Goal: Information Seeking & Learning: Learn about a topic

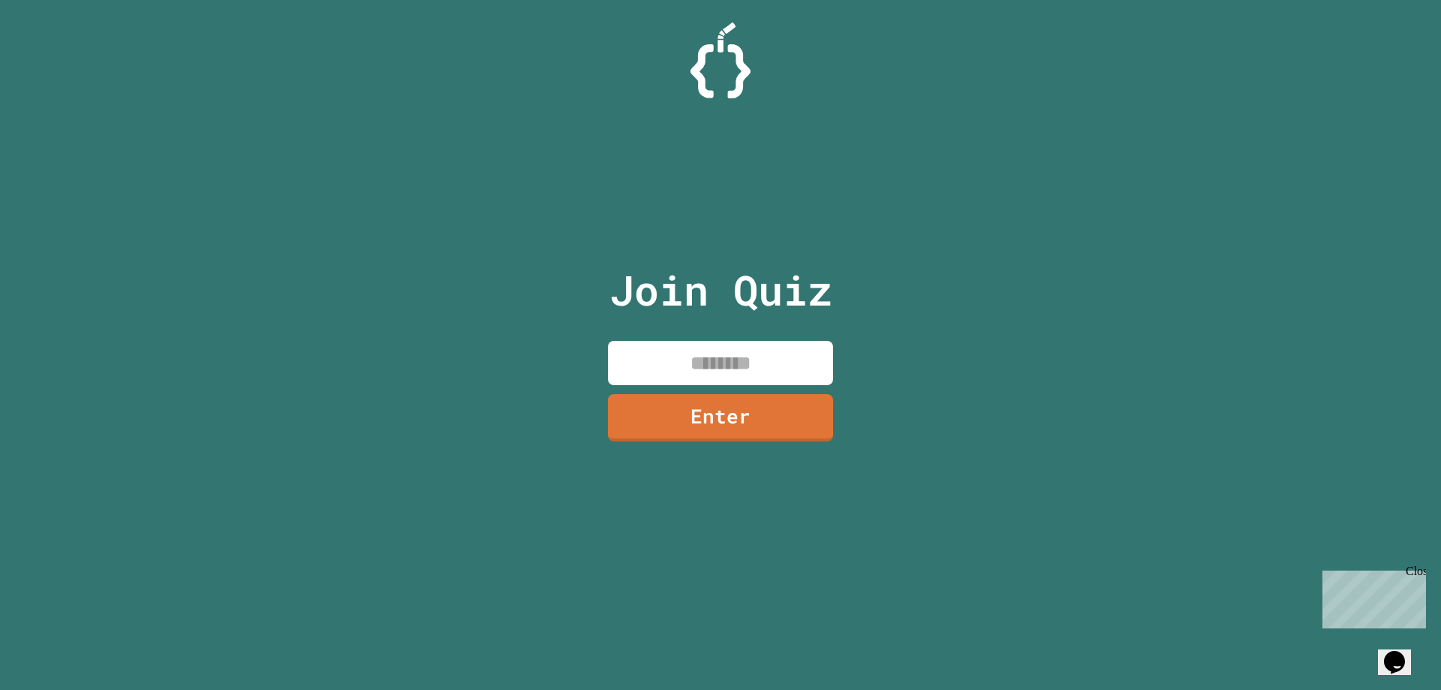
drag, startPoint x: 0, startPoint y: 0, endPoint x: 340, endPoint y: 309, distance: 459.7
drag, startPoint x: 340, startPoint y: 309, endPoint x: 778, endPoint y: 364, distance: 441.1
click at [778, 364] on input at bounding box center [720, 363] width 225 height 44
type input "********"
click at [818, 411] on link "Enter" at bounding box center [721, 416] width 220 height 50
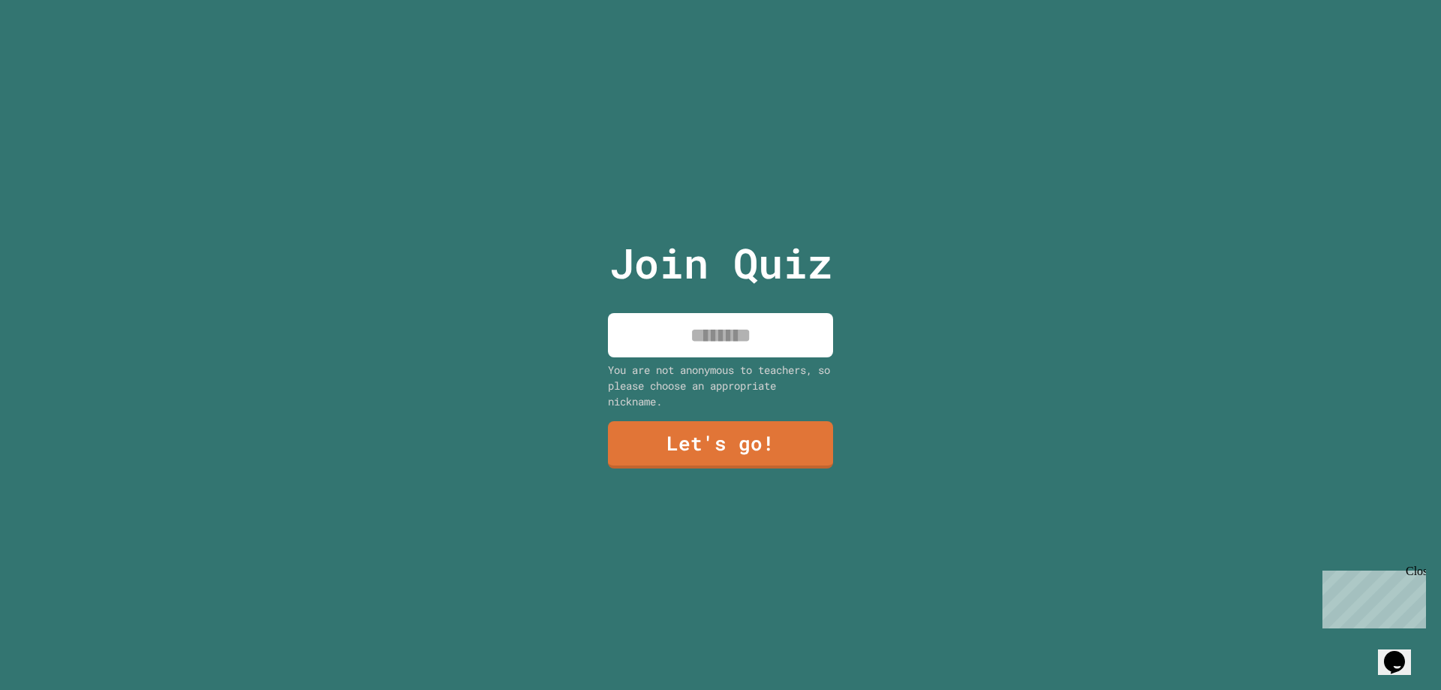
click at [745, 330] on input at bounding box center [720, 335] width 225 height 44
type input "*******"
click at [781, 450] on link "Let's go!" at bounding box center [720, 444] width 227 height 49
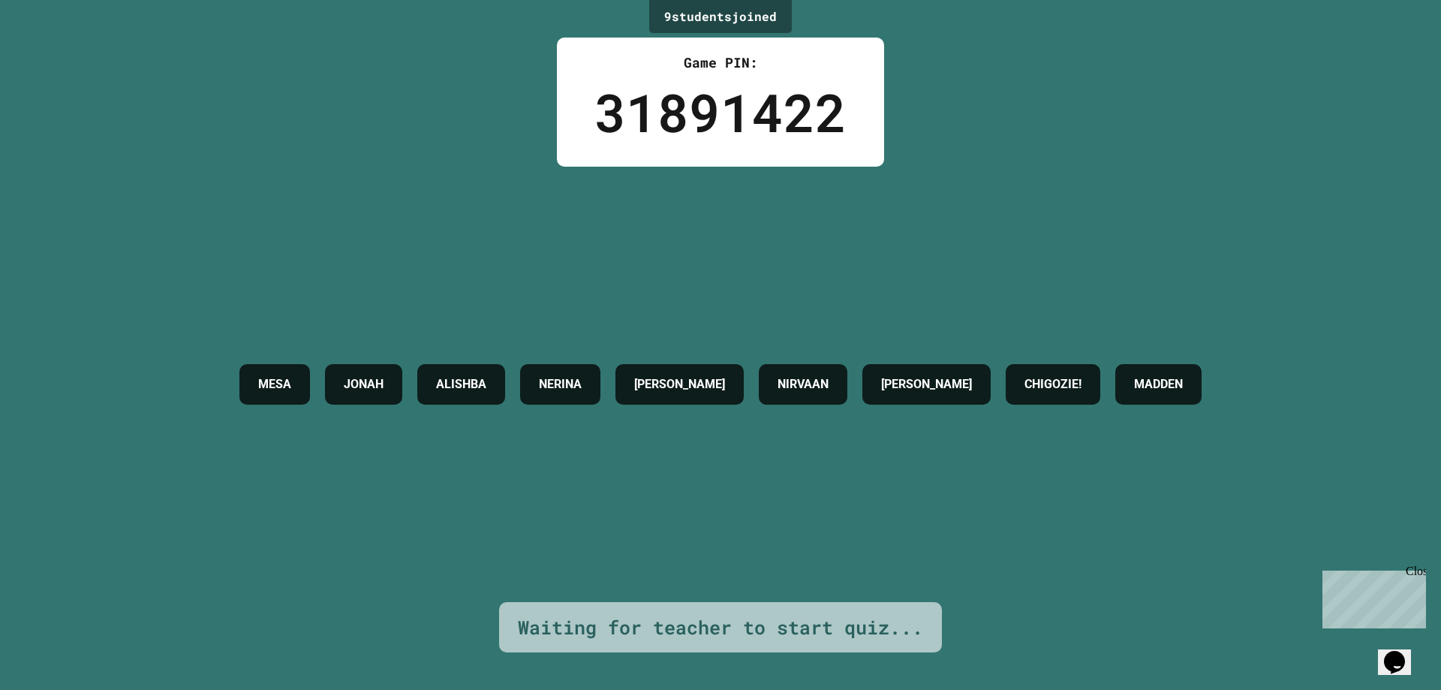
click at [869, 446] on div "[PERSON_NAME] [PERSON_NAME] [PERSON_NAME]! [PERSON_NAME]" at bounding box center [720, 384] width 977 height 435
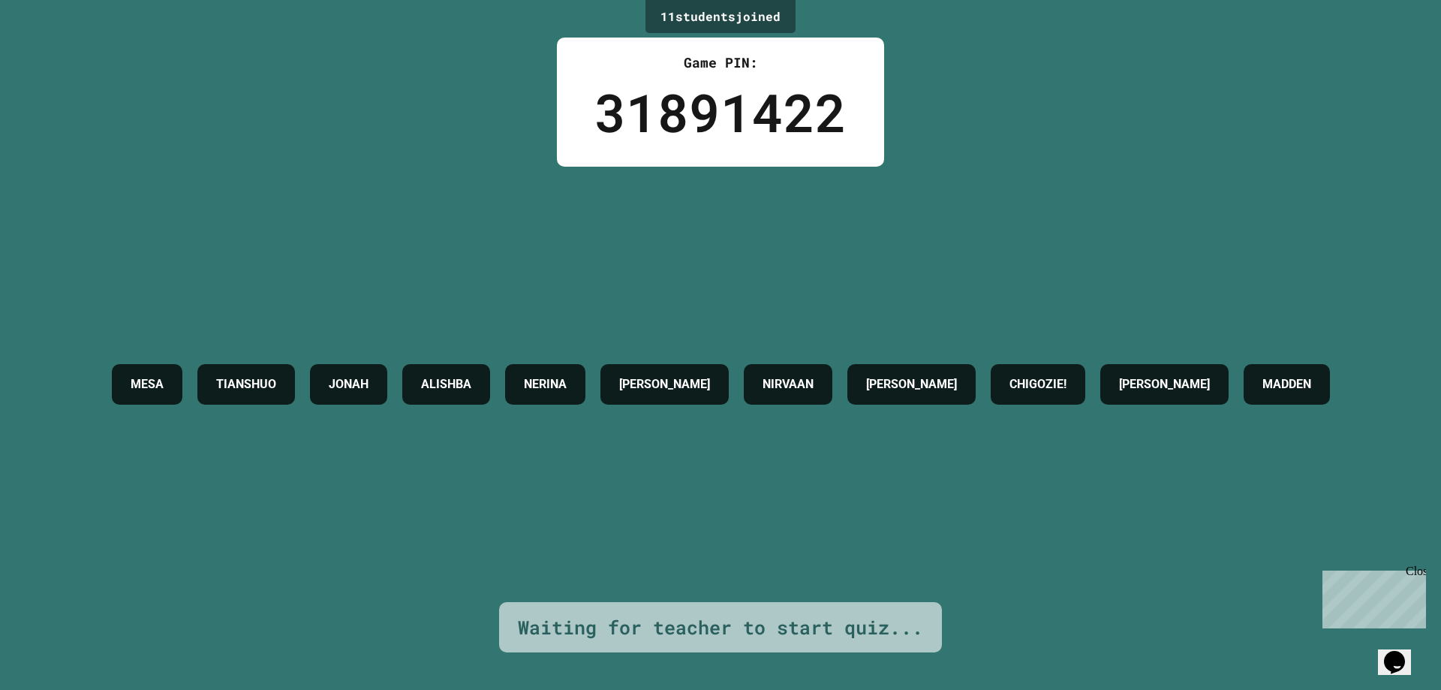
click at [976, 364] on div "[PERSON_NAME]" at bounding box center [912, 384] width 128 height 41
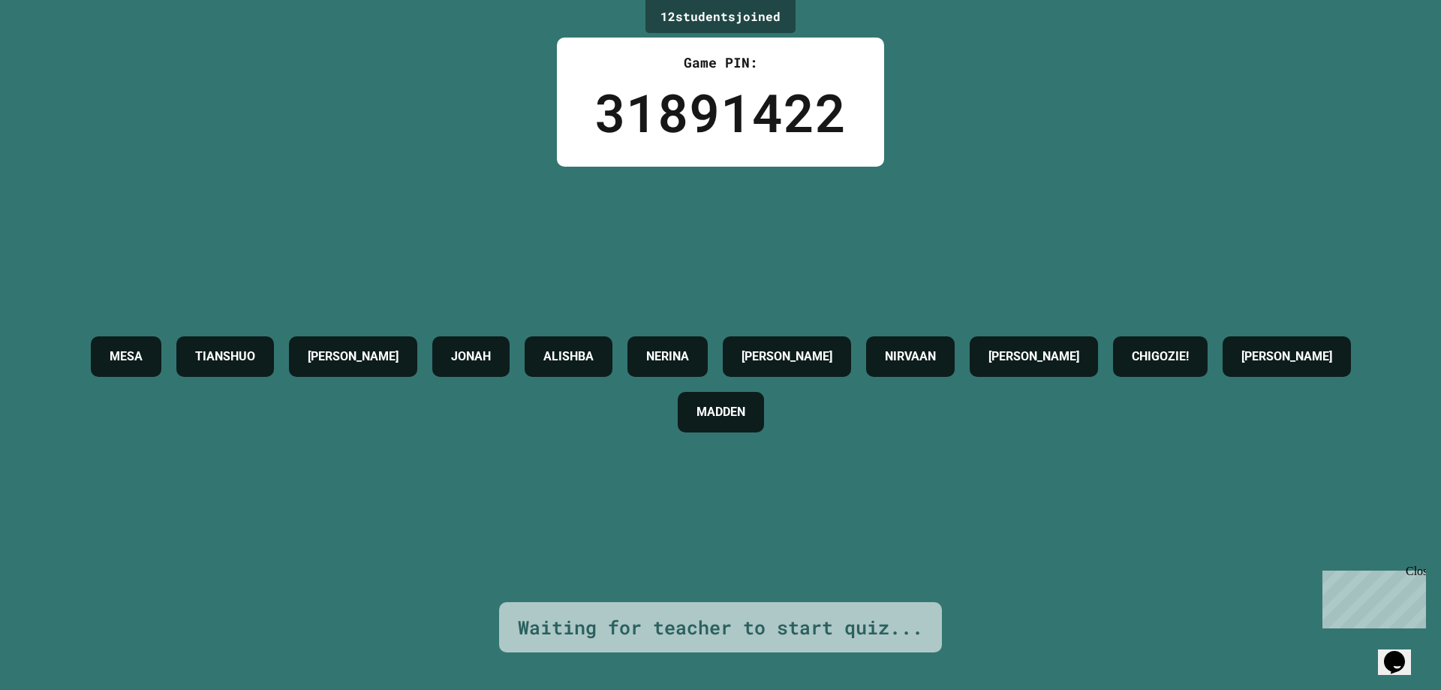
click at [1053, 436] on div "MESA TIANSHUO [PERSON_NAME] [PERSON_NAME] [PERSON_NAME]! [PERSON_NAME]" at bounding box center [721, 384] width 1366 height 111
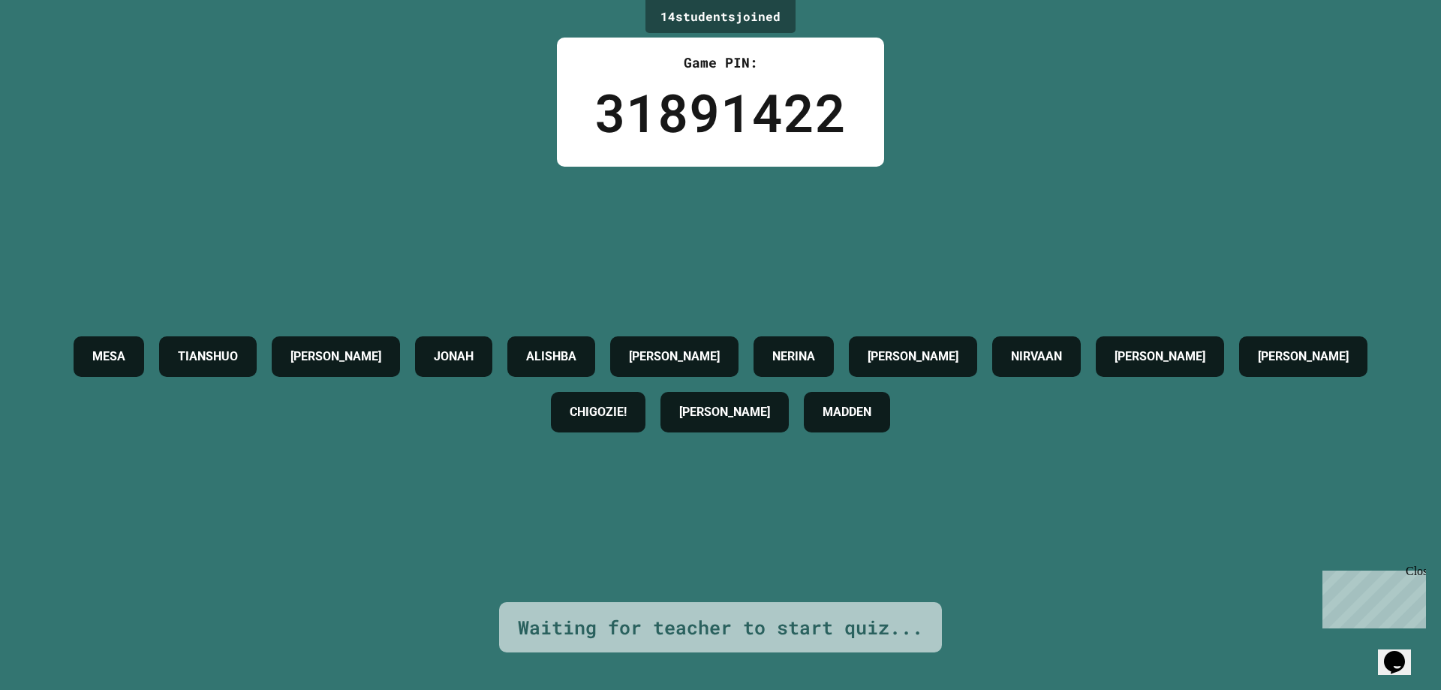
click at [1052, 436] on div "MESA TIANSHUO [PERSON_NAME] [PERSON_NAME] [PERSON_NAME] [PERSON_NAME] [PERSON_N…" at bounding box center [721, 384] width 1366 height 111
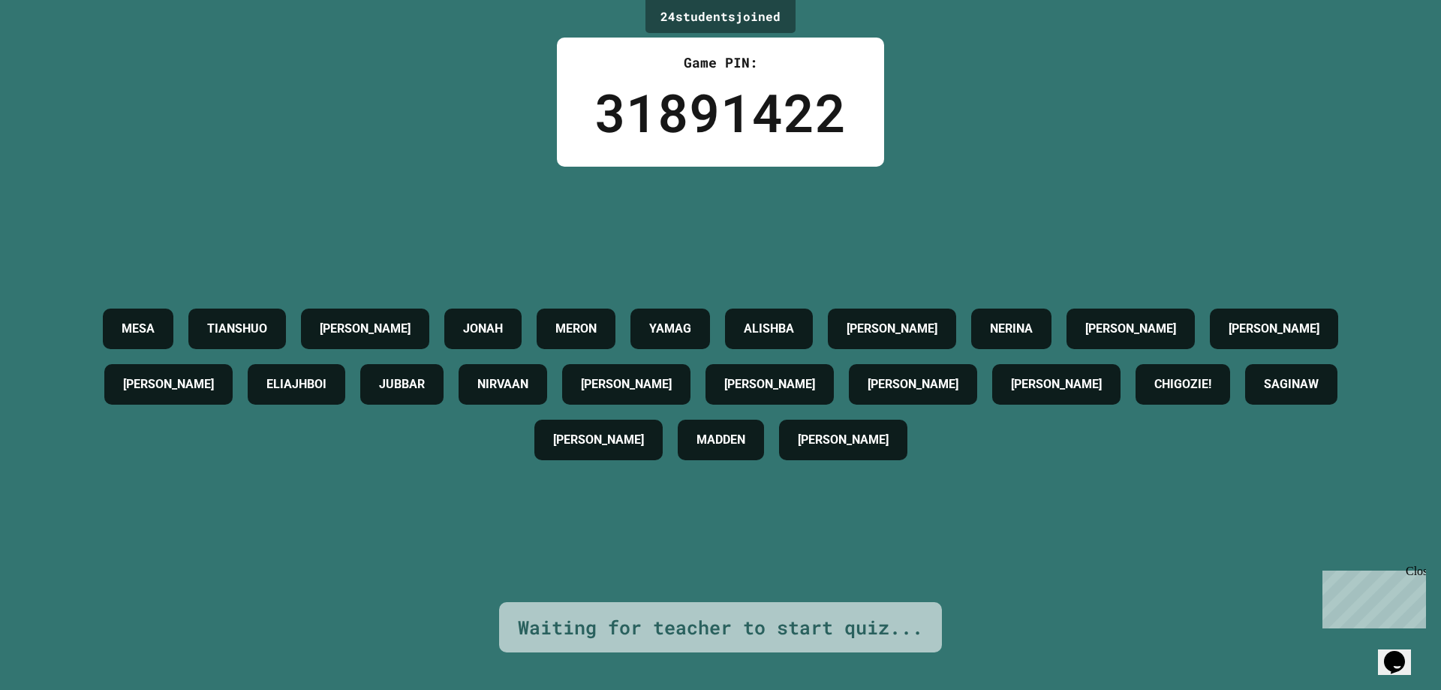
drag, startPoint x: 1059, startPoint y: 440, endPoint x: 845, endPoint y: 531, distance: 231.8
click at [845, 531] on div "MESA TIANSHUO [PERSON_NAME] [PERSON_NAME] YAMAG ALISHBA [PERSON_NAME] NERINA [P…" at bounding box center [721, 384] width 1366 height 435
click at [766, 509] on div "MESA TIANSHUO [PERSON_NAME] [PERSON_NAME] YAMAG ALISHBA [PERSON_NAME] NERINA [P…" at bounding box center [721, 384] width 1366 height 435
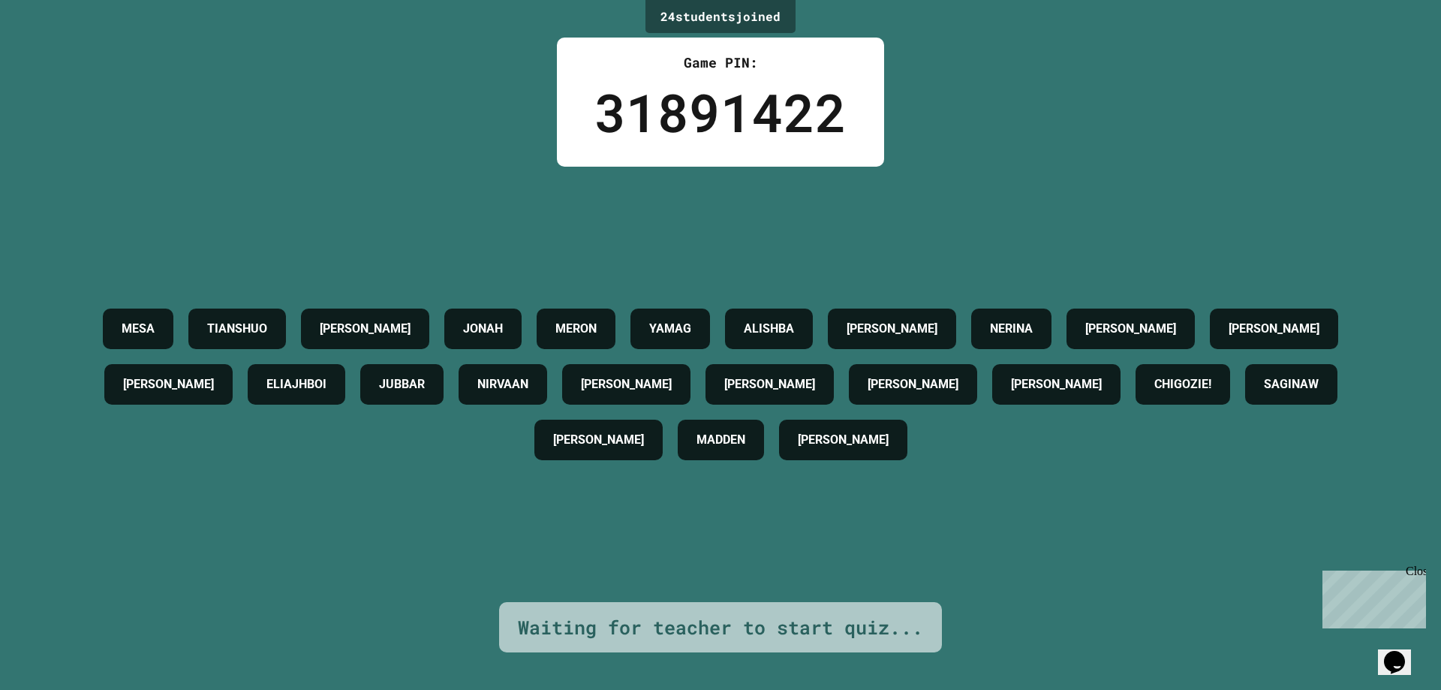
click at [598, 495] on div "MESA TIANSHUO [PERSON_NAME] [PERSON_NAME] YAMAG ALISHBA [PERSON_NAME] NERINA [P…" at bounding box center [721, 384] width 1366 height 435
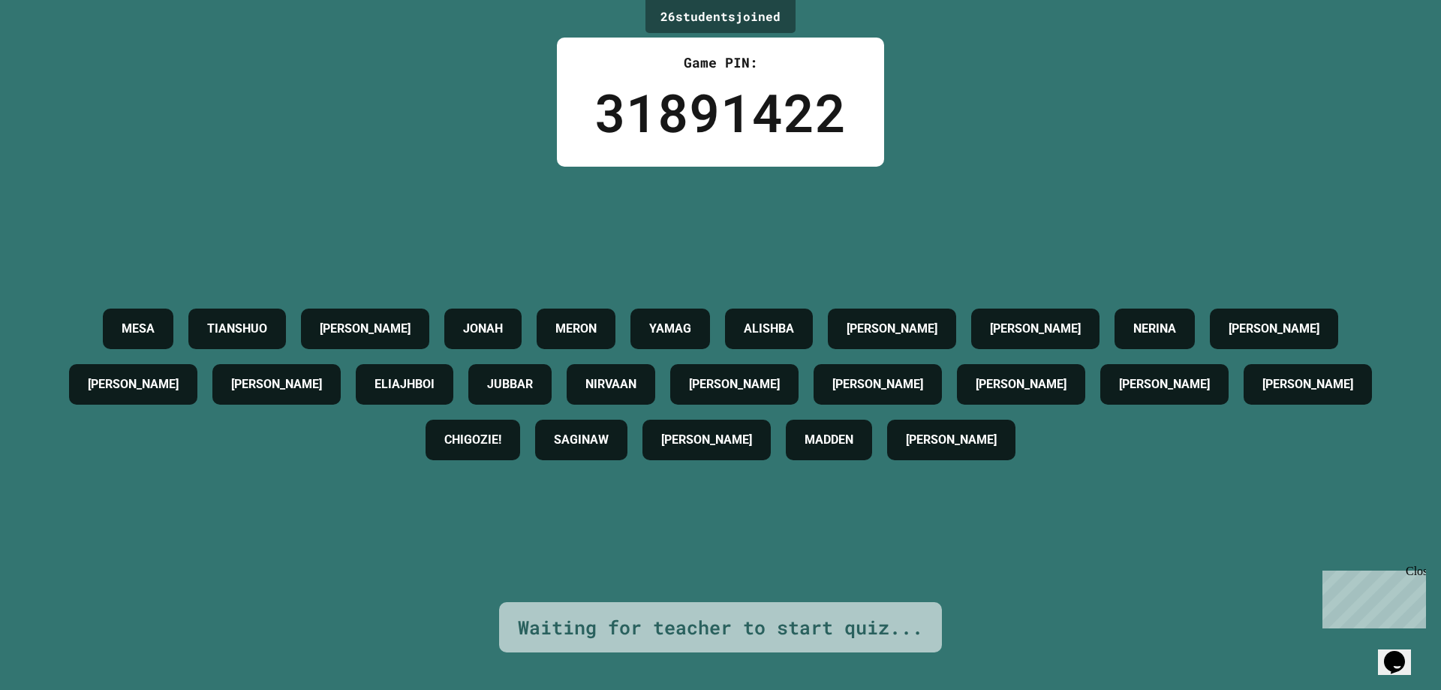
drag, startPoint x: 749, startPoint y: 359, endPoint x: 677, endPoint y: 408, distance: 87.0
click at [677, 408] on div "MESA TIANSHUO [PERSON_NAME] [PERSON_NAME] YAMAG ALISHBA [PERSON_NAME] [PERSON_N…" at bounding box center [721, 384] width 1366 height 167
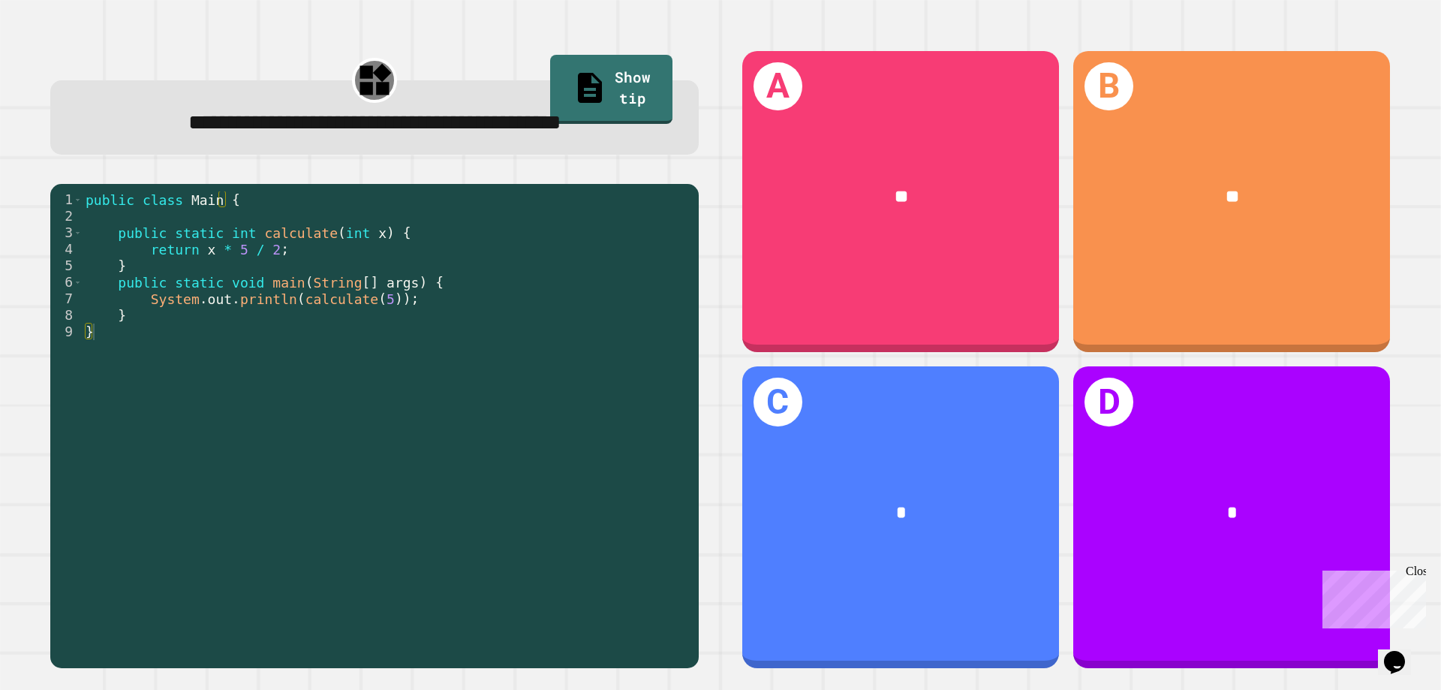
click at [345, 344] on div "public class Main { public static int calculate ( int x ) { return x * 5 / 2 ; …" at bounding box center [387, 422] width 609 height 462
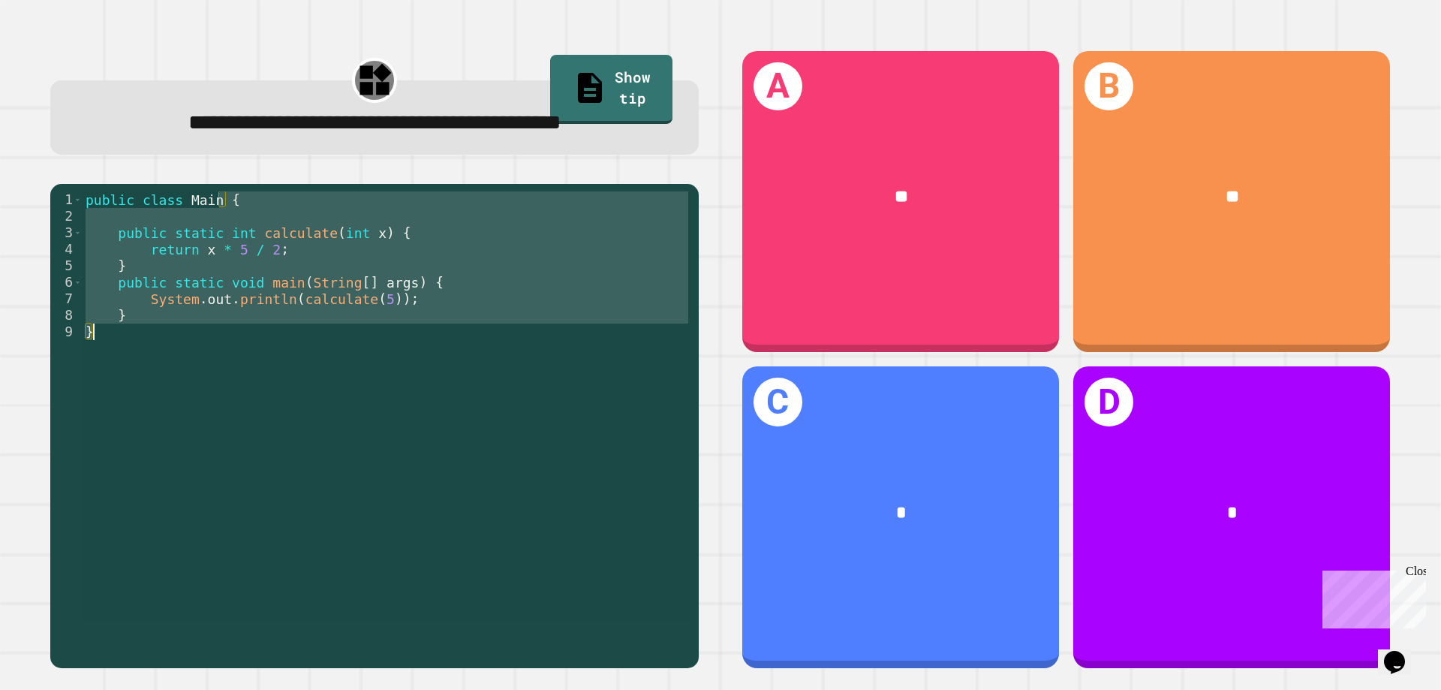
click at [345, 344] on div "public class Main { public static int calculate ( int x ) { return x * 5 / 2 ; …" at bounding box center [387, 405] width 609 height 429
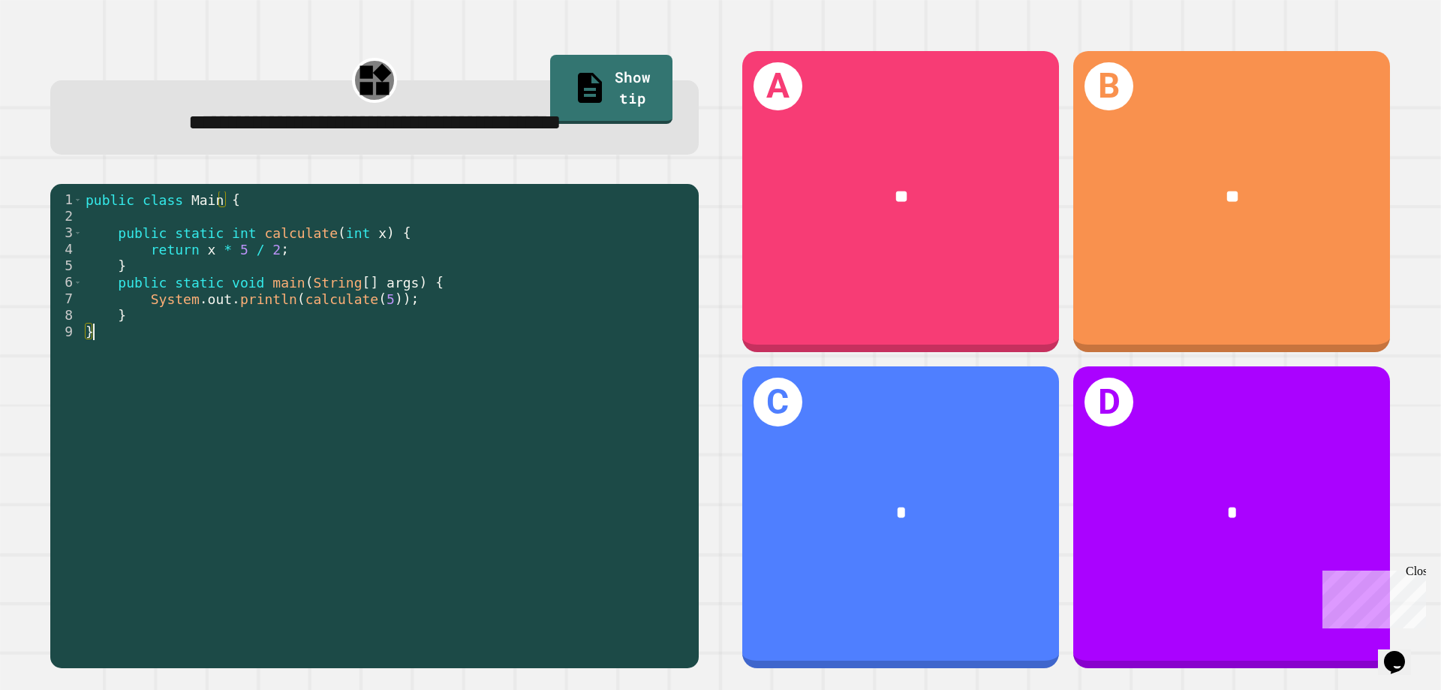
click at [378, 348] on div "public class Main { public static int calculate ( int x ) { return x * 5 / 2 ; …" at bounding box center [387, 422] width 609 height 462
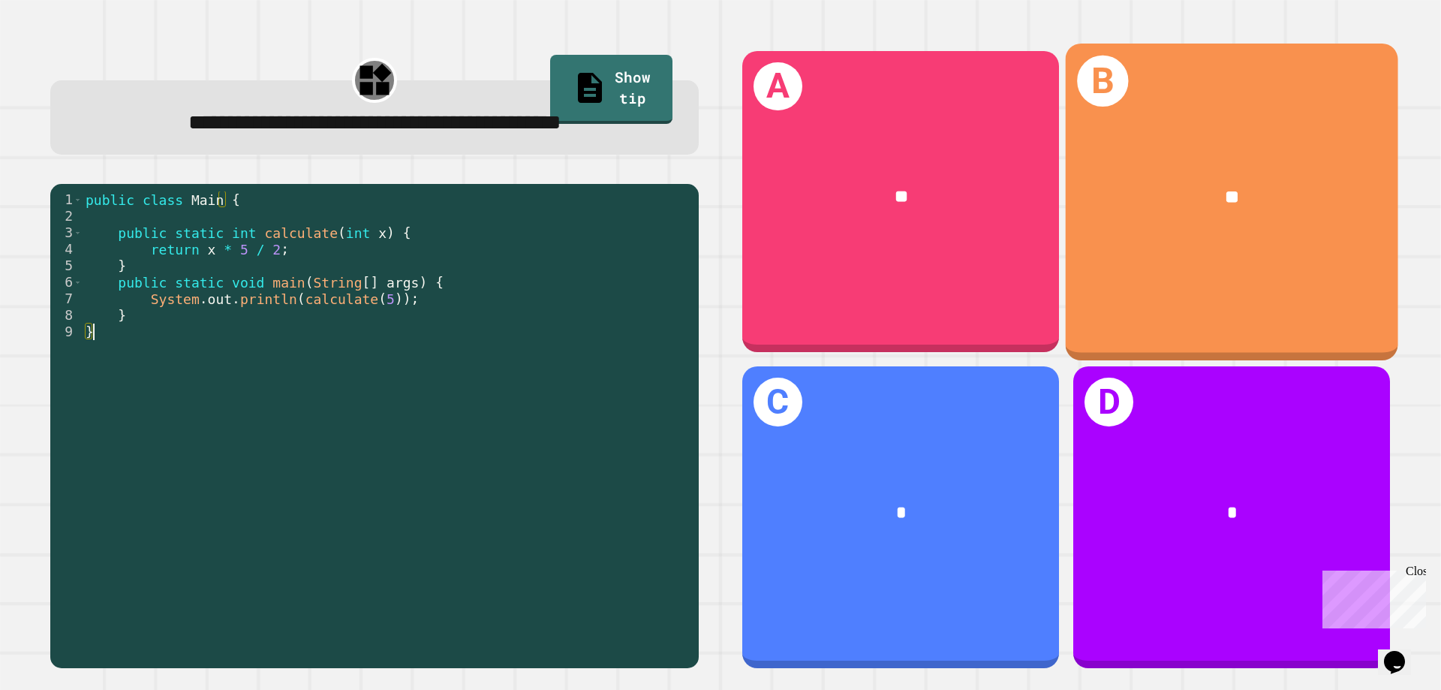
click at [961, 154] on div "**" at bounding box center [900, 197] width 317 height 96
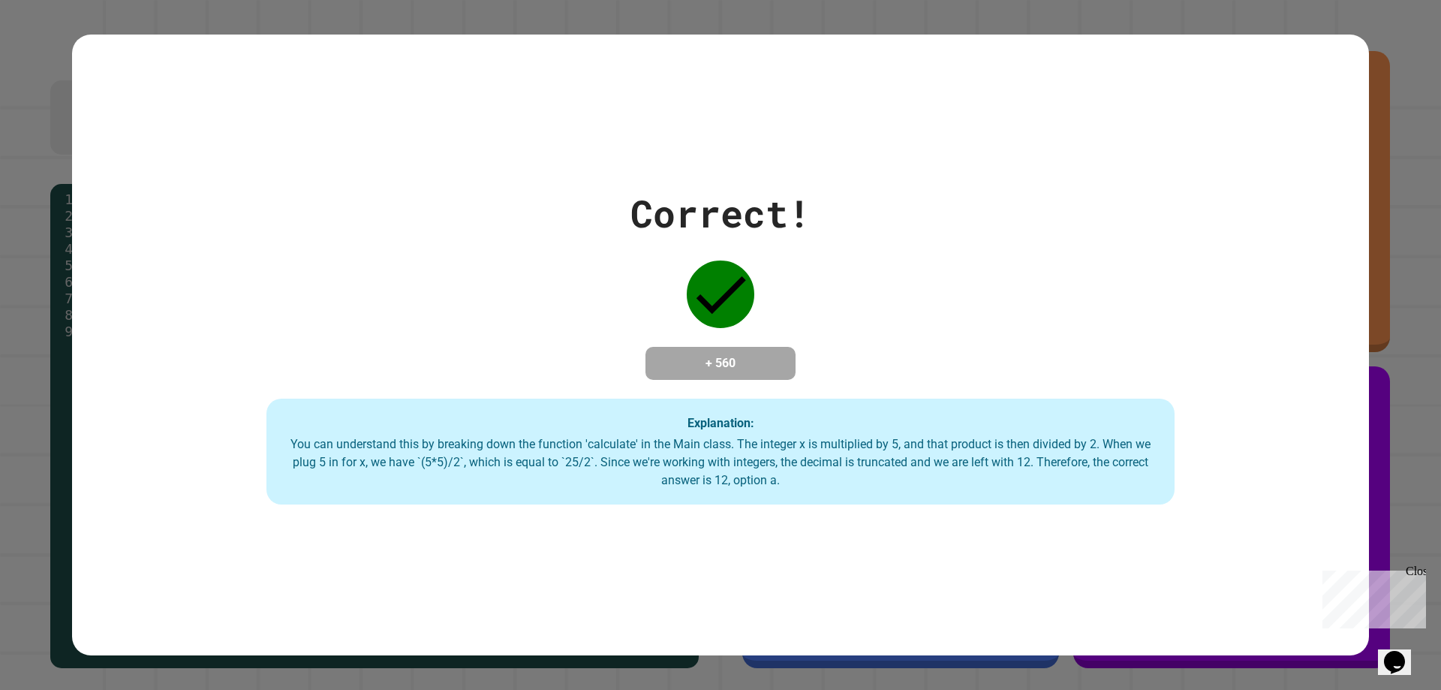
click at [1411, 457] on div "Correct! + 560 Explanation: You can understand this by breaking down the functi…" at bounding box center [720, 345] width 1441 height 690
click at [0, 309] on div "Correct! + 560 Explanation: You can understand this by breaking down the functi…" at bounding box center [720, 345] width 1441 height 690
click at [571, 397] on div "Correct! + 560 Explanation: You can understand this by breaking down the functi…" at bounding box center [720, 345] width 1297 height 320
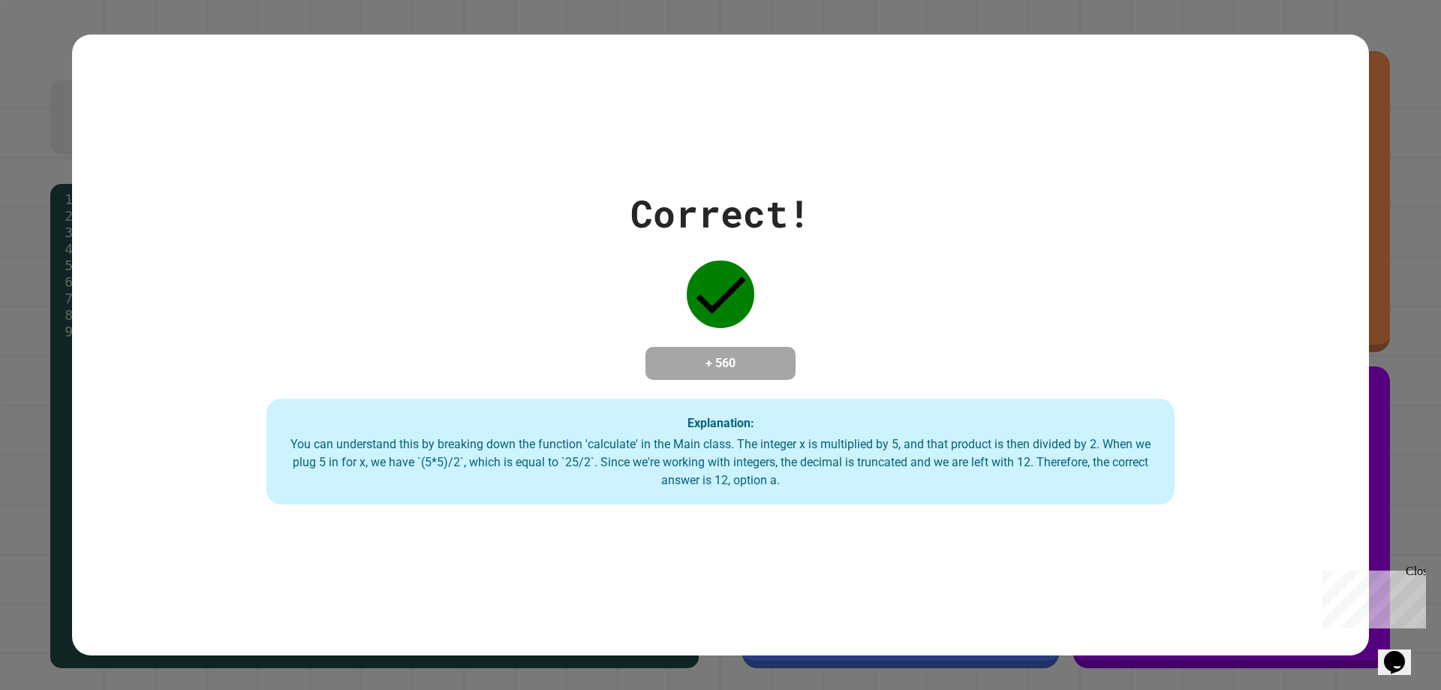
click at [571, 397] on div "Correct! + 560 Explanation: You can understand this by breaking down the functi…" at bounding box center [720, 345] width 1297 height 320
click at [576, 410] on div "Explanation: You can understand this by breaking down the function 'calculate' …" at bounding box center [721, 452] width 908 height 107
drag, startPoint x: 576, startPoint y: 410, endPoint x: 927, endPoint y: 523, distance: 369.2
click at [928, 517] on div "Correct! + 560 Explanation: You can understand this by breaking down the functi…" at bounding box center [720, 345] width 1297 height 621
drag, startPoint x: 926, startPoint y: 523, endPoint x: 661, endPoint y: 459, distance: 272.6
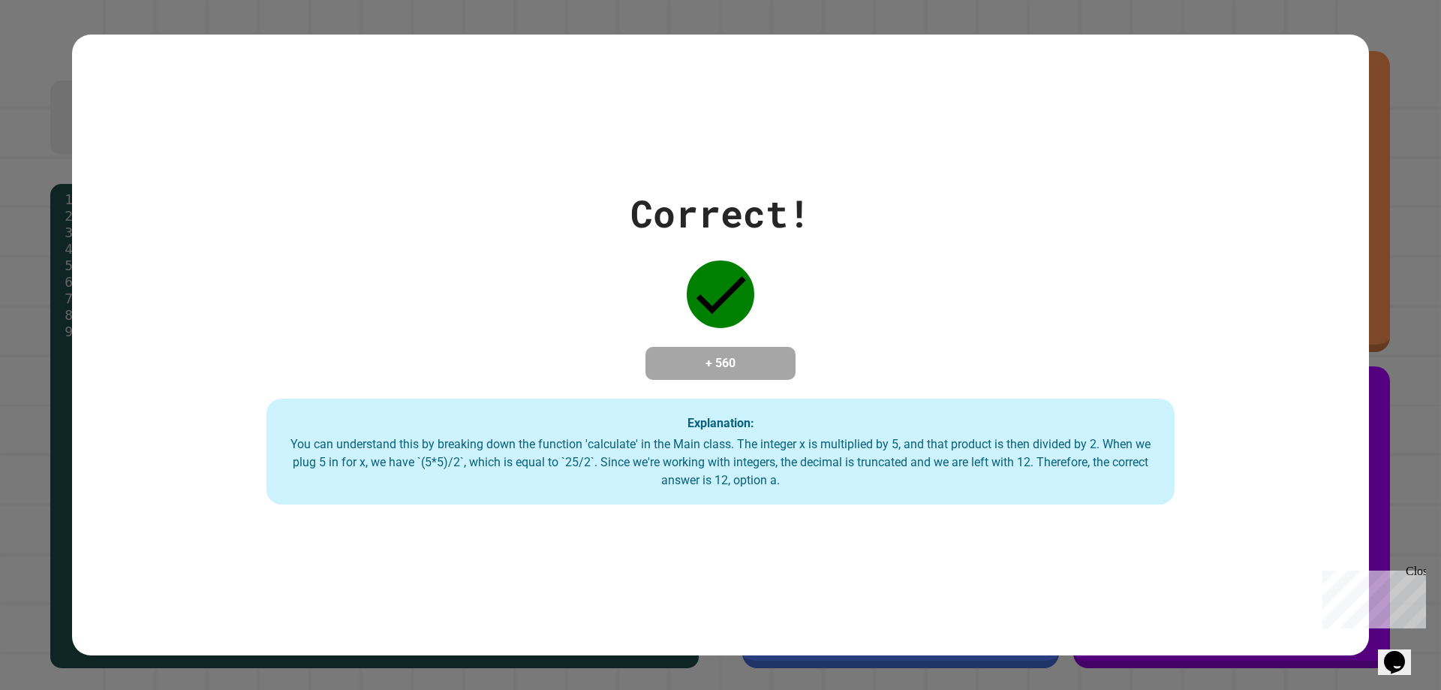
drag, startPoint x: 661, startPoint y: 459, endPoint x: 619, endPoint y: 452, distance: 43.4
click at [619, 452] on div "You can understand this by breaking down the function 'calculate' in the Main c…" at bounding box center [721, 462] width 878 height 54
click at [520, 455] on div "You can understand this by breaking down the function 'calculate' in the Main c…" at bounding box center [721, 462] width 878 height 54
click at [1019, 303] on div "Correct! + 560 Explanation: You can understand this by breaking down the functi…" at bounding box center [720, 345] width 1297 height 320
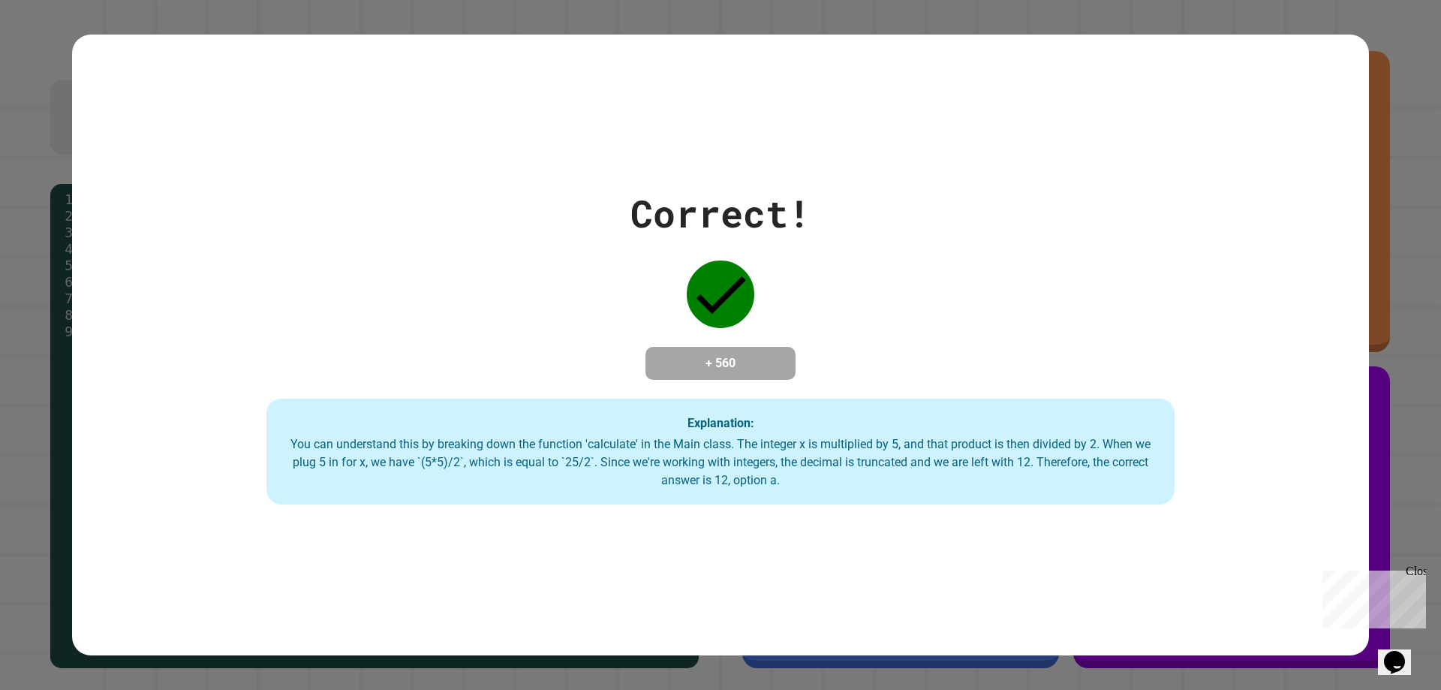
click at [1053, 292] on div "Correct! + 560 Explanation: You can understand this by breaking down the functi…" at bounding box center [720, 345] width 1297 height 320
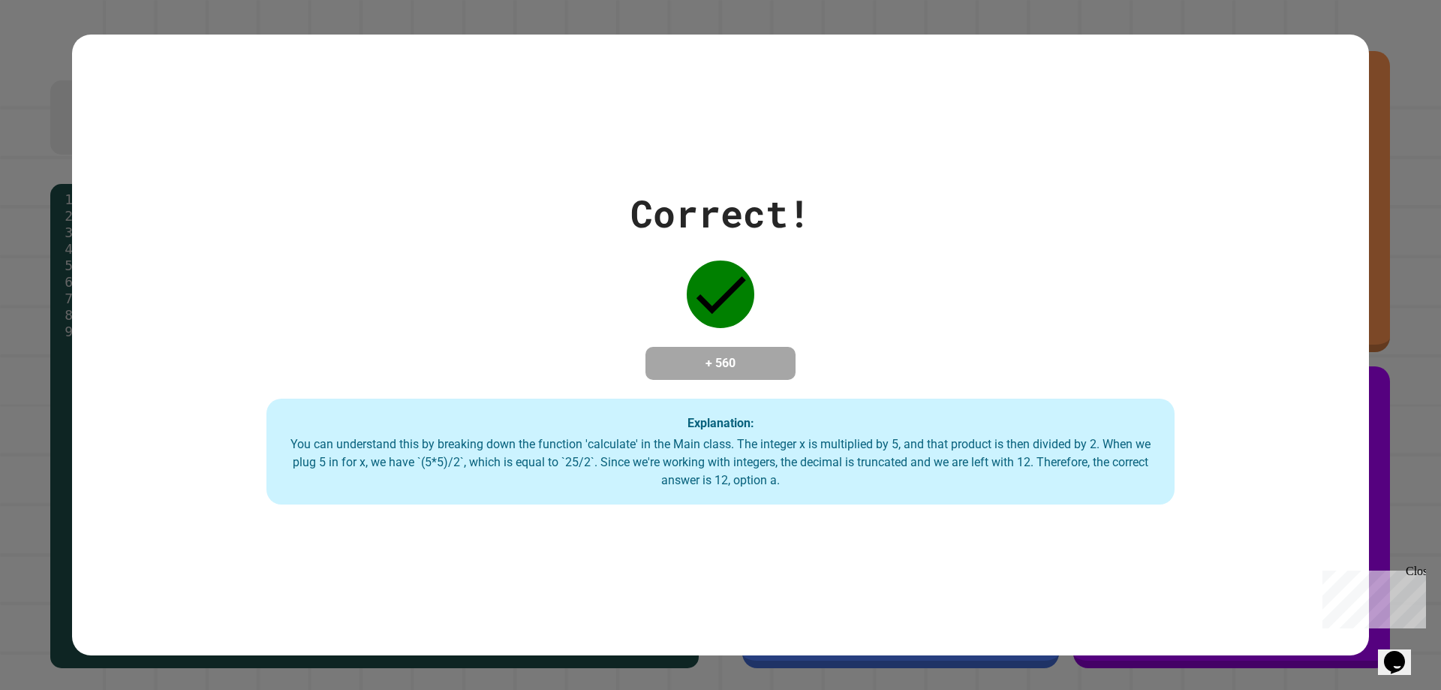
click at [1053, 292] on div "Correct! + 560 Explanation: You can understand this by breaking down the functi…" at bounding box center [720, 345] width 1297 height 320
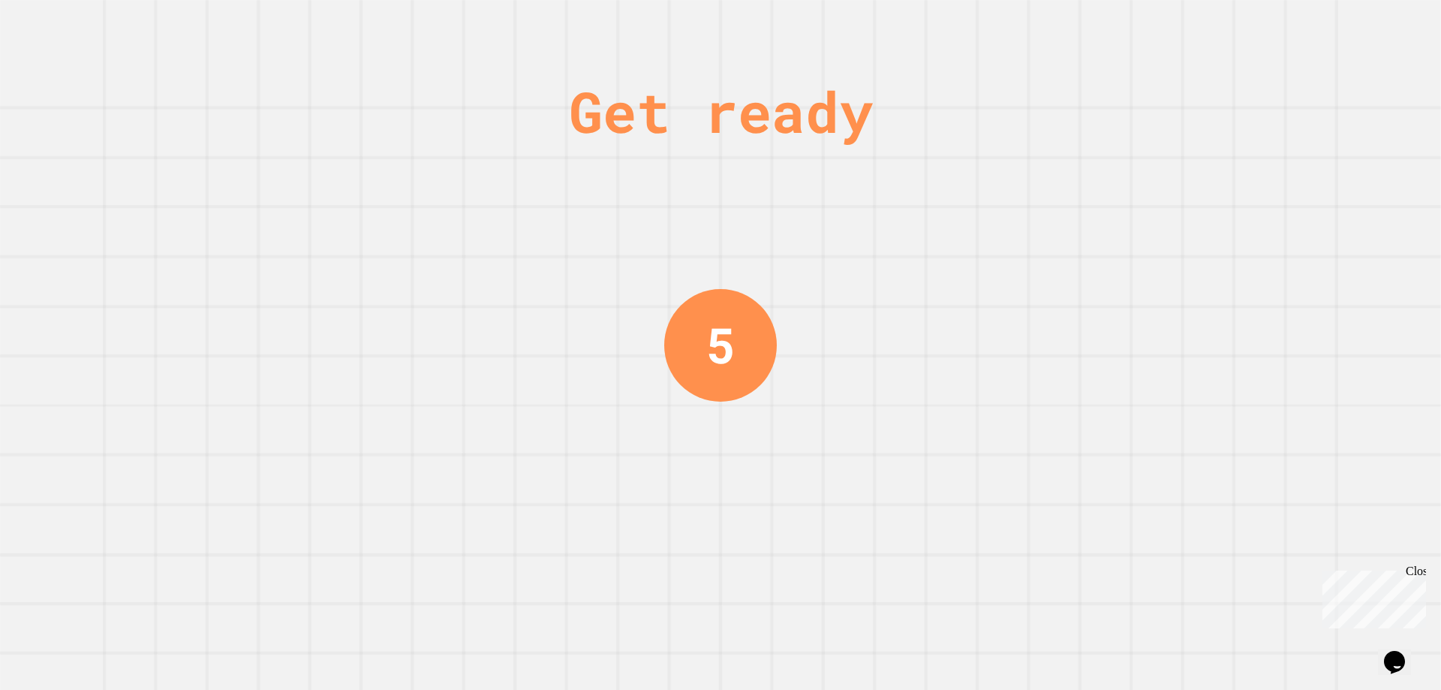
click at [1049, 295] on div "Get ready 5" at bounding box center [720, 345] width 1441 height 690
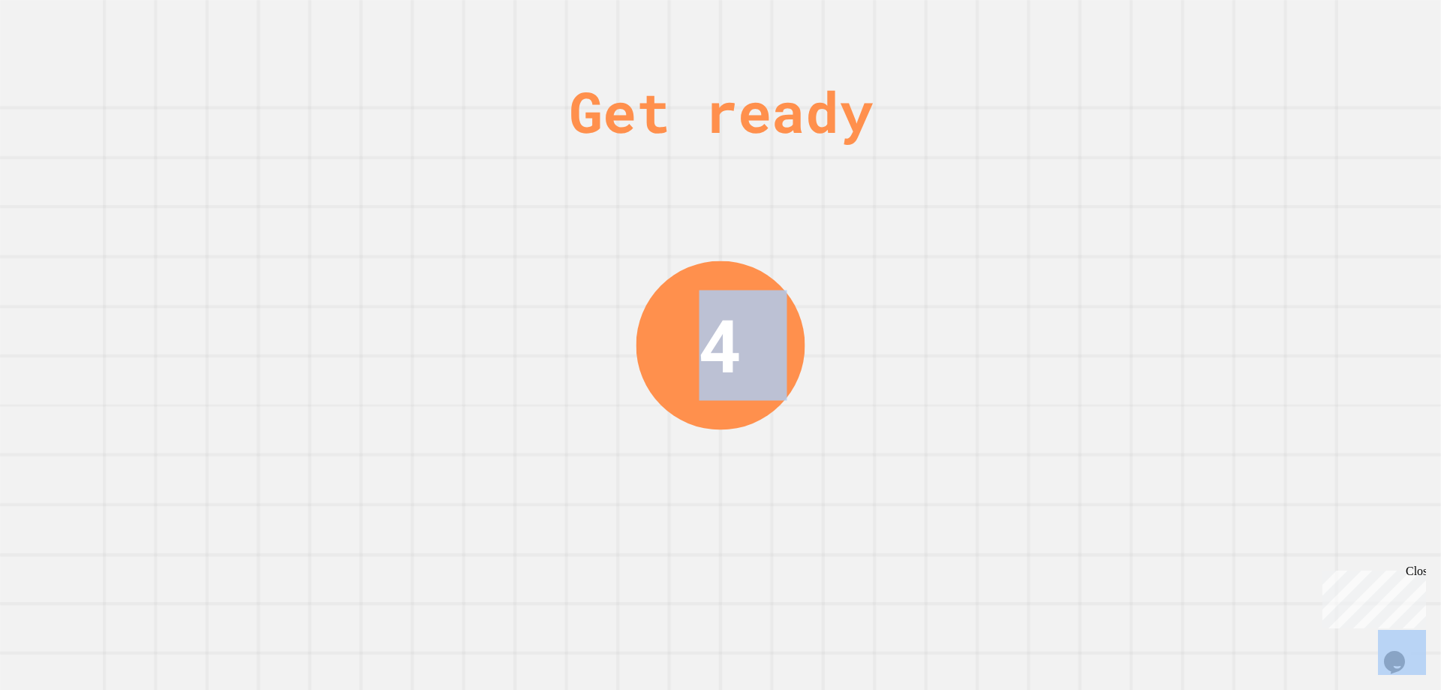
click at [1049, 295] on div "Get ready 4" at bounding box center [720, 345] width 1441 height 690
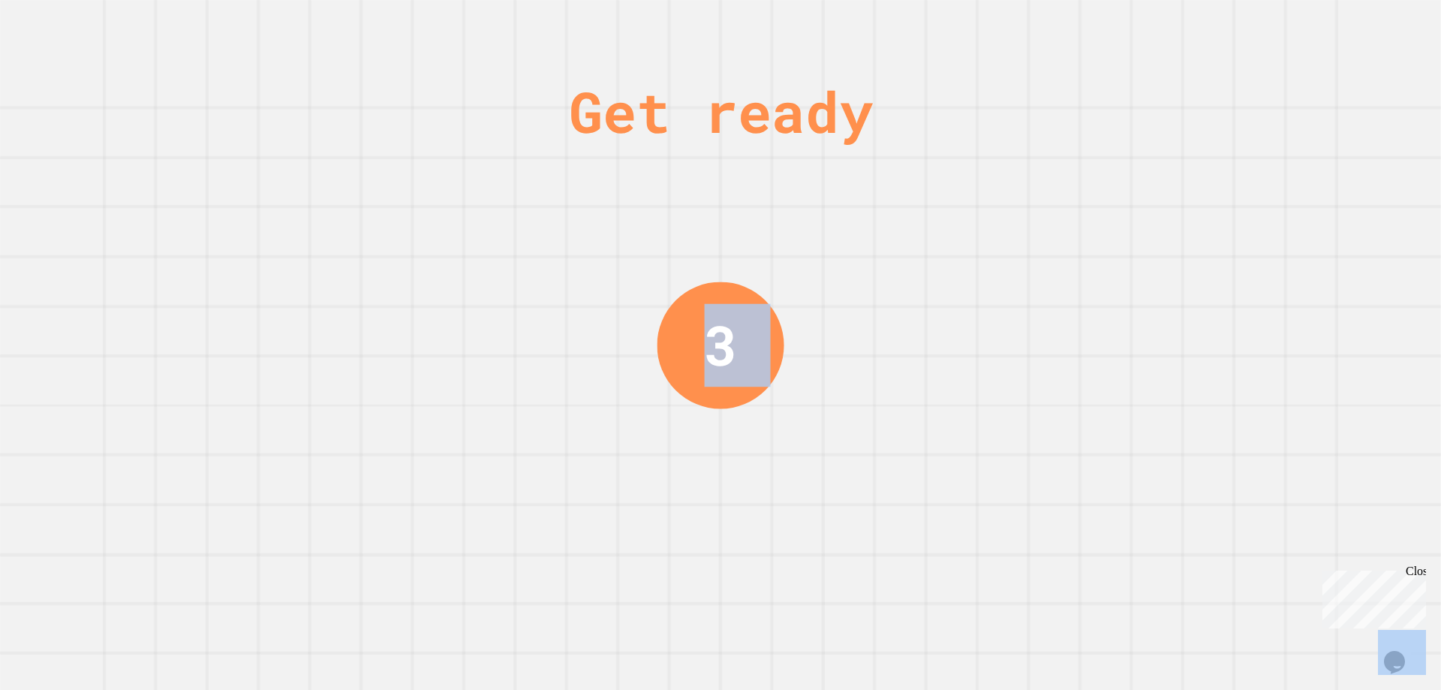
click at [1119, 288] on div "Get ready 3" at bounding box center [720, 345] width 1441 height 690
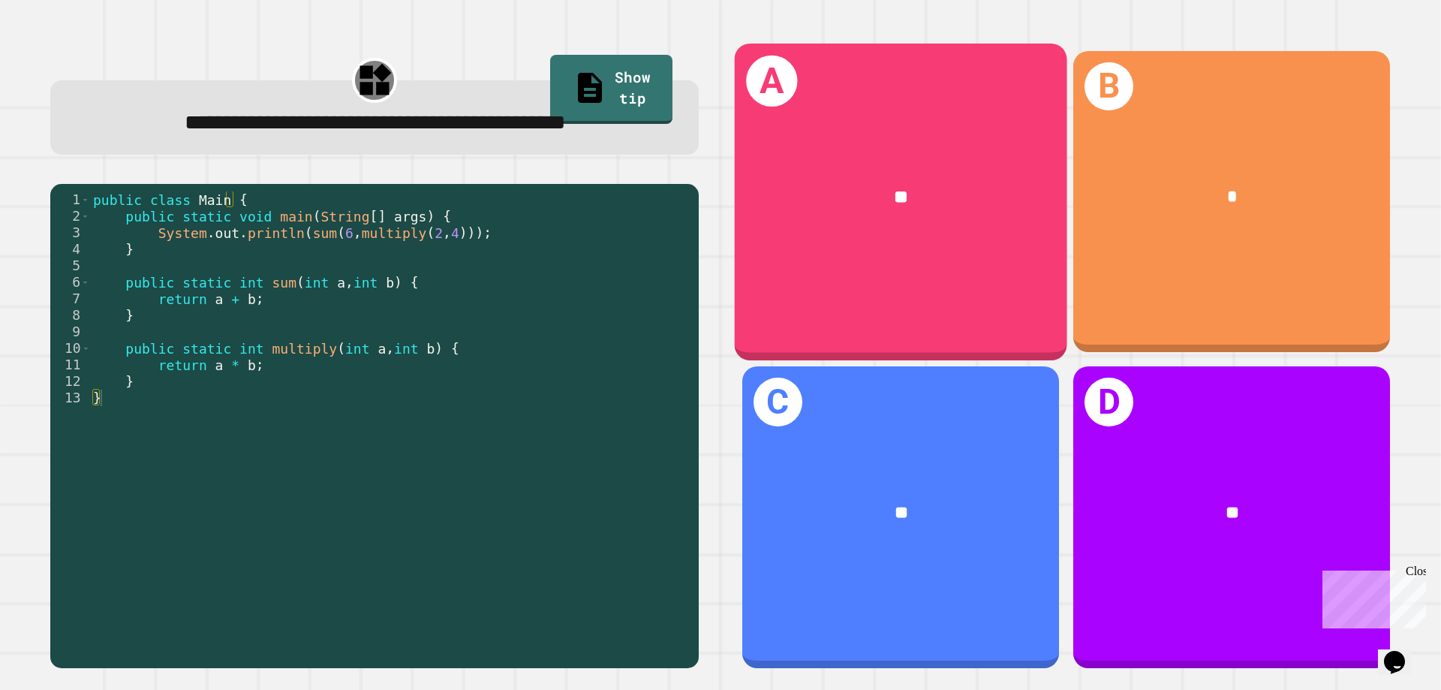
click at [796, 239] on div "**" at bounding box center [901, 197] width 333 height 101
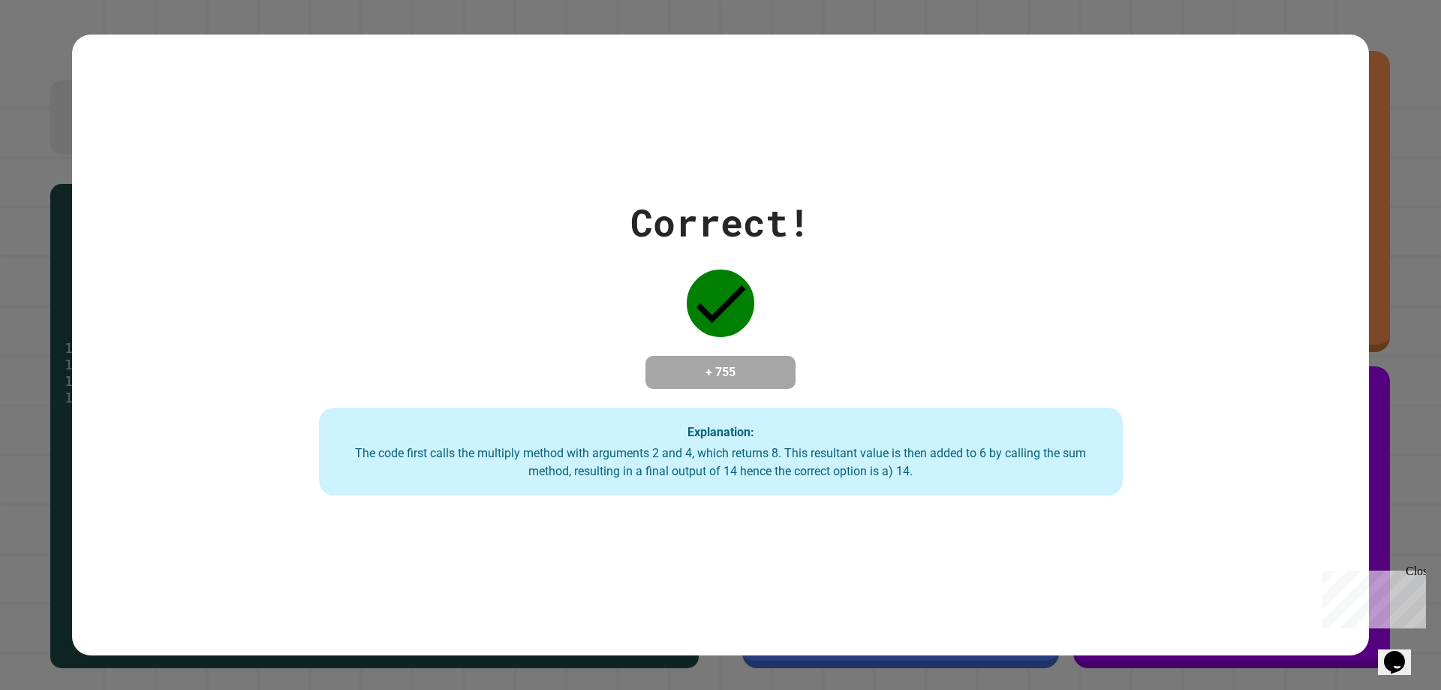
click at [783, 381] on div "+ 755" at bounding box center [721, 372] width 150 height 33
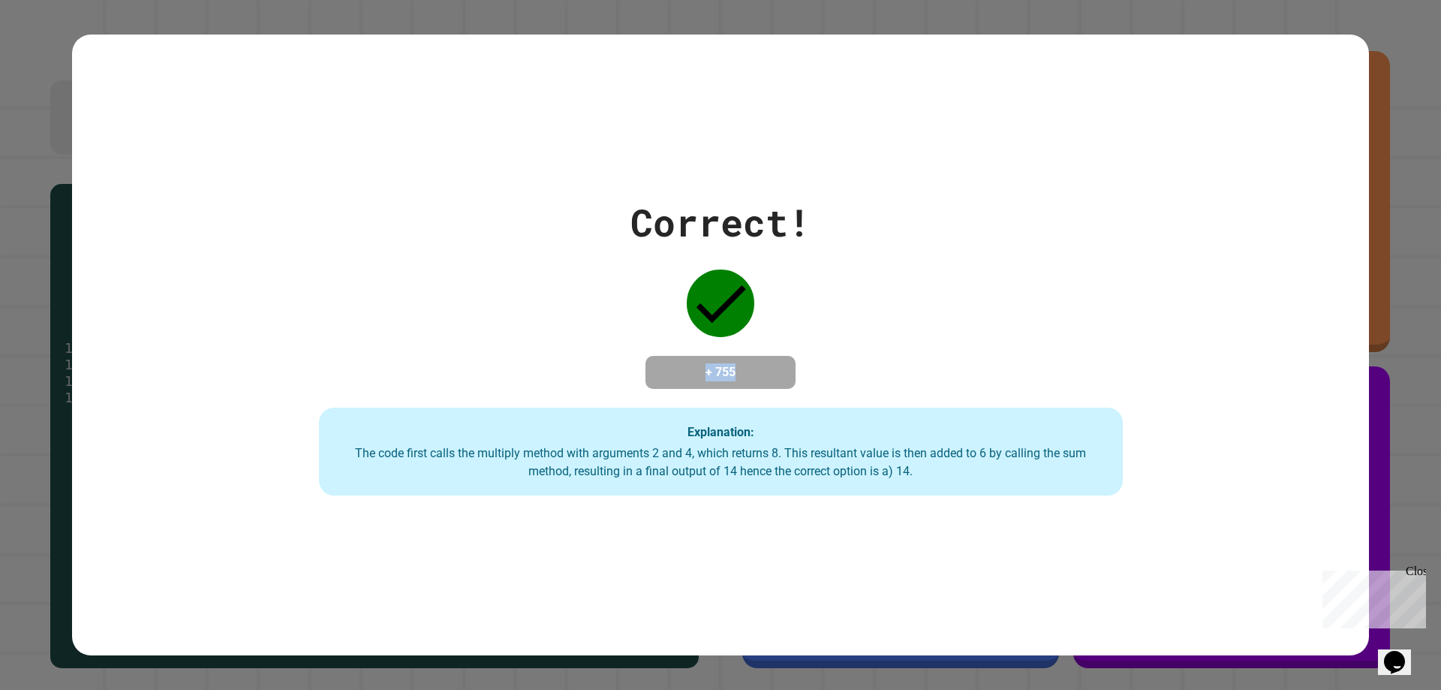
click at [783, 381] on div "+ 755" at bounding box center [721, 372] width 150 height 33
click at [783, 382] on div "+ 755" at bounding box center [721, 372] width 150 height 33
click at [529, 404] on div "Correct! + 755 Explanation: The code first calls the multiply method with argum…" at bounding box center [720, 345] width 1149 height 302
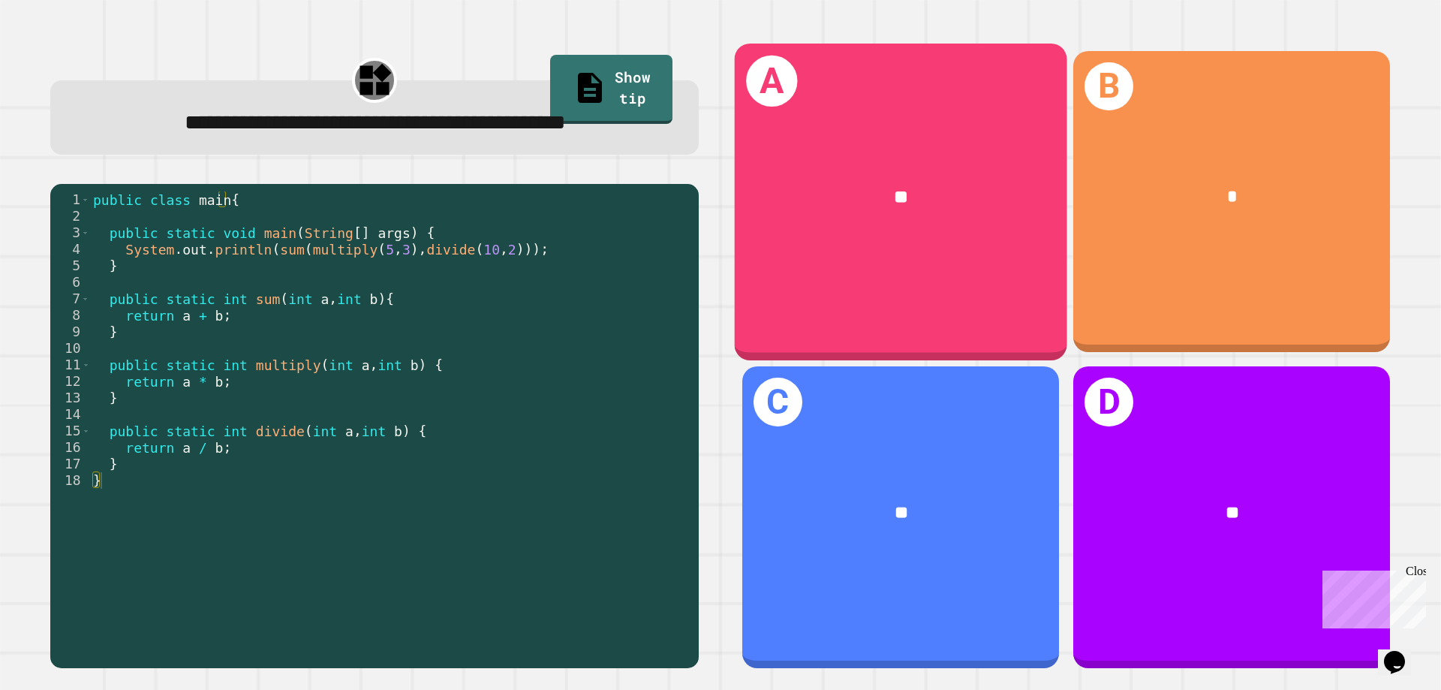
click at [797, 312] on div "A **" at bounding box center [901, 202] width 333 height 317
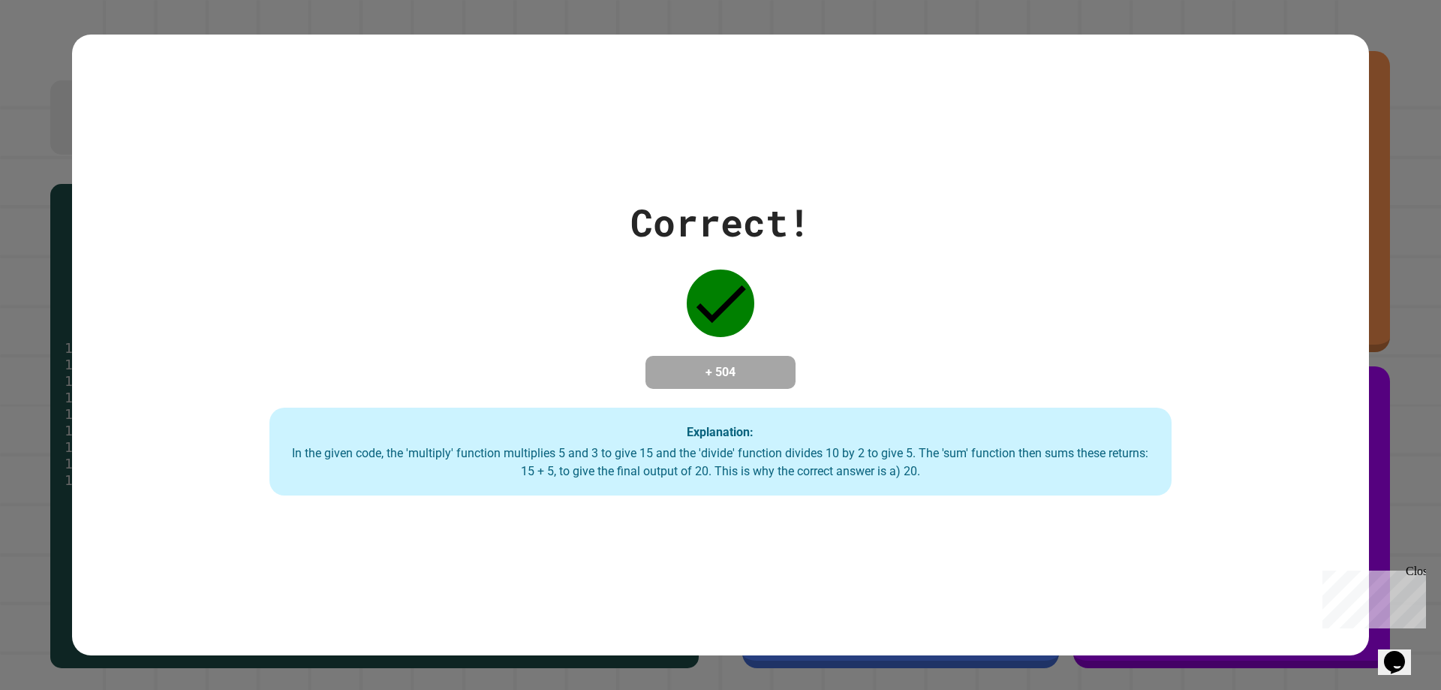
click at [694, 498] on div "Correct! + 504 Explanation: In the given code, the 'multiply' function multipli…" at bounding box center [720, 345] width 1297 height 621
click at [1227, 303] on div "Correct! + 504 Explanation: In the given code, the 'multiply' function multipli…" at bounding box center [721, 345] width 1289 height 302
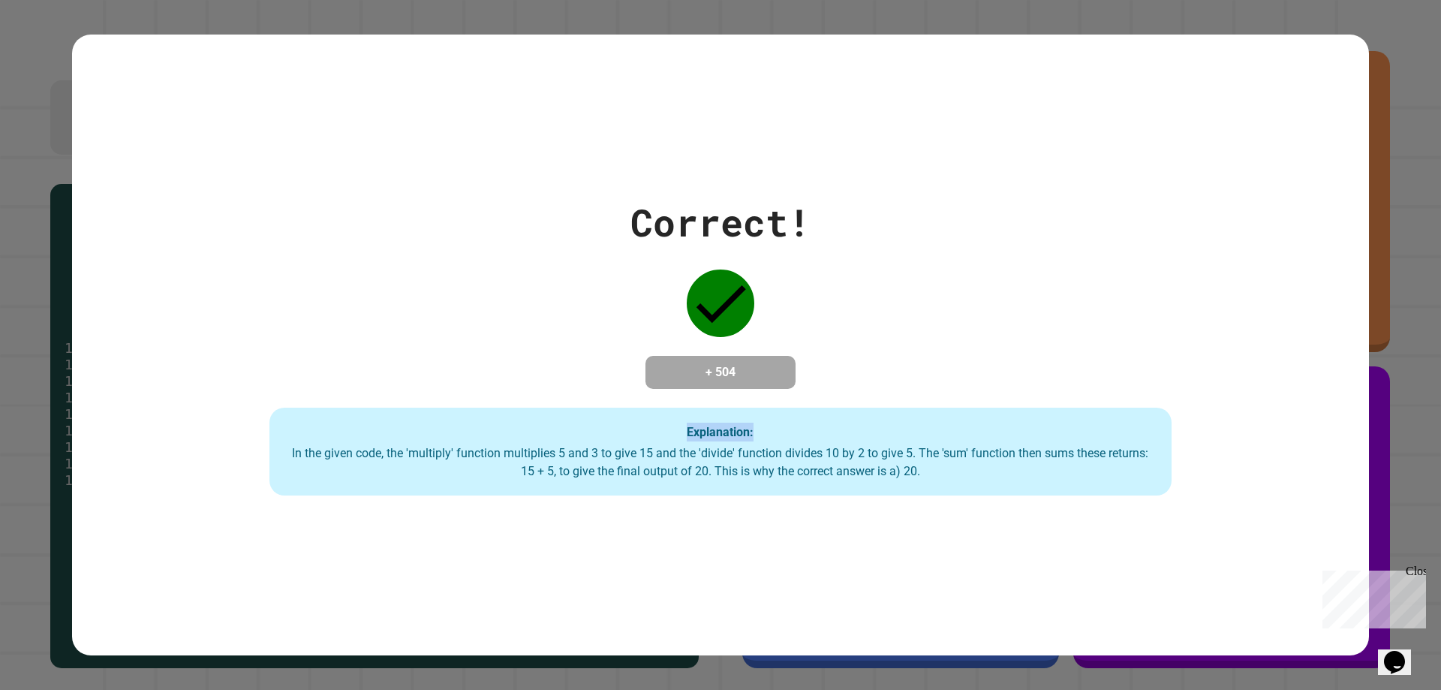
click at [1227, 303] on div "Correct! + 504 Explanation: In the given code, the 'multiply' function multipli…" at bounding box center [721, 345] width 1289 height 302
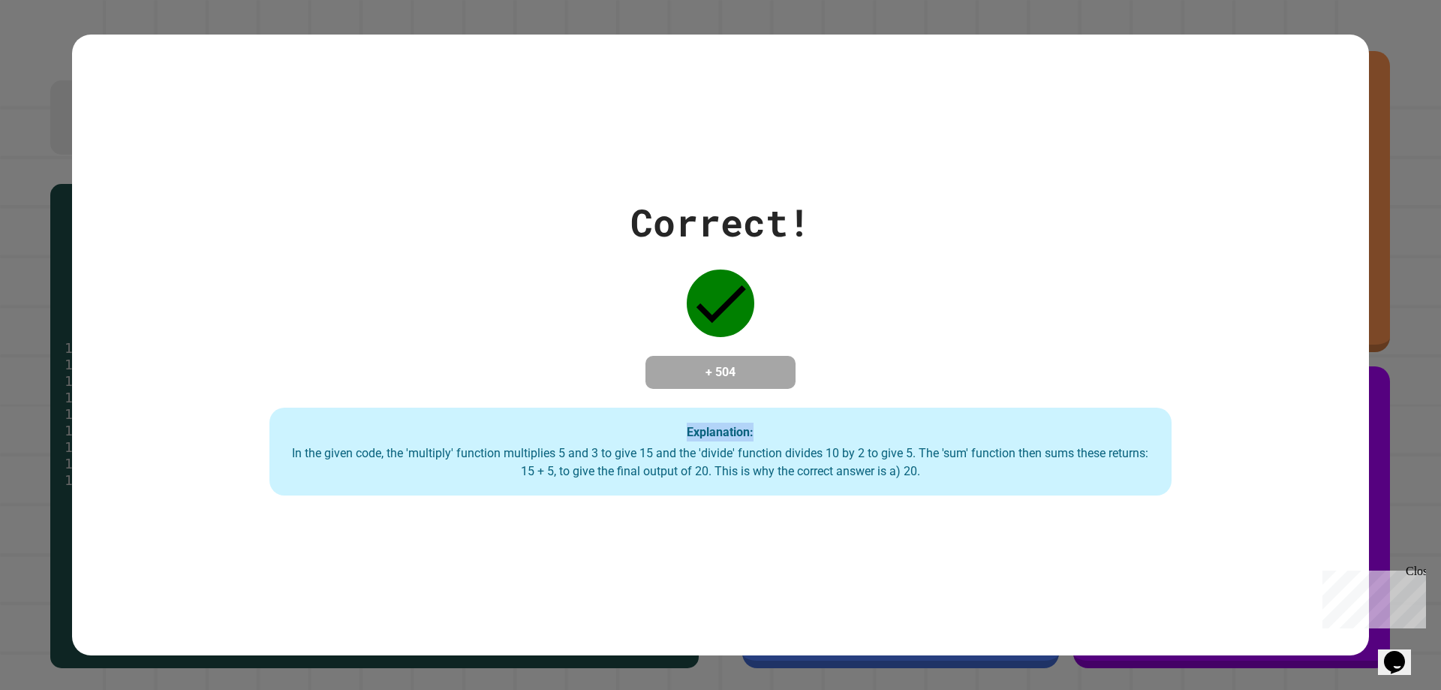
click at [1227, 303] on div "Correct! + 504 Explanation: In the given code, the 'multiply' function multipli…" at bounding box center [721, 345] width 1289 height 302
click at [1069, 328] on div "Correct! + 504 Explanation: In the given code, the 'multiply' function multipli…" at bounding box center [721, 345] width 1289 height 302
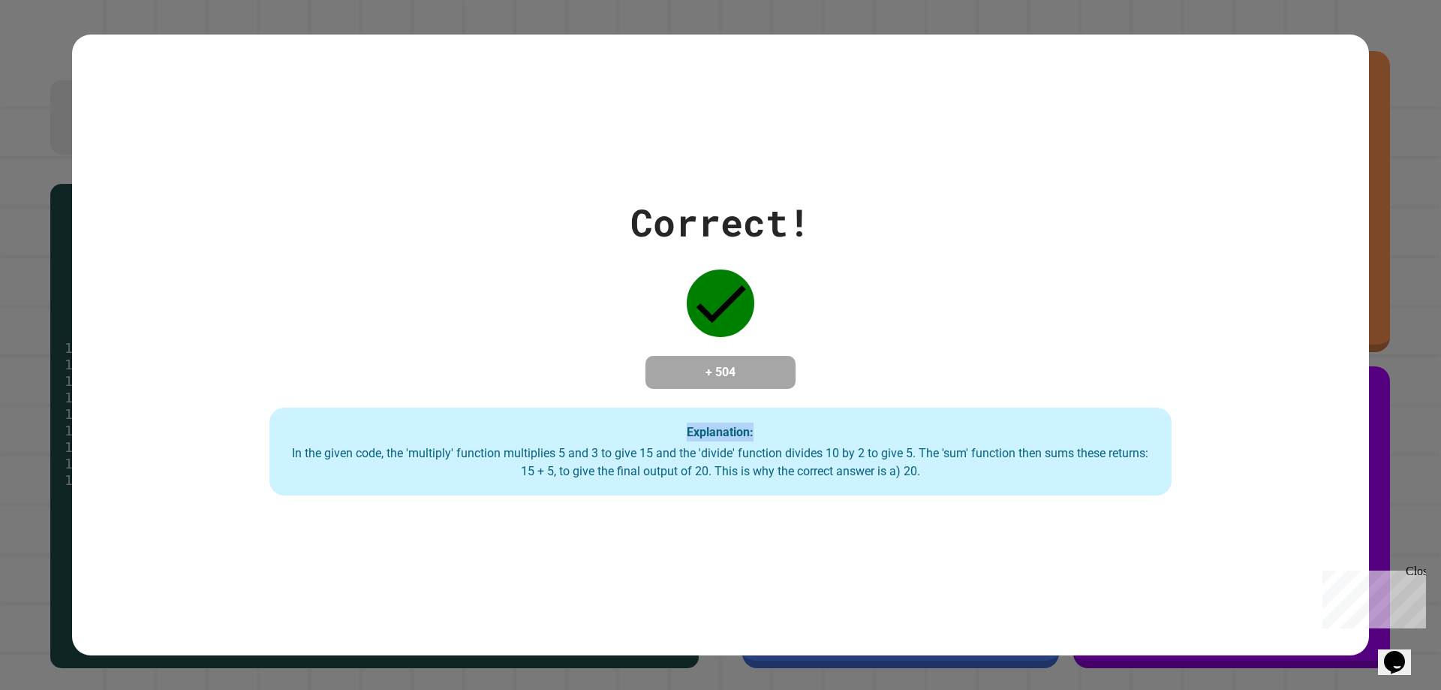
click at [1069, 328] on div "Correct! + 504 Explanation: In the given code, the 'multiply' function multipli…" at bounding box center [721, 345] width 1289 height 302
drag, startPoint x: 1066, startPoint y: 327, endPoint x: 1031, endPoint y: 340, distance: 37.8
drag, startPoint x: 1031, startPoint y: 340, endPoint x: 995, endPoint y: 329, distance: 37.8
click at [996, 330] on div "Correct! + 504 Explanation: In the given code, the 'multiply' function multipli…" at bounding box center [721, 345] width 1289 height 302
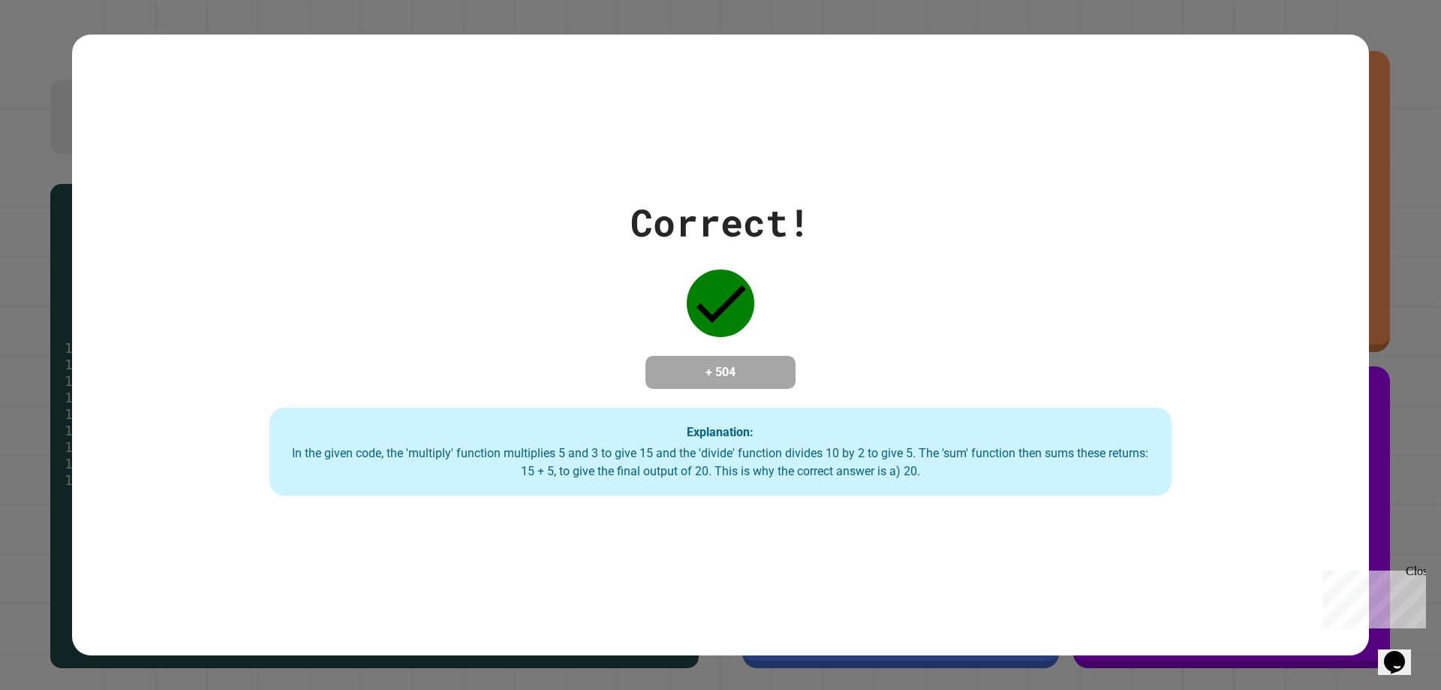
drag, startPoint x: 0, startPoint y: 203, endPoint x: 7, endPoint y: 197, distance: 9.6
click at [4, 201] on div "Correct! + 504 Explanation: In the given code, the 'multiply' function multipli…" at bounding box center [720, 345] width 1441 height 690
click at [7, 197] on div "Correct! + 504 Explanation: In the given code, the 'multiply' function multipli…" at bounding box center [720, 345] width 1441 height 690
click at [1412, 572] on div "Close" at bounding box center [1415, 574] width 19 height 19
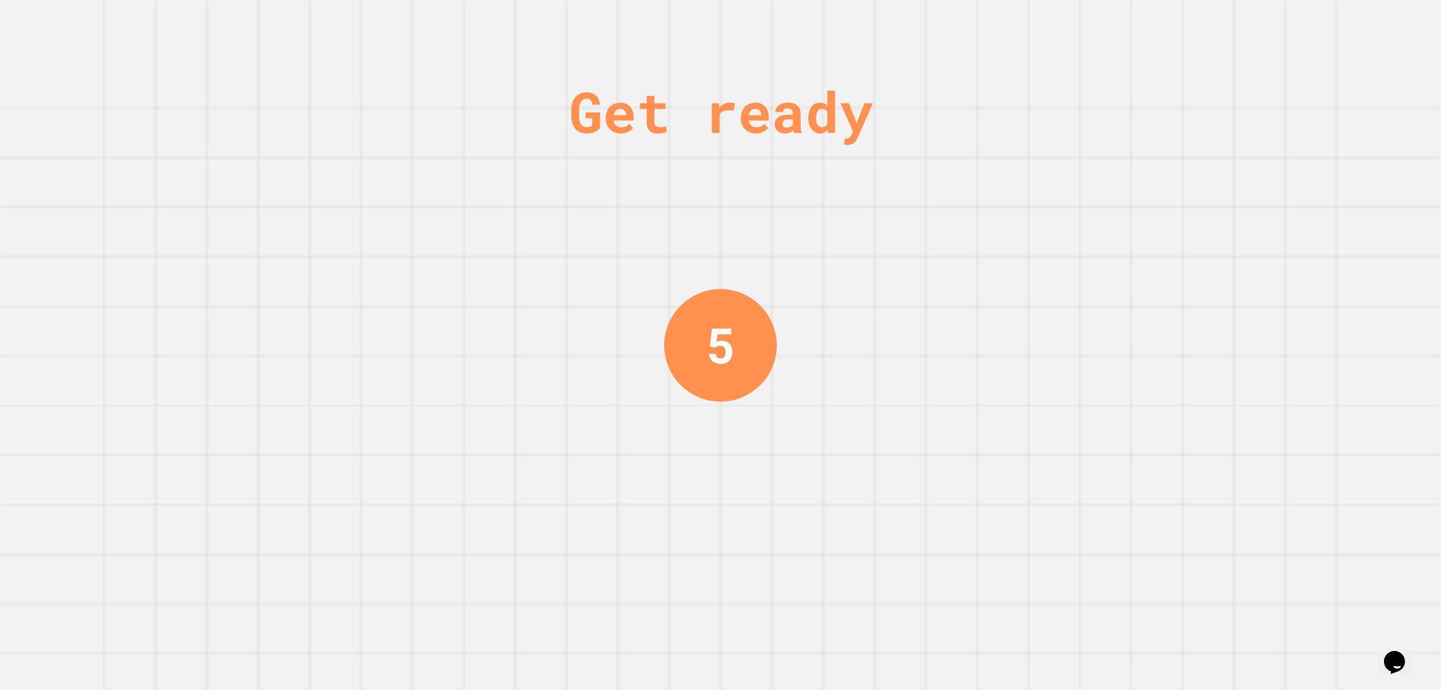
click at [852, 419] on div "Get ready 5" at bounding box center [720, 345] width 1441 height 690
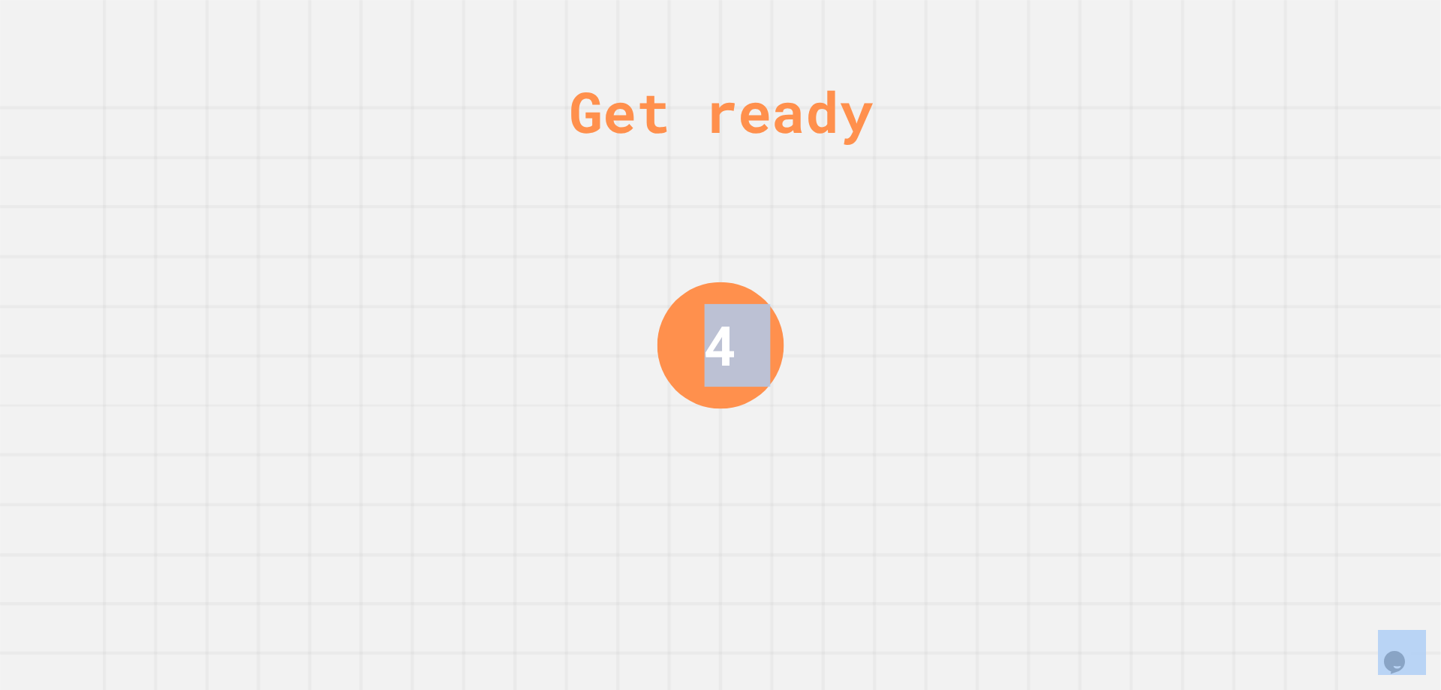
click at [852, 419] on div "Get ready 4" at bounding box center [720, 345] width 1441 height 690
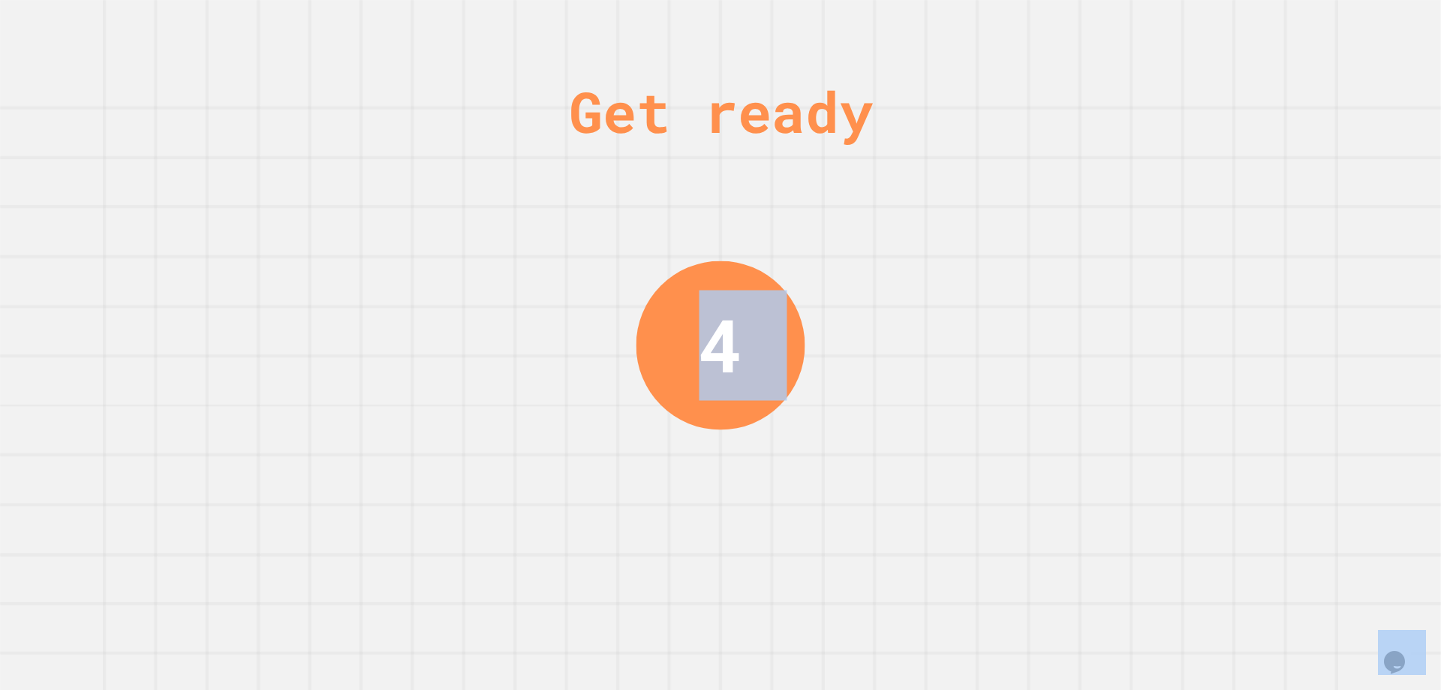
click at [852, 419] on div "Get ready 4" at bounding box center [720, 345] width 1441 height 690
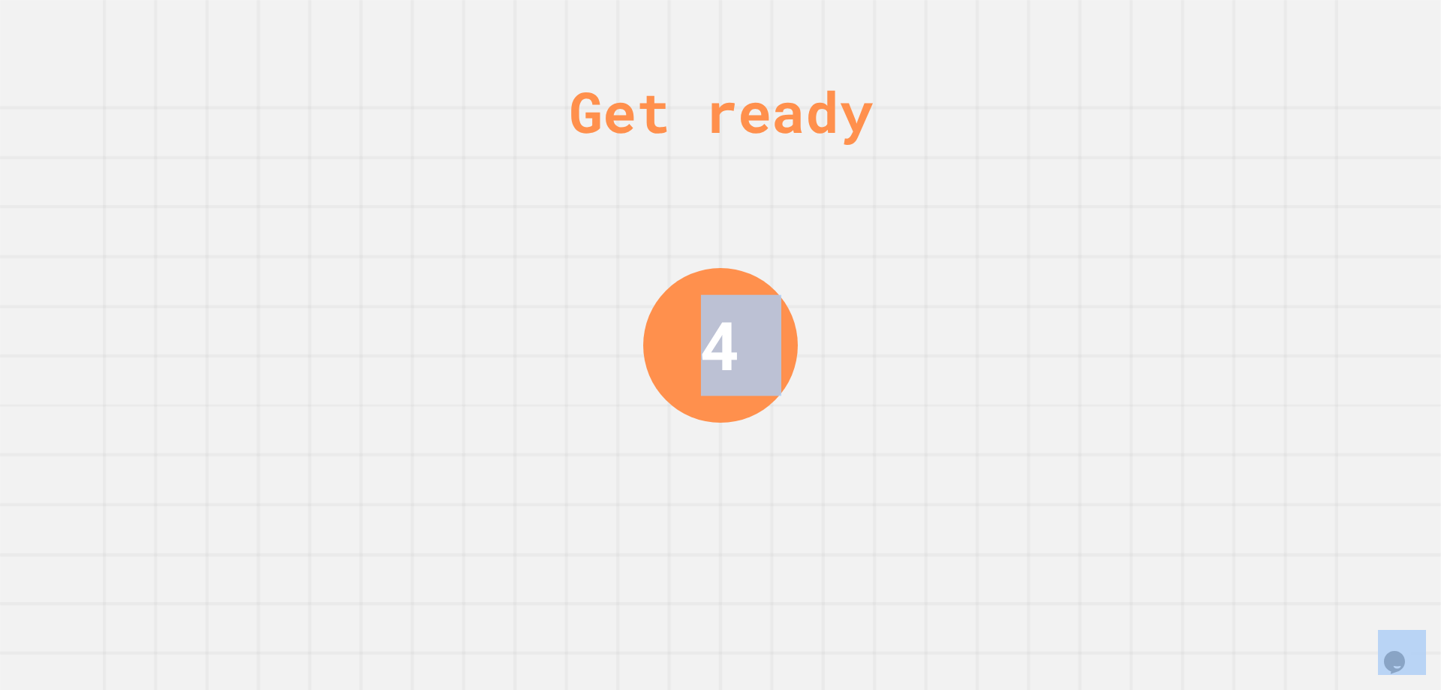
click at [852, 419] on div "Get ready 4" at bounding box center [720, 345] width 1441 height 690
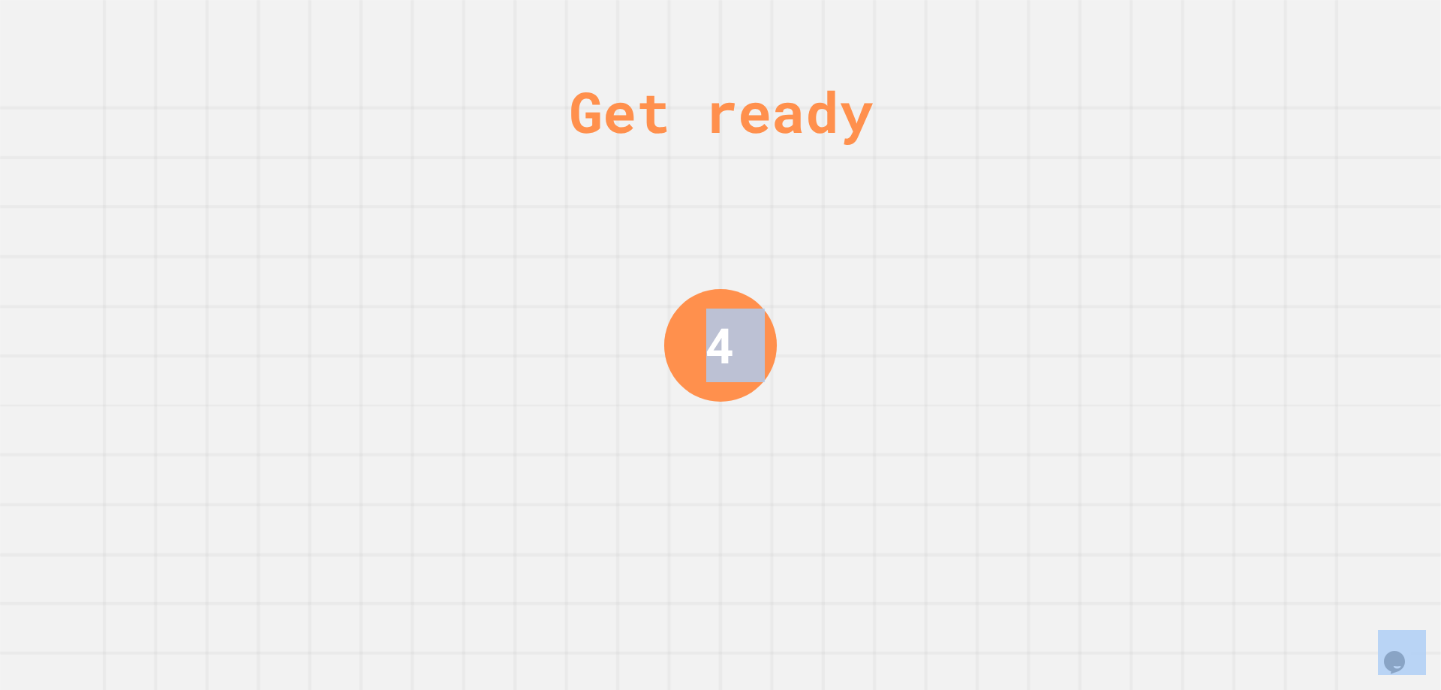
click at [852, 419] on div "Get ready 4" at bounding box center [720, 345] width 1441 height 690
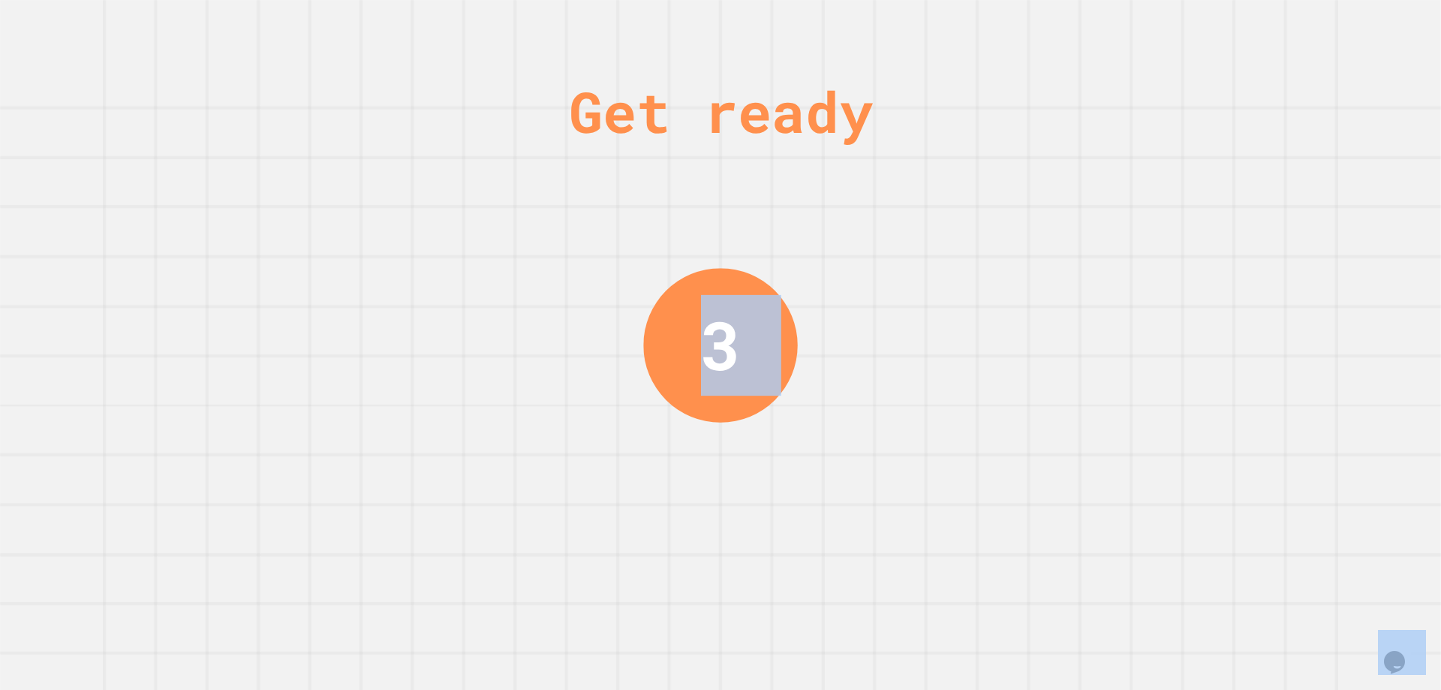
click at [852, 419] on div "Get ready 3" at bounding box center [720, 345] width 1441 height 690
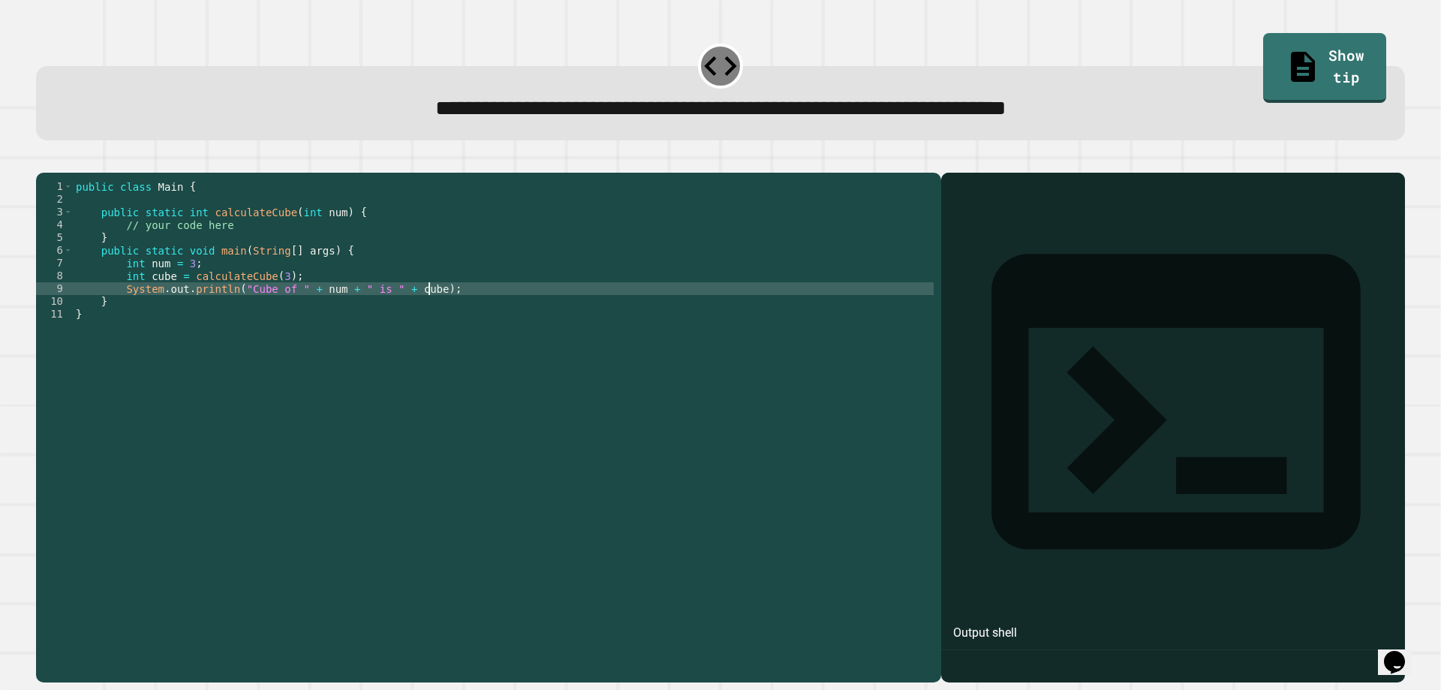
click at [436, 309] on div "public class Main { public static int calculateCube ( int num ) { // your code …" at bounding box center [503, 409] width 861 height 459
click at [372, 241] on div "public class Main { public static int calculateCube ( int num ) { // your code …" at bounding box center [503, 409] width 861 height 459
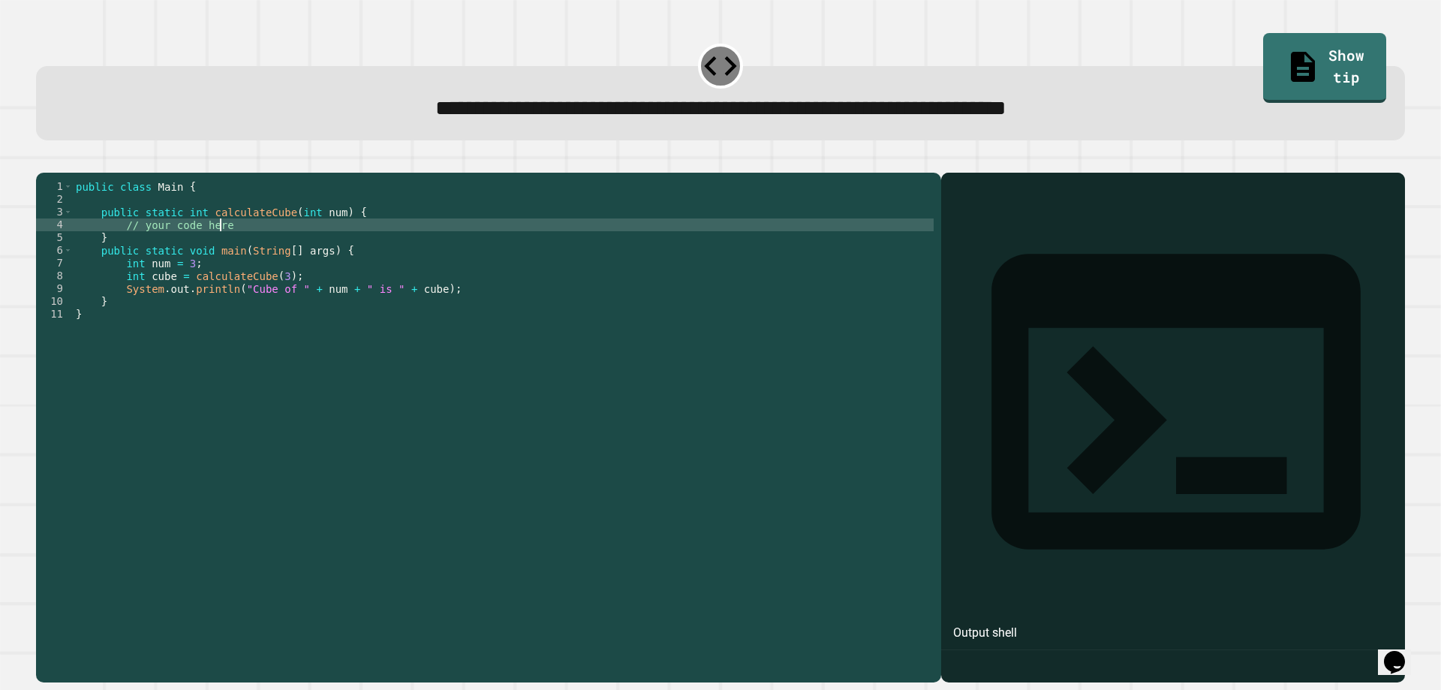
click at [405, 236] on div "public class Main { public static int calculateCube ( int num ) { // your code …" at bounding box center [503, 409] width 861 height 459
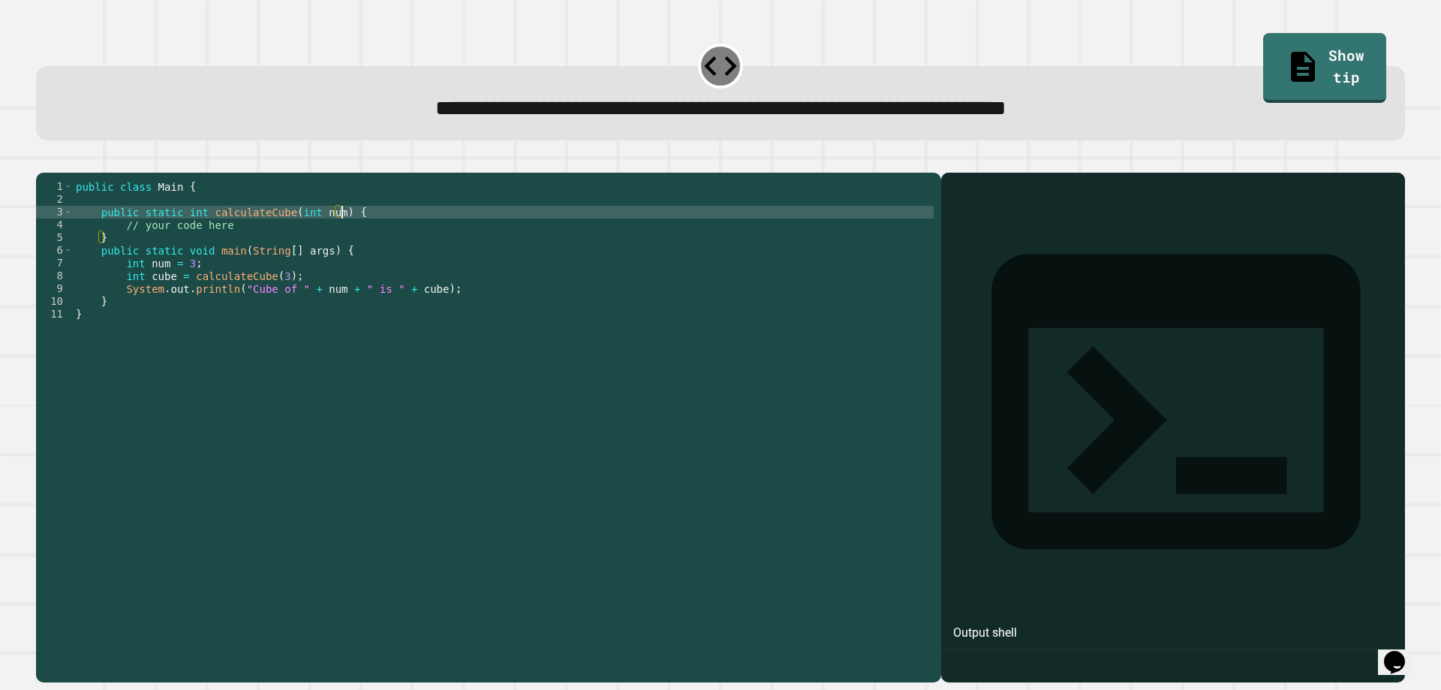
type textarea "**********"
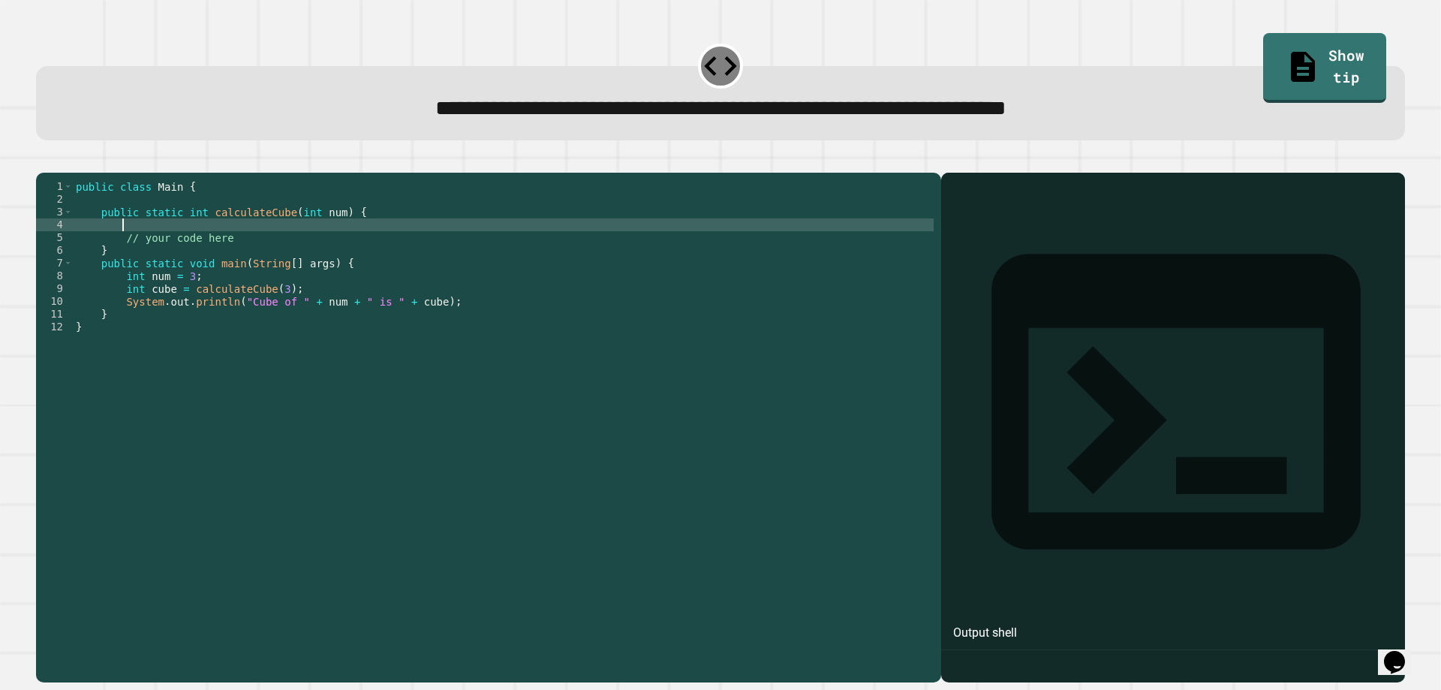
type textarea "*"
click at [44, 161] on button "button" at bounding box center [44, 161] width 0 height 0
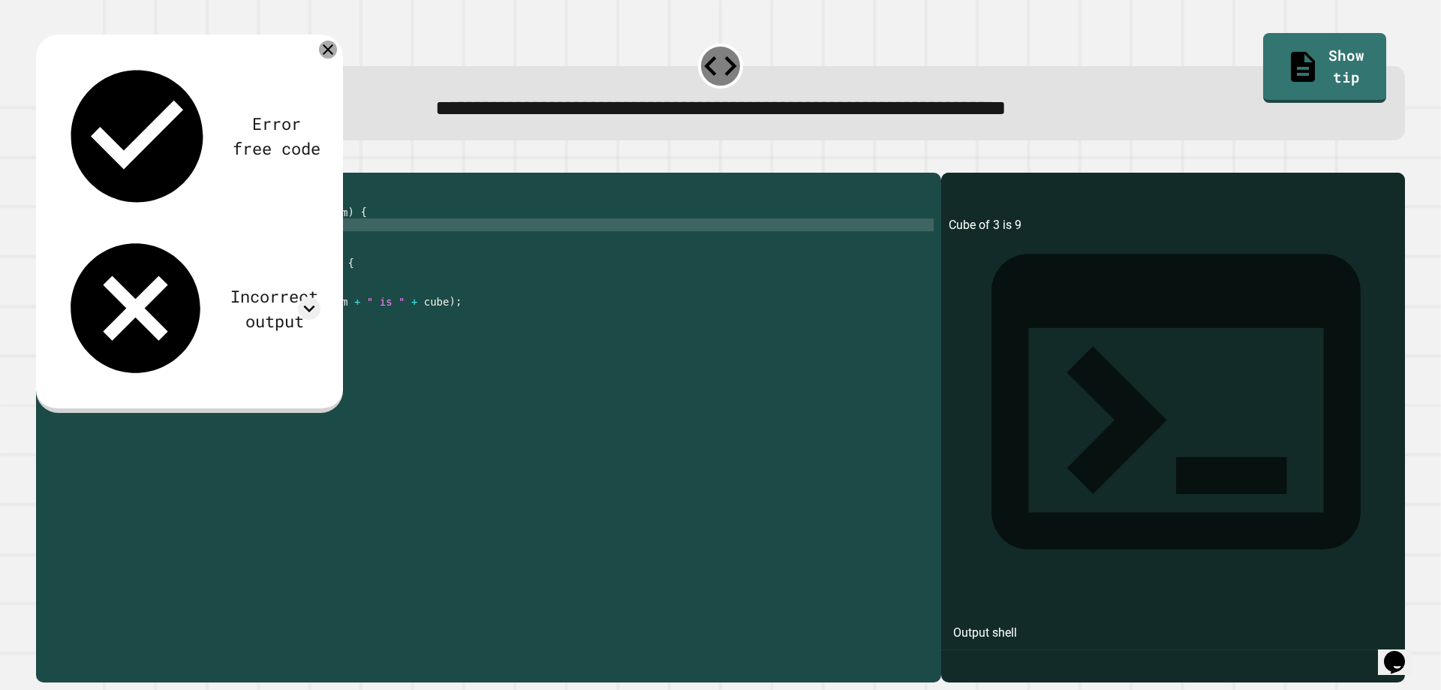
click at [324, 58] on icon at bounding box center [328, 50] width 18 height 18
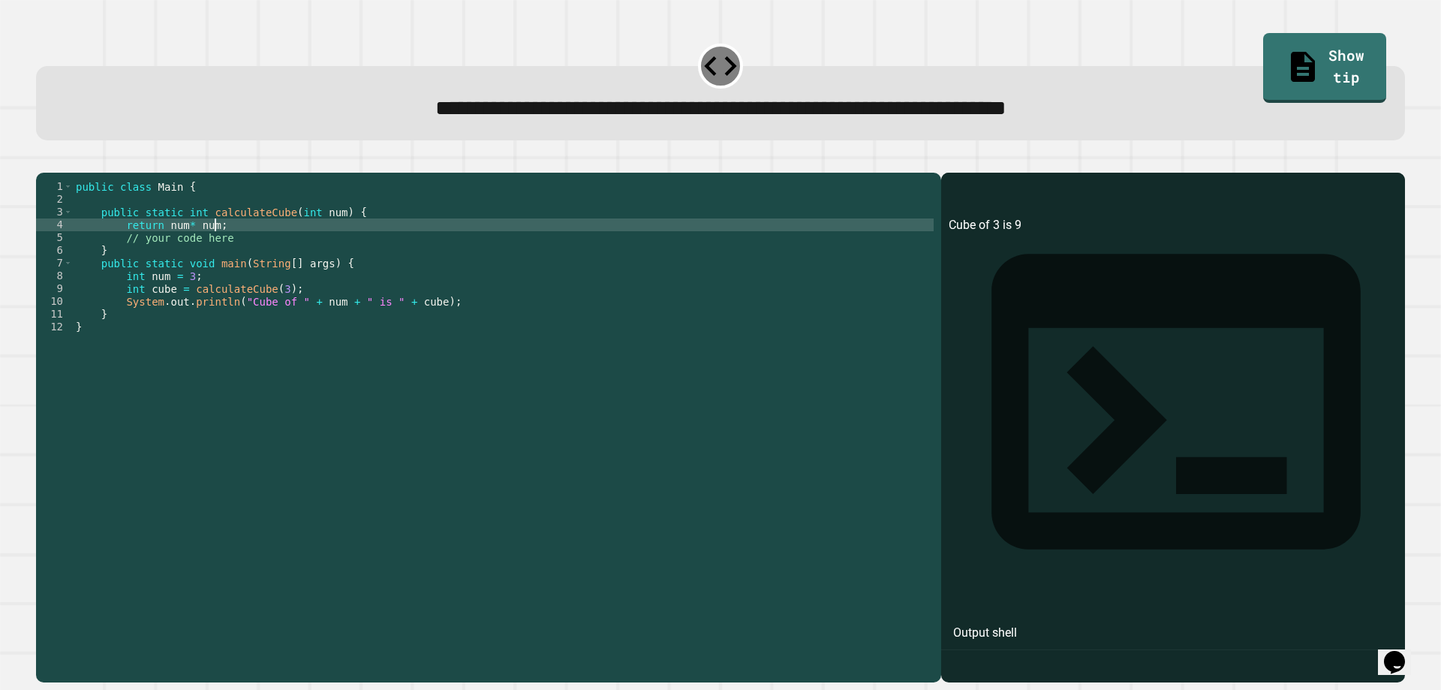
click at [250, 248] on div "public class Main { public static int calculateCube ( int num ) { return num * …" at bounding box center [503, 409] width 861 height 459
type textarea "**********"
click at [44, 161] on icon "button" at bounding box center [44, 161] width 0 height 0
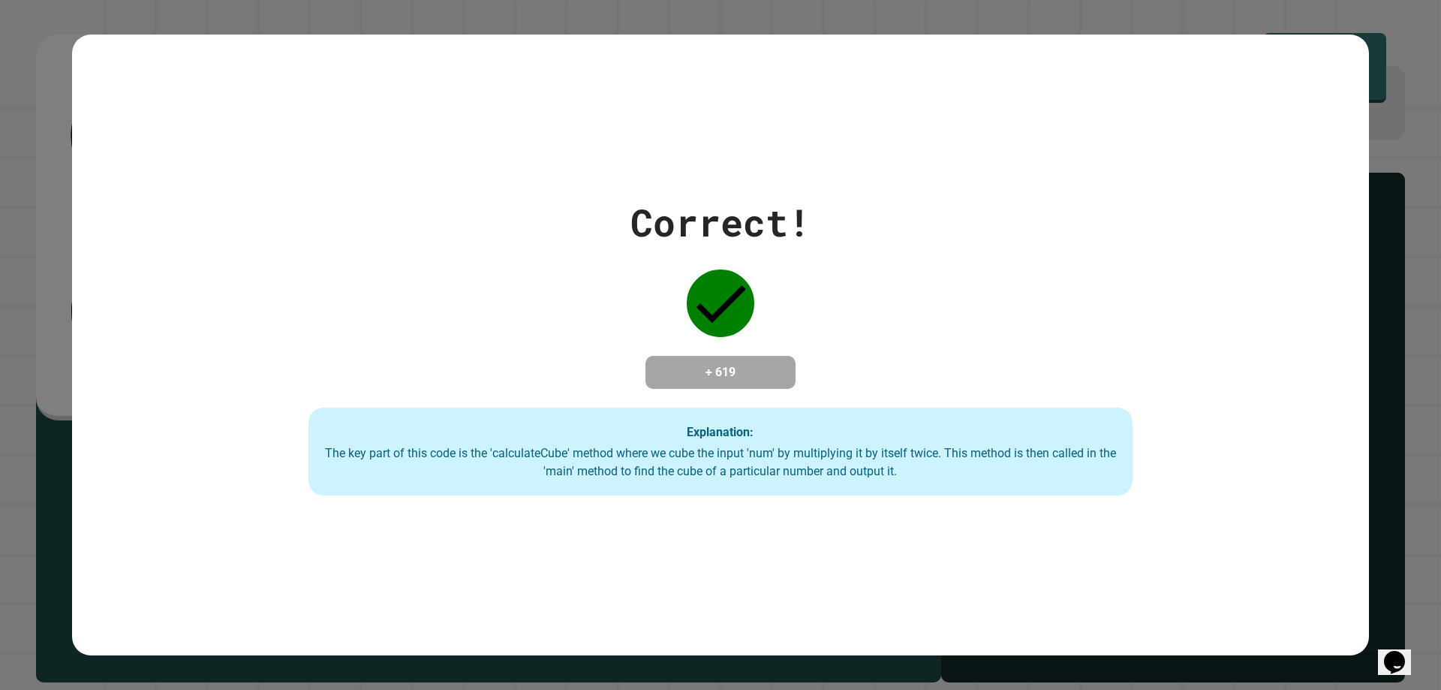
click at [836, 318] on div "Correct! + 619 Explanation: The key part of this code is the 'calculateCube' me…" at bounding box center [721, 345] width 1178 height 302
click at [836, 316] on div "Correct! + 619 Explanation: The key part of this code is the 'calculateCube' me…" at bounding box center [721, 345] width 1178 height 302
click at [836, 315] on div "Correct! + 619 Explanation: The key part of this code is the 'calculateCube' me…" at bounding box center [721, 345] width 1178 height 302
drag, startPoint x: 849, startPoint y: 327, endPoint x: 697, endPoint y: 390, distance: 164.2
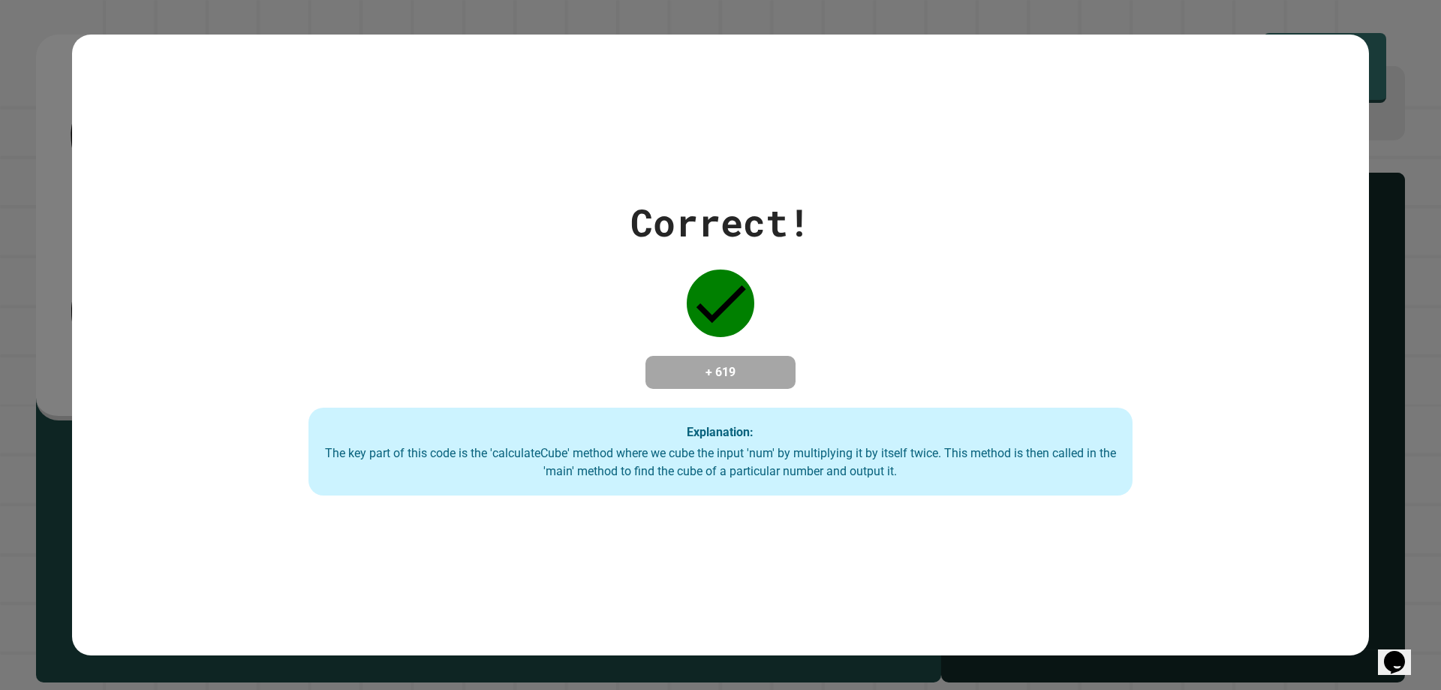
drag, startPoint x: 697, startPoint y: 390, endPoint x: 691, endPoint y: 444, distance: 54.5
drag, startPoint x: 691, startPoint y: 444, endPoint x: 686, endPoint y: 466, distance: 22.2
drag, startPoint x: 686, startPoint y: 466, endPoint x: 500, endPoint y: 502, distance: 189.6
drag, startPoint x: 502, startPoint y: 501, endPoint x: 497, endPoint y: 429, distance: 72.3
drag, startPoint x: 497, startPoint y: 429, endPoint x: 688, endPoint y: 455, distance: 192.5
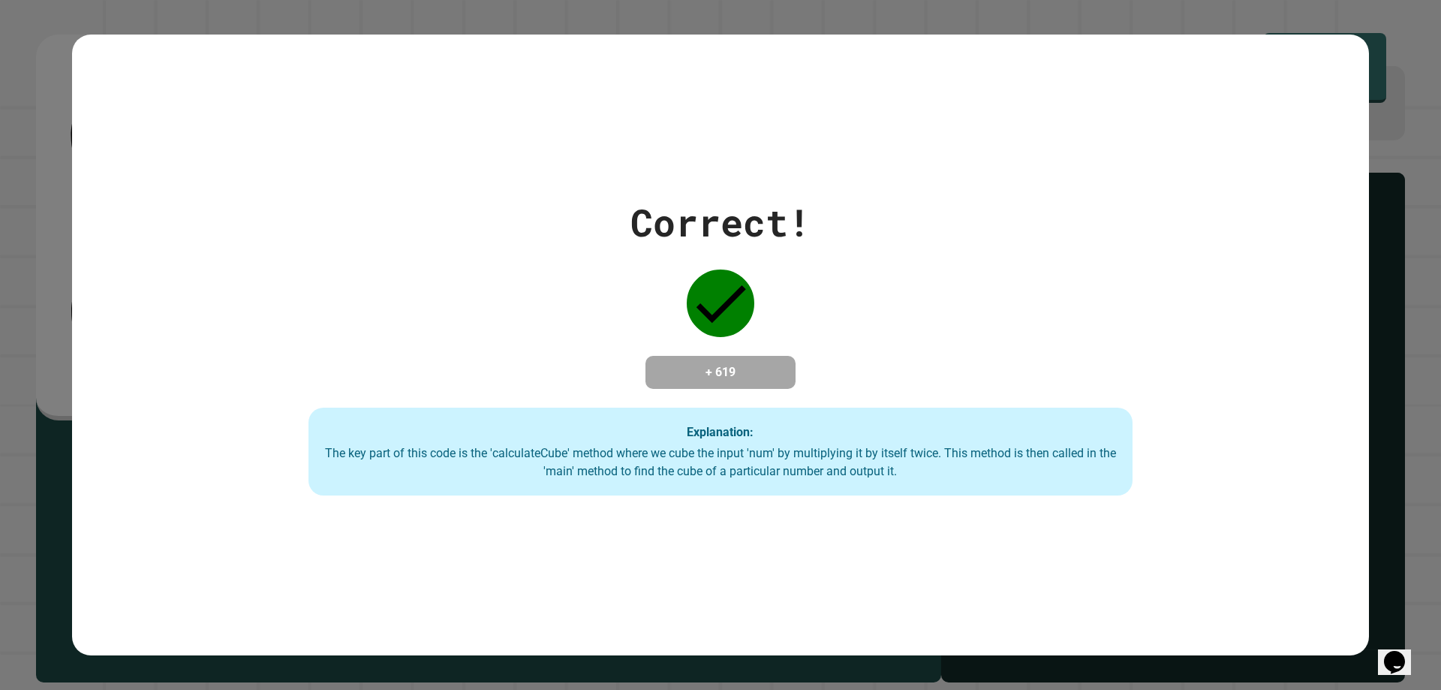
drag, startPoint x: 688, startPoint y: 455, endPoint x: 676, endPoint y: 495, distance: 41.6
drag, startPoint x: 676, startPoint y: 495, endPoint x: 544, endPoint y: 465, distance: 134.6
drag, startPoint x: 544, startPoint y: 465, endPoint x: 417, endPoint y: 444, distance: 128.7
drag, startPoint x: 417, startPoint y: 444, endPoint x: 402, endPoint y: 509, distance: 67.0
click at [398, 513] on div "Correct! + 619 Explanation: The key part of this code is the 'calculateCube' me…" at bounding box center [720, 345] width 1297 height 621
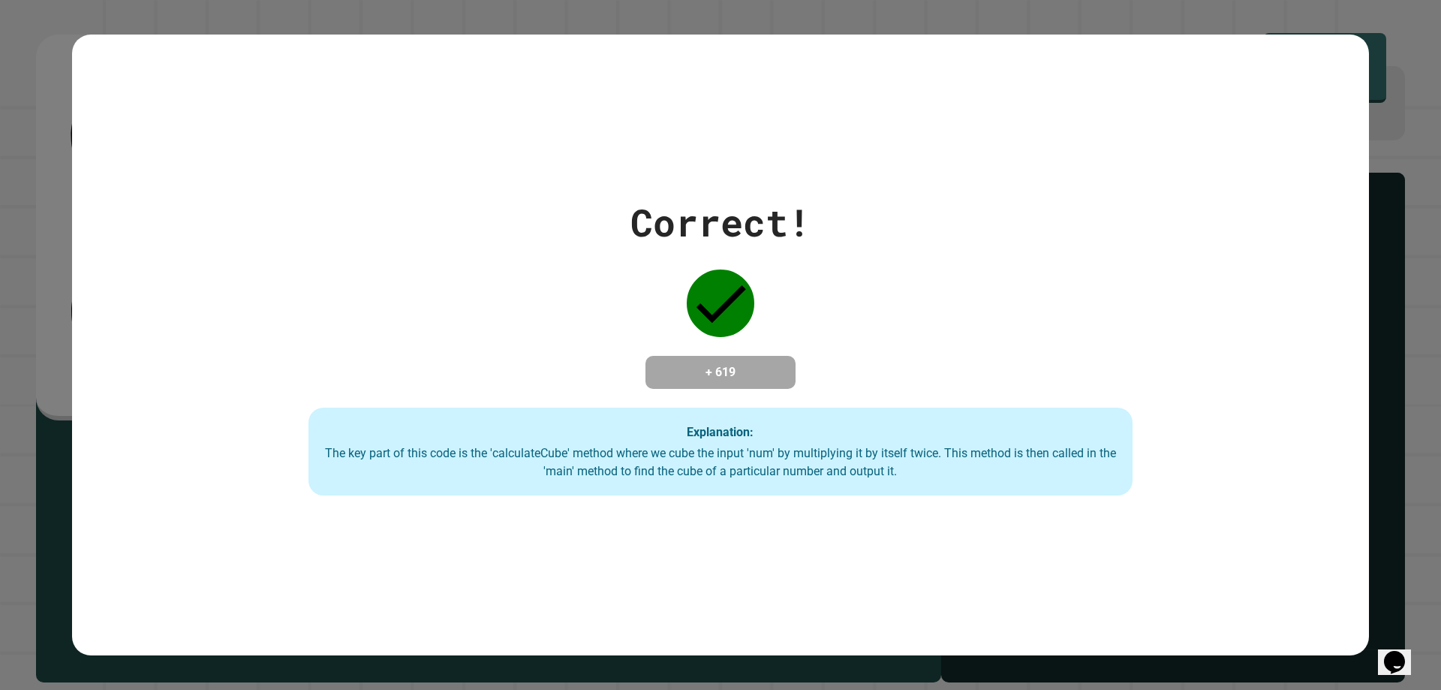
click at [398, 513] on div "Correct! + 619 Explanation: The key part of this code is the 'calculateCube' me…" at bounding box center [720, 345] width 1297 height 621
click at [468, 523] on div "Correct! + 619 Explanation: The key part of this code is the 'calculateCube' me…" at bounding box center [720, 345] width 1297 height 621
click at [715, 475] on div "The key part of this code is the 'calculateCube' method where we cube the input…" at bounding box center [721, 462] width 794 height 36
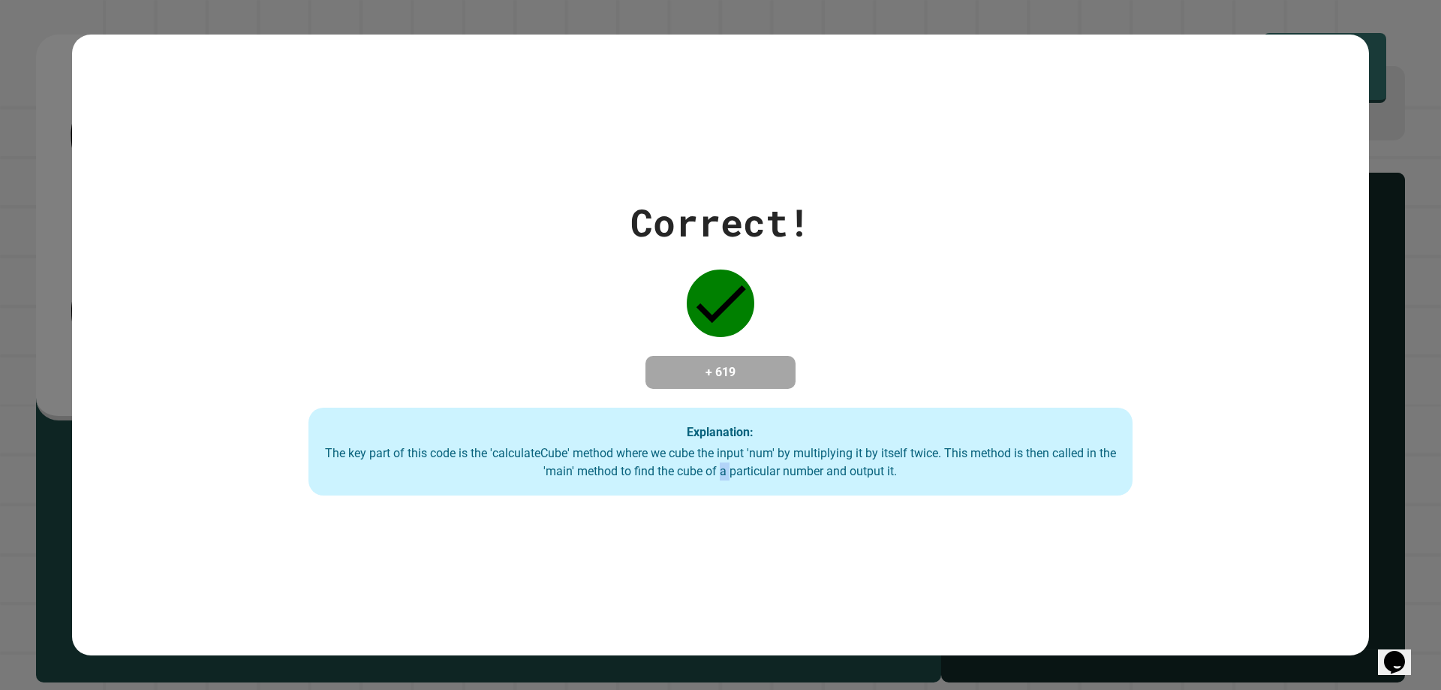
click at [715, 475] on div "The key part of this code is the 'calculateCube' method where we cube the input…" at bounding box center [721, 462] width 794 height 36
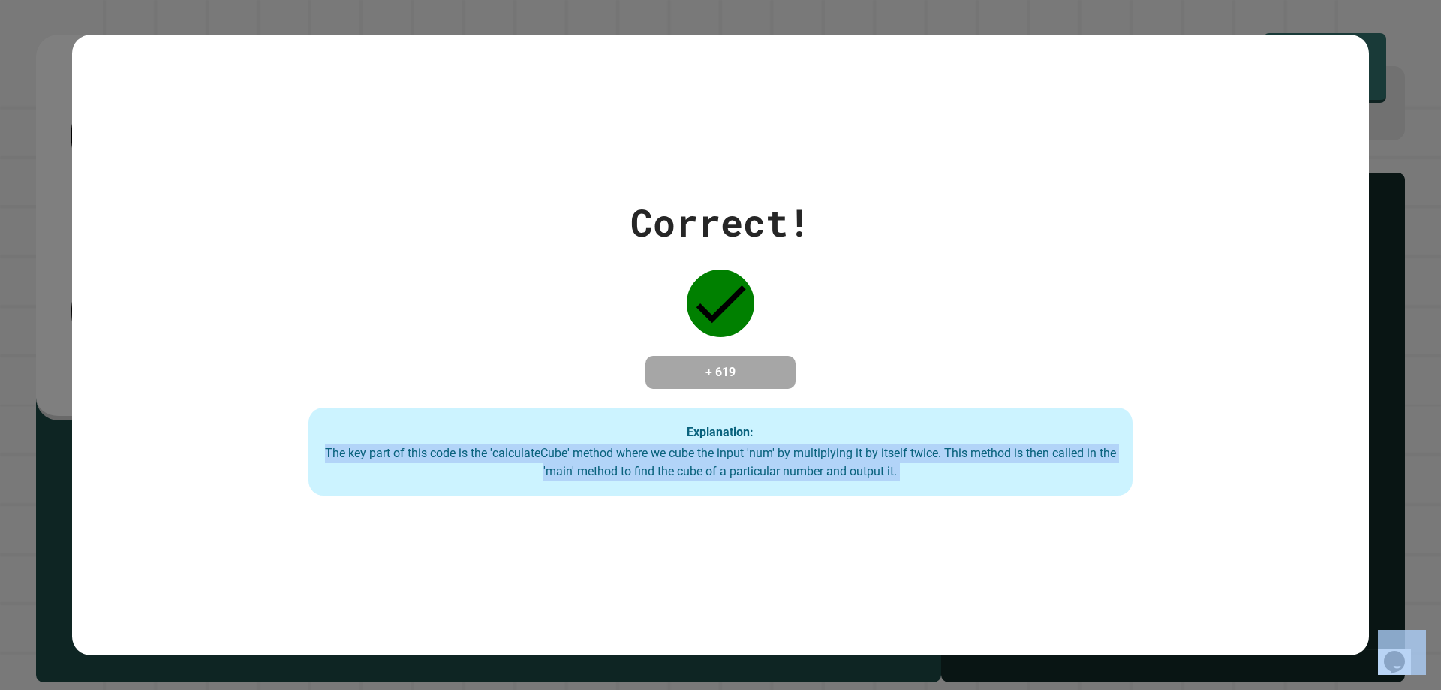
click at [722, 470] on div "The key part of this code is the 'calculateCube' method where we cube the input…" at bounding box center [721, 462] width 794 height 36
click at [721, 471] on div "The key part of this code is the 'calculateCube' method where we cube the input…" at bounding box center [721, 462] width 794 height 36
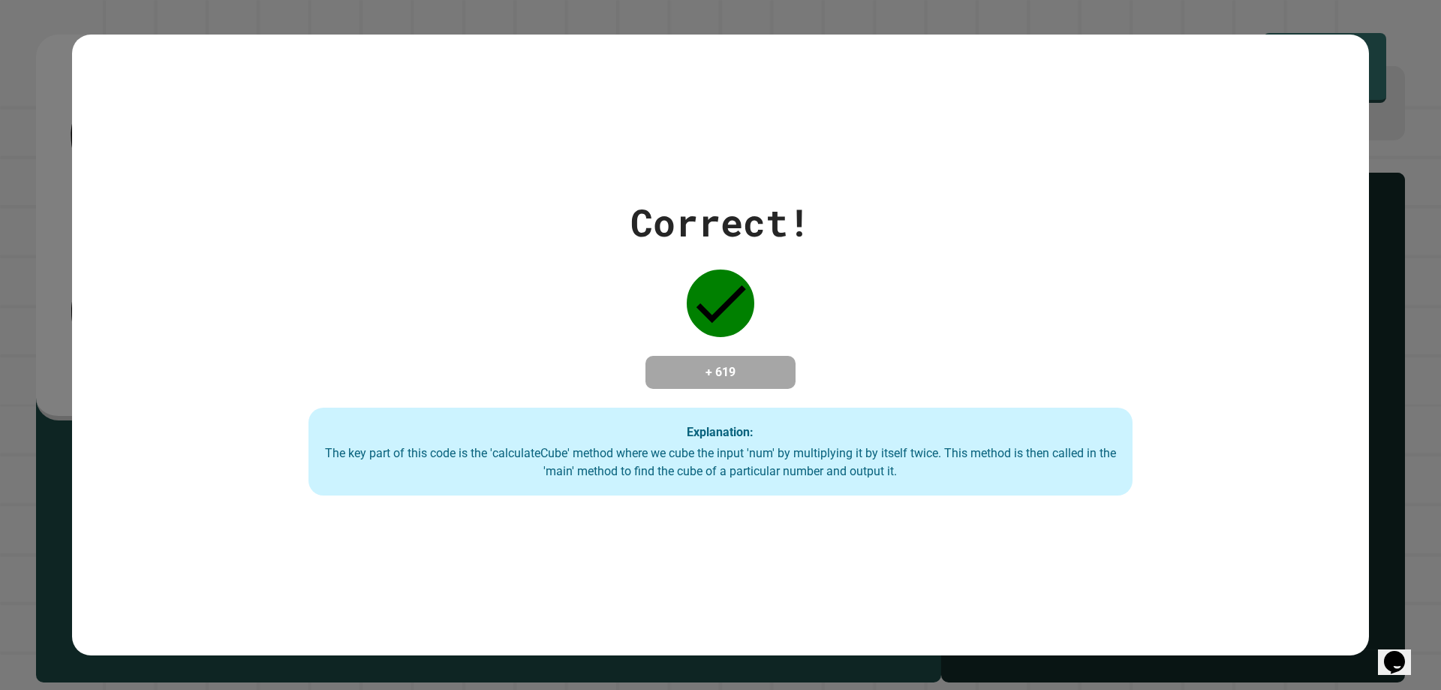
click at [717, 475] on div "The key part of this code is the 'calculateCube' method where we cube the input…" at bounding box center [721, 462] width 794 height 36
click at [717, 446] on div "Explanation: The key part of this code is the 'calculateCube' method where we c…" at bounding box center [721, 452] width 824 height 89
click at [715, 450] on div "The key part of this code is the 'calculateCube' method where we cube the input…" at bounding box center [721, 462] width 794 height 36
click at [711, 457] on div "The key part of this code is the 'calculateCube' method where we cube the input…" at bounding box center [721, 462] width 794 height 36
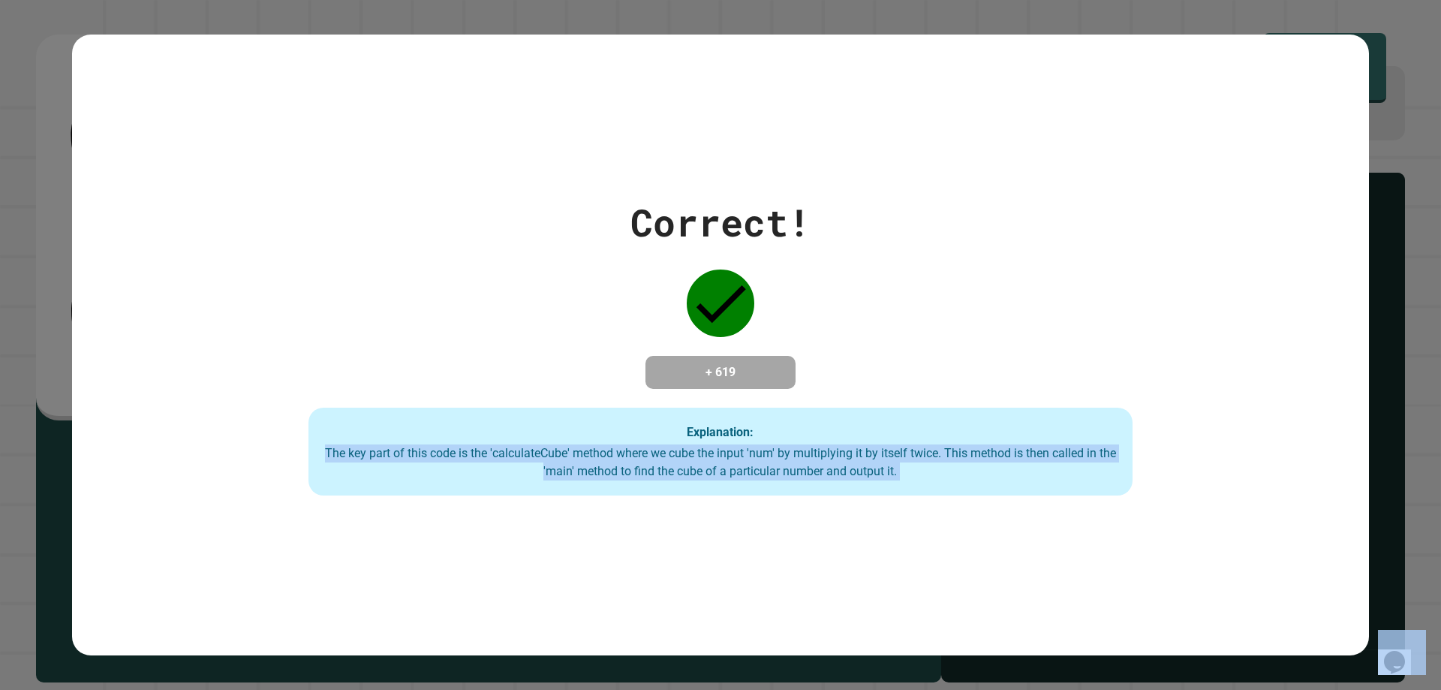
click at [711, 458] on div "The key part of this code is the 'calculateCube' method where we cube the input…" at bounding box center [721, 462] width 794 height 36
click at [713, 468] on div "The key part of this code is the 'calculateCube' method where we cube the input…" at bounding box center [721, 462] width 794 height 36
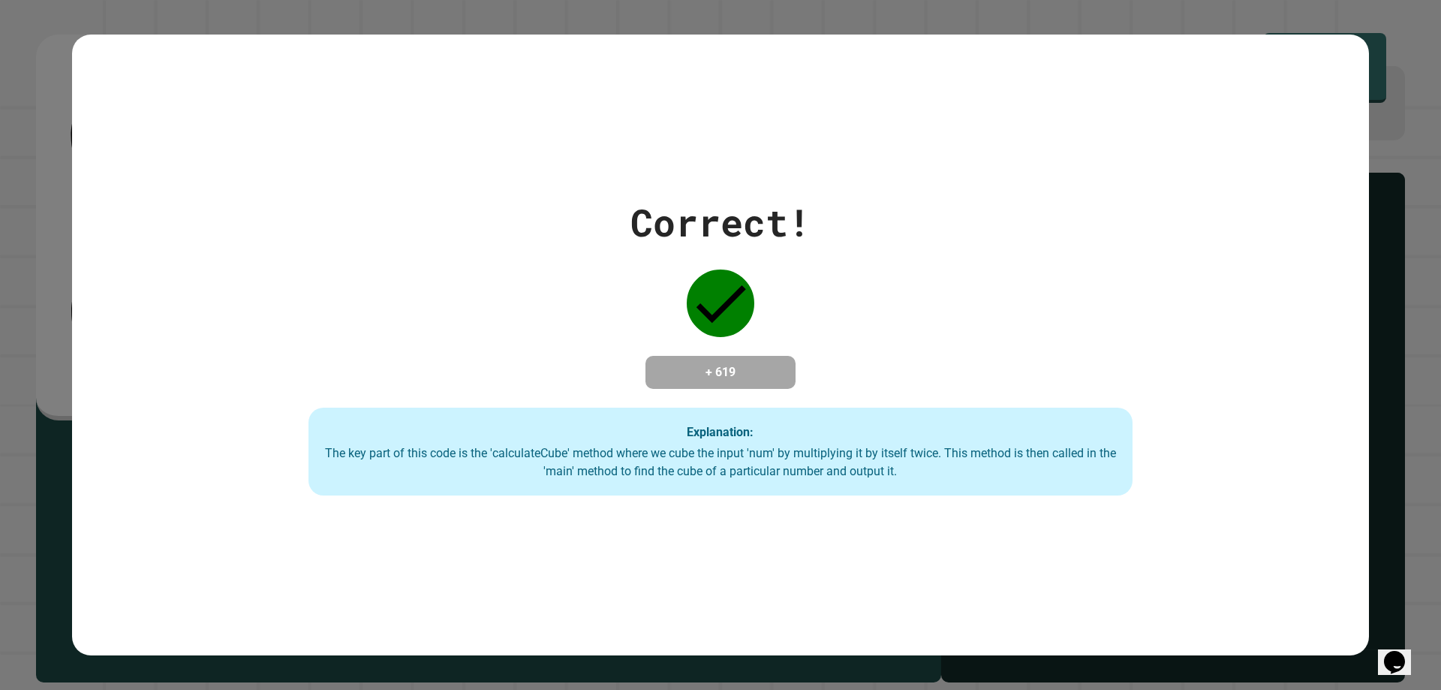
drag, startPoint x: 710, startPoint y: 468, endPoint x: 700, endPoint y: 538, distance: 71.3
click at [700, 539] on div "Correct! + 619 Explanation: The key part of this code is the 'calculateCube' me…" at bounding box center [720, 345] width 1297 height 621
drag, startPoint x: 707, startPoint y: 551, endPoint x: 605, endPoint y: 438, distance: 152.6
drag, startPoint x: 605, startPoint y: 438, endPoint x: 413, endPoint y: 149, distance: 347.1
click at [413, 149] on div "Correct! + 619 Explanation: The key part of this code is the 'calculateCube' me…" at bounding box center [720, 345] width 1297 height 621
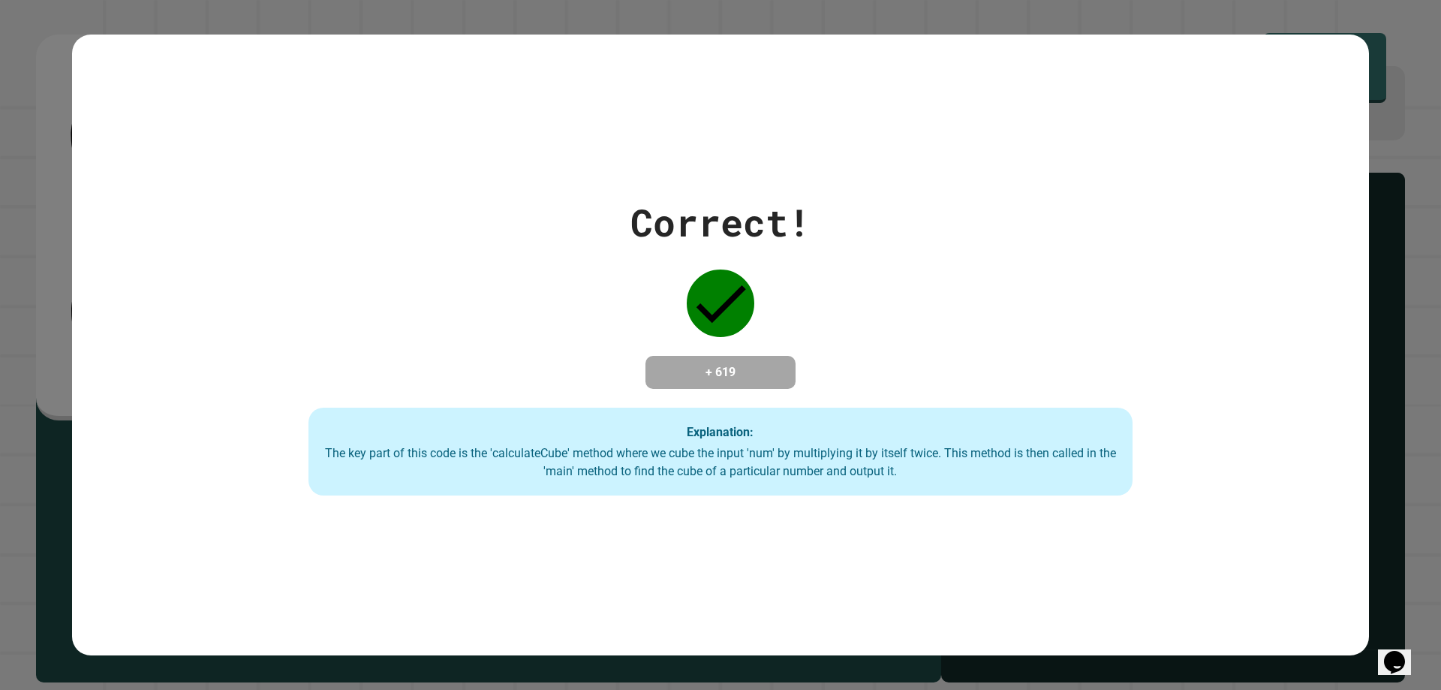
drag, startPoint x: 247, startPoint y: 300, endPoint x: 229, endPoint y: 306, distance: 18.8
drag, startPoint x: 229, startPoint y: 306, endPoint x: 1188, endPoint y: 420, distance: 965.4
click at [1188, 420] on div "Correct! + 619 Explanation: The key part of this code is the 'calculateCube' me…" at bounding box center [721, 345] width 1178 height 302
click at [1184, 420] on div "Correct! + 619 Explanation: The key part of this code is the 'calculateCube' me…" at bounding box center [721, 345] width 1178 height 302
click at [1184, 419] on div "Correct! + 619 Explanation: The key part of this code is the 'calculateCube' me…" at bounding box center [721, 345] width 1178 height 302
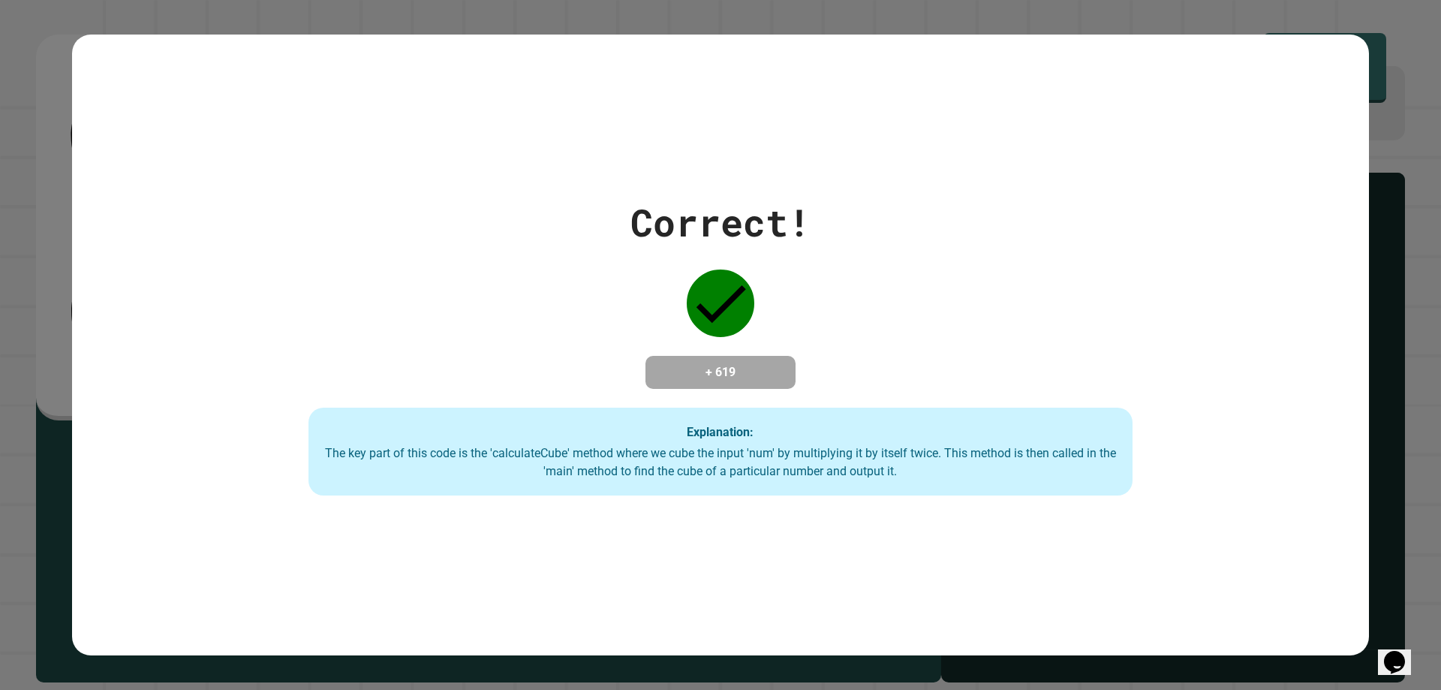
drag, startPoint x: 896, startPoint y: 584, endPoint x: 874, endPoint y: 575, distance: 23.6
drag, startPoint x: 874, startPoint y: 575, endPoint x: 827, endPoint y: 571, distance: 47.5
drag, startPoint x: 827, startPoint y: 571, endPoint x: 791, endPoint y: 567, distance: 35.5
drag, startPoint x: 791, startPoint y: 567, endPoint x: 774, endPoint y: 588, distance: 27.2
drag, startPoint x: 774, startPoint y: 588, endPoint x: 496, endPoint y: 267, distance: 424.7
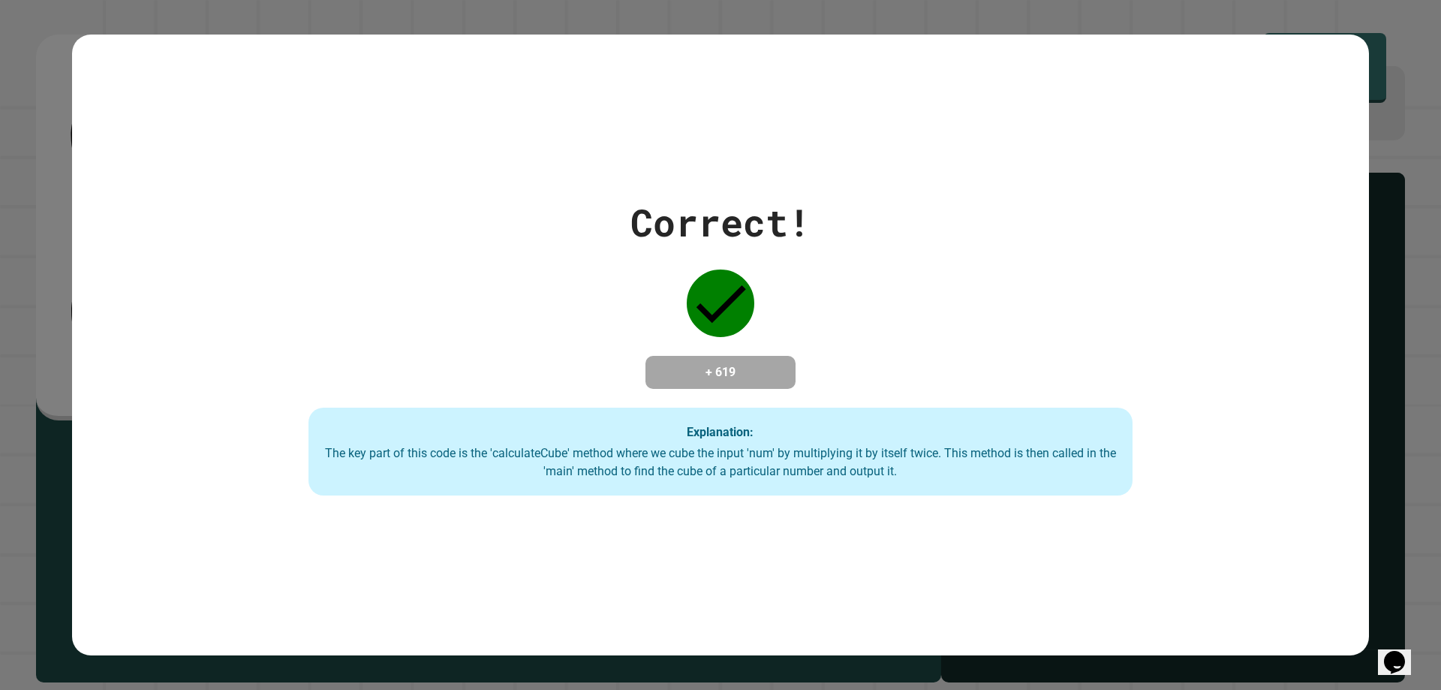
drag, startPoint x: 496, startPoint y: 267, endPoint x: 529, endPoint y: 202, distance: 72.2
drag, startPoint x: 529, startPoint y: 202, endPoint x: 533, endPoint y: 191, distance: 11.4
drag, startPoint x: 533, startPoint y: 191, endPoint x: 533, endPoint y: 158, distance: 33.8
drag, startPoint x: 533, startPoint y: 158, endPoint x: 536, endPoint y: 143, distance: 14.6
drag, startPoint x: 536, startPoint y: 143, endPoint x: 572, endPoint y: -10, distance: 157.3
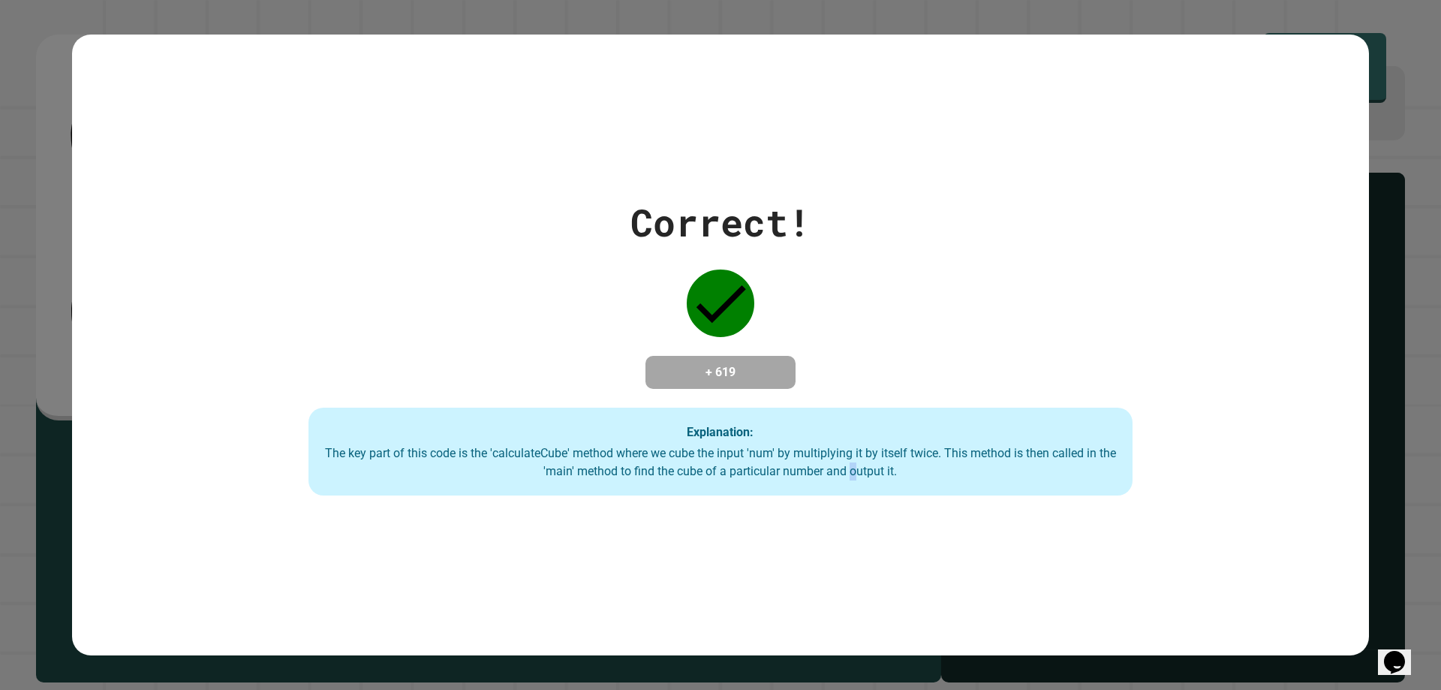
drag, startPoint x: 572, startPoint y: -10, endPoint x: 850, endPoint y: 538, distance: 613.7
click at [850, 538] on div "Correct! + 619 Explanation: The key part of this code is the 'calculateCube' me…" at bounding box center [720, 345] width 1297 height 621
click at [850, 537] on div "Correct! + 619 Explanation: The key part of this code is the 'calculateCube' me…" at bounding box center [720, 345] width 1297 height 621
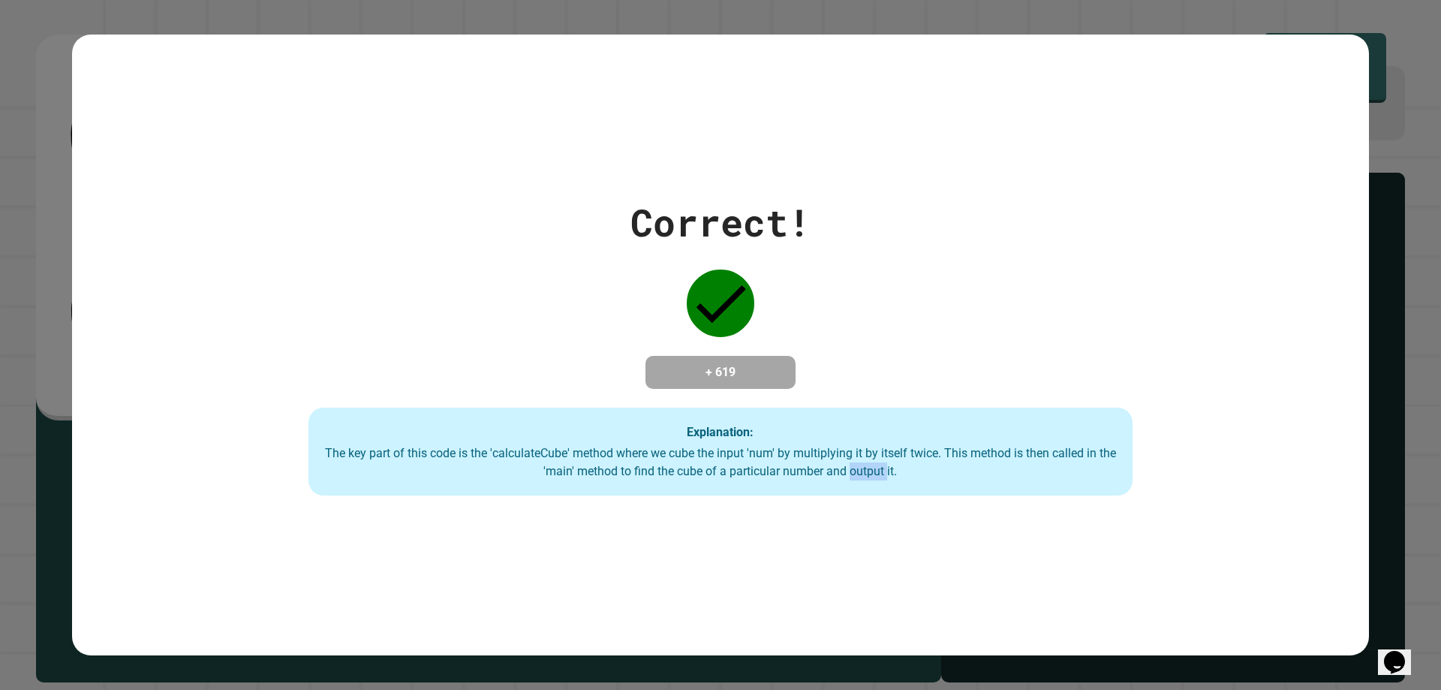
click at [850, 537] on div "Correct! + 619 Explanation: The key part of this code is the 'calculateCube' me…" at bounding box center [720, 345] width 1297 height 621
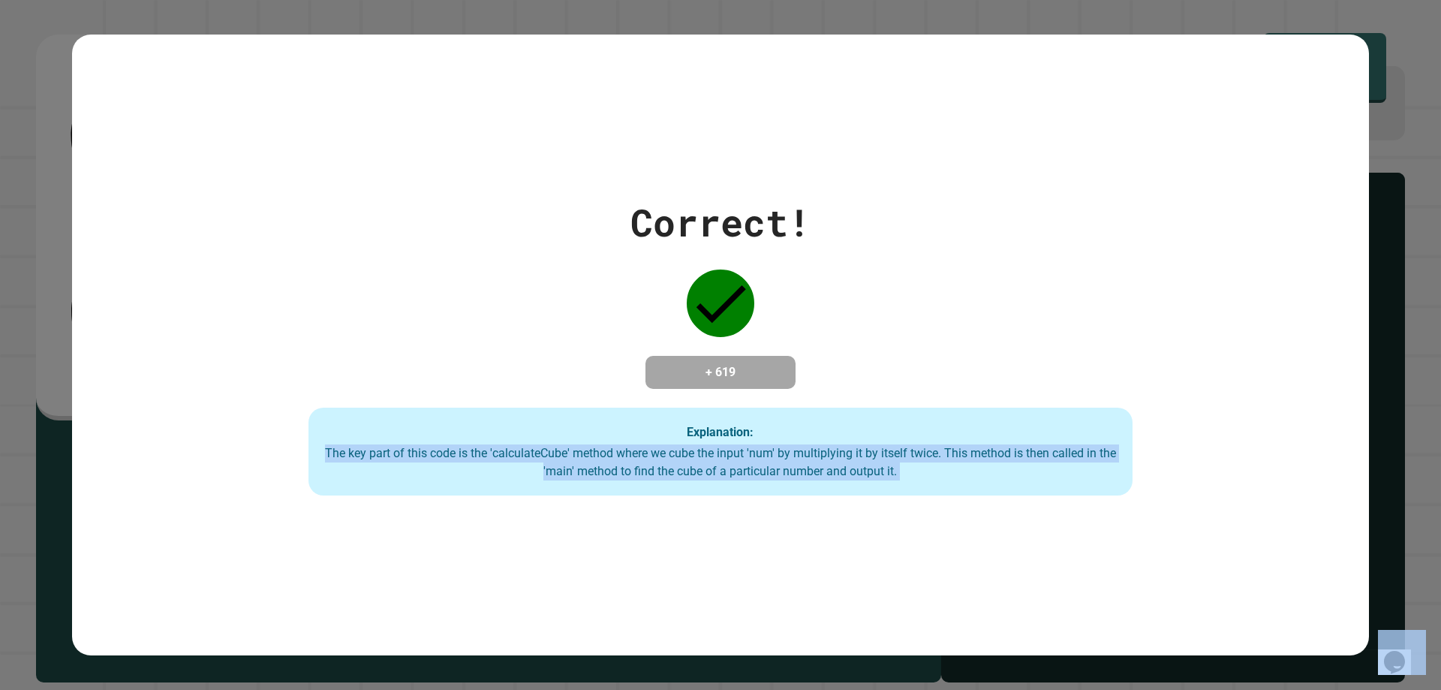
click at [850, 536] on div "Correct! + 619 Explanation: The key part of this code is the 'calculateCube' me…" at bounding box center [720, 345] width 1297 height 621
click at [850, 535] on div "Correct! + 619 Explanation: The key part of this code is the 'calculateCube' me…" at bounding box center [720, 345] width 1297 height 621
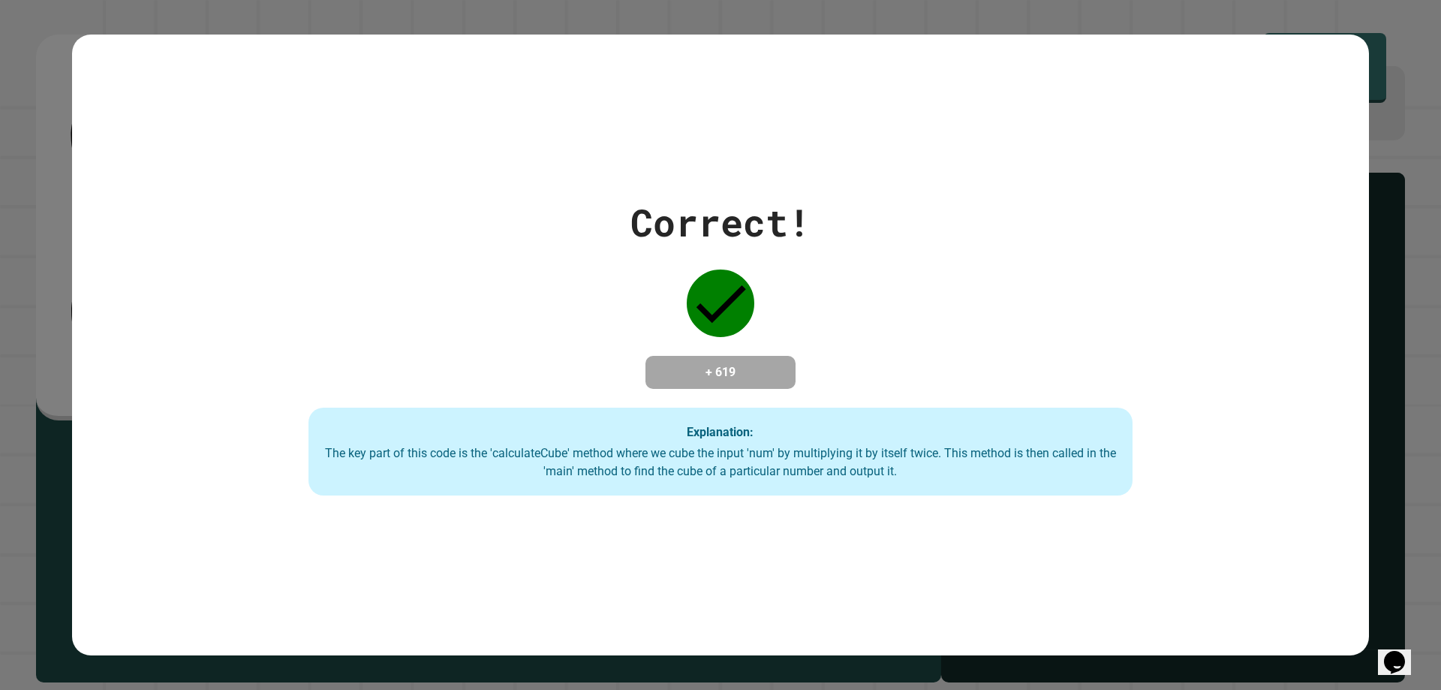
click at [848, 535] on div "Correct! + 619 Explanation: The key part of this code is the 'calculateCube' me…" at bounding box center [720, 345] width 1297 height 621
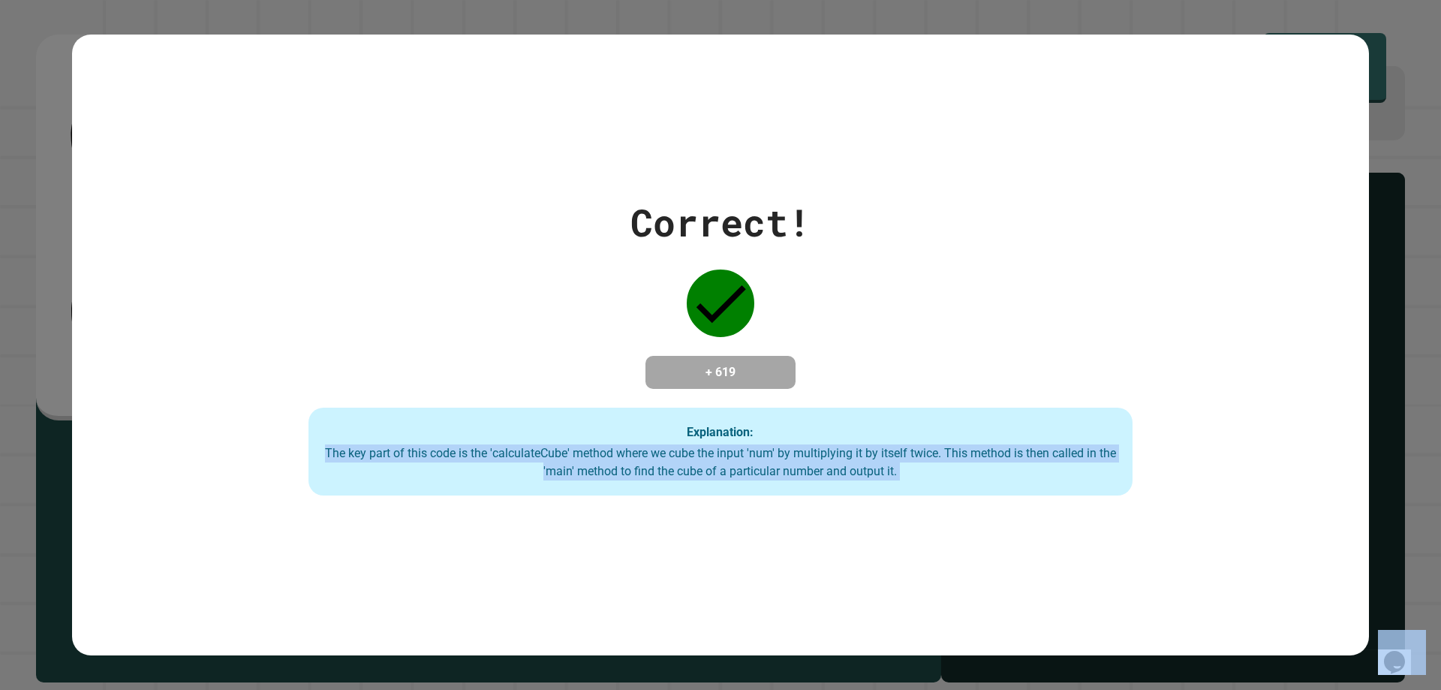
click at [848, 535] on div "Correct! + 619 Explanation: The key part of this code is the 'calculateCube' me…" at bounding box center [720, 345] width 1297 height 621
click at [848, 534] on div "Correct! + 619 Explanation: The key part of this code is the 'calculateCube' me…" at bounding box center [720, 345] width 1297 height 621
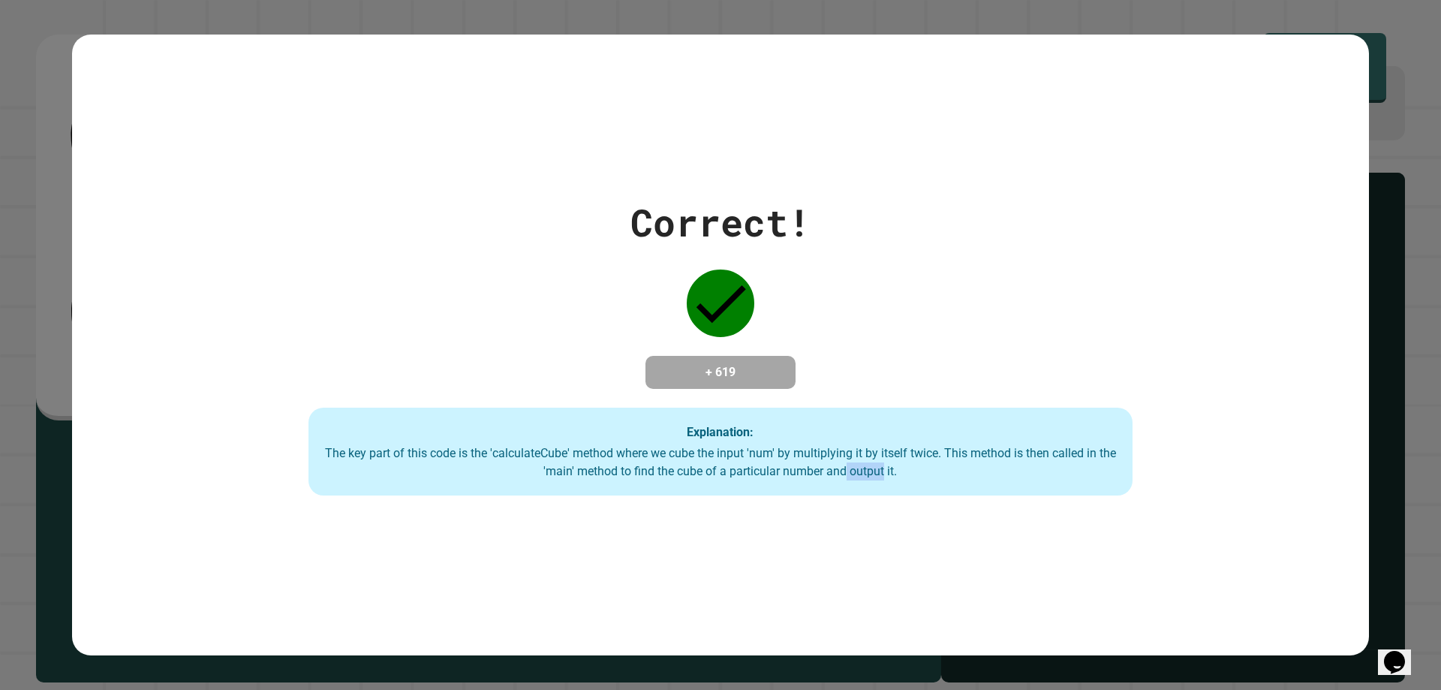
click at [827, 530] on div "Correct! + 619 Explanation: The key part of this code is the 'calculateCube' me…" at bounding box center [720, 345] width 1297 height 621
drag, startPoint x: 810, startPoint y: 527, endPoint x: 790, endPoint y: 520, distance: 21.6
click at [790, 520] on div "Correct! + 619 Explanation: The key part of this code is the 'calculateCube' me…" at bounding box center [720, 345] width 1297 height 621
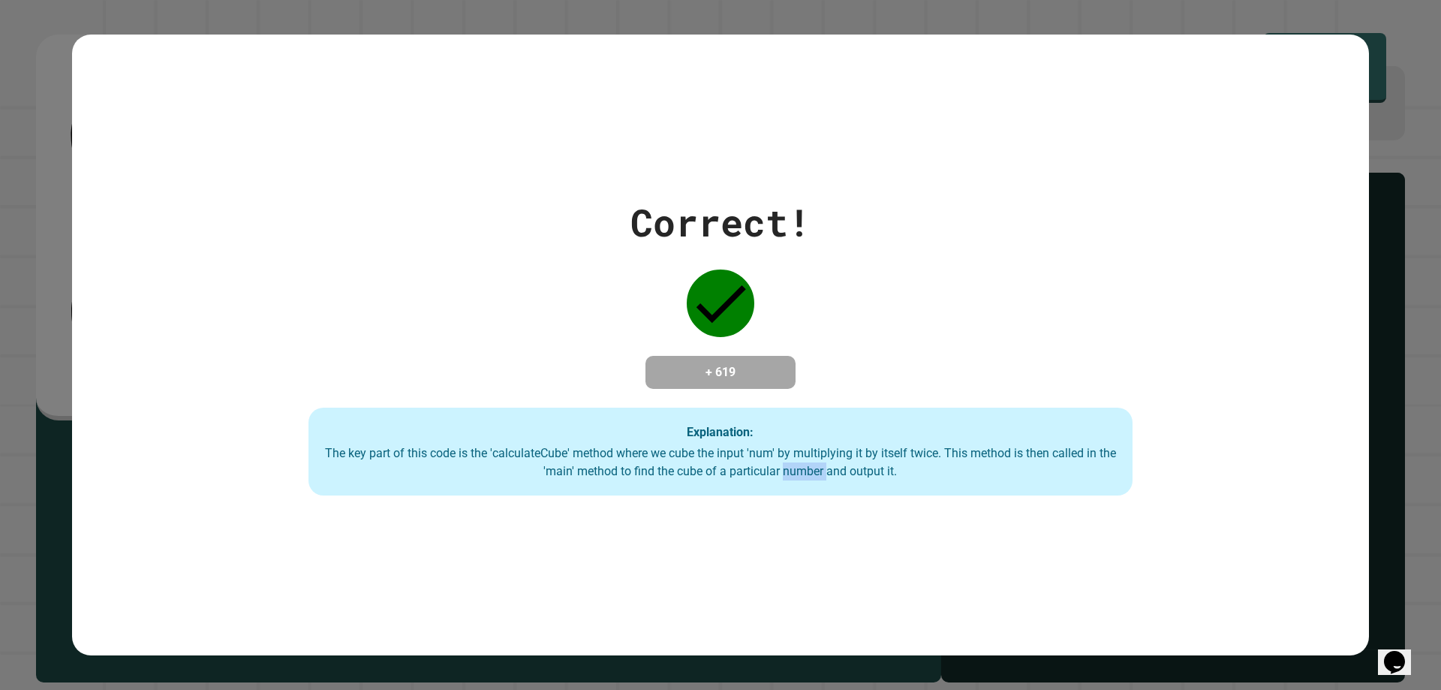
click at [790, 520] on div "Correct! + 619 Explanation: The key part of this code is the 'calculateCube' me…" at bounding box center [720, 345] width 1297 height 621
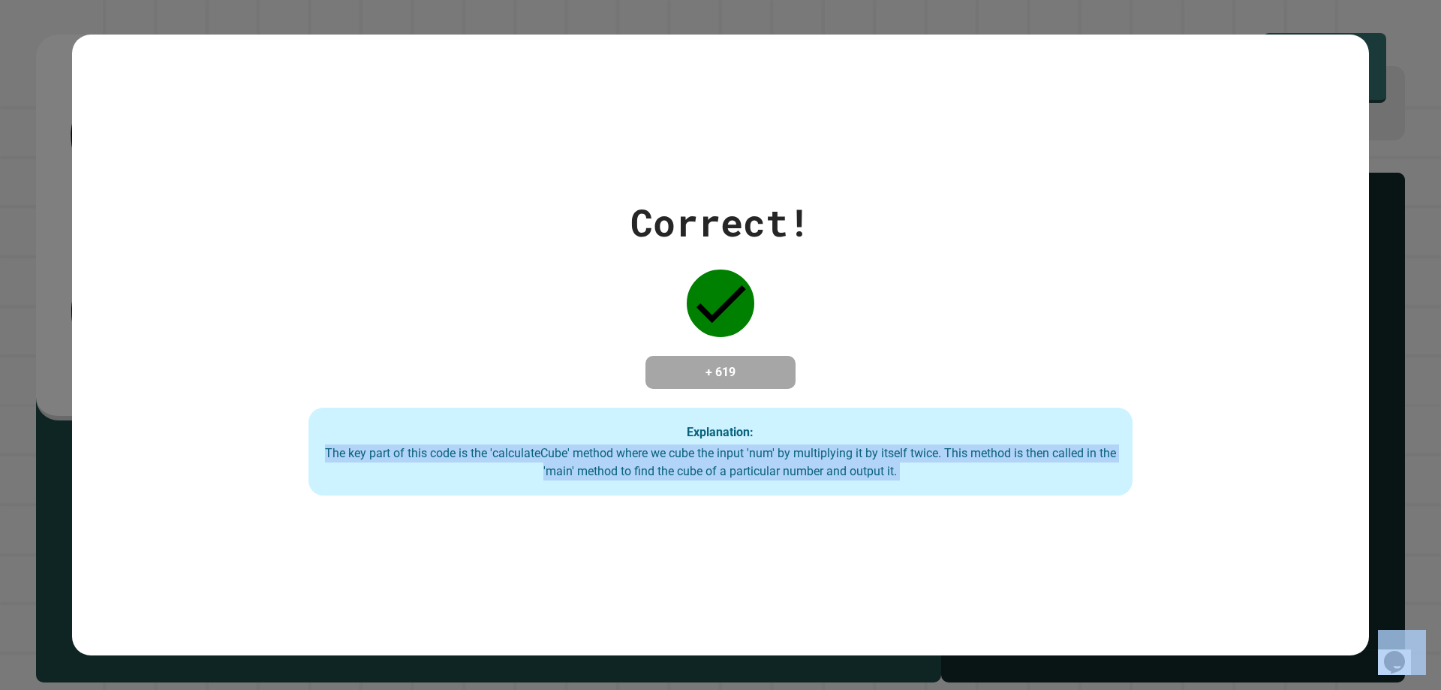
click at [790, 520] on div "Correct! + 619 Explanation: The key part of this code is the 'calculateCube' me…" at bounding box center [720, 345] width 1297 height 621
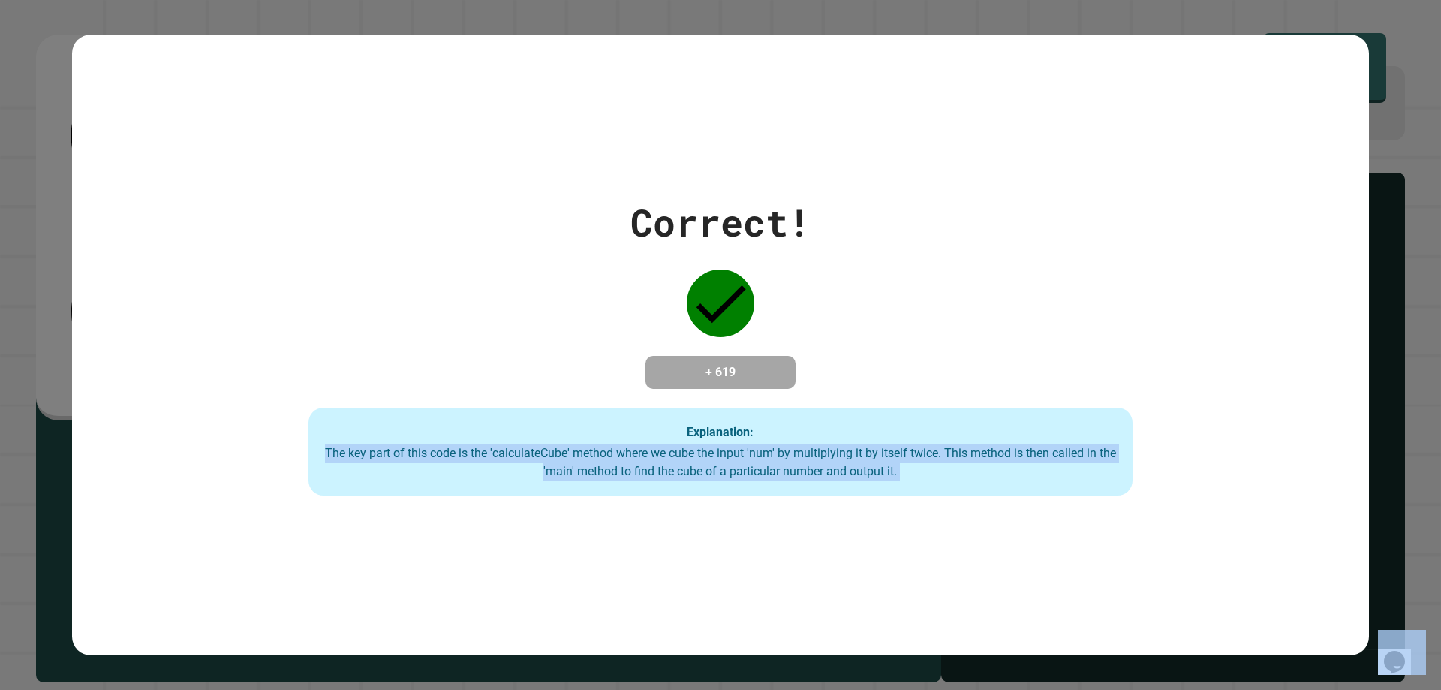
click at [790, 520] on div "Correct! + 619 Explanation: The key part of this code is the 'calculateCube' me…" at bounding box center [720, 345] width 1297 height 621
click at [632, 517] on div "Correct! + 619 Explanation: The key part of this code is the 'calculateCube' me…" at bounding box center [720, 345] width 1297 height 621
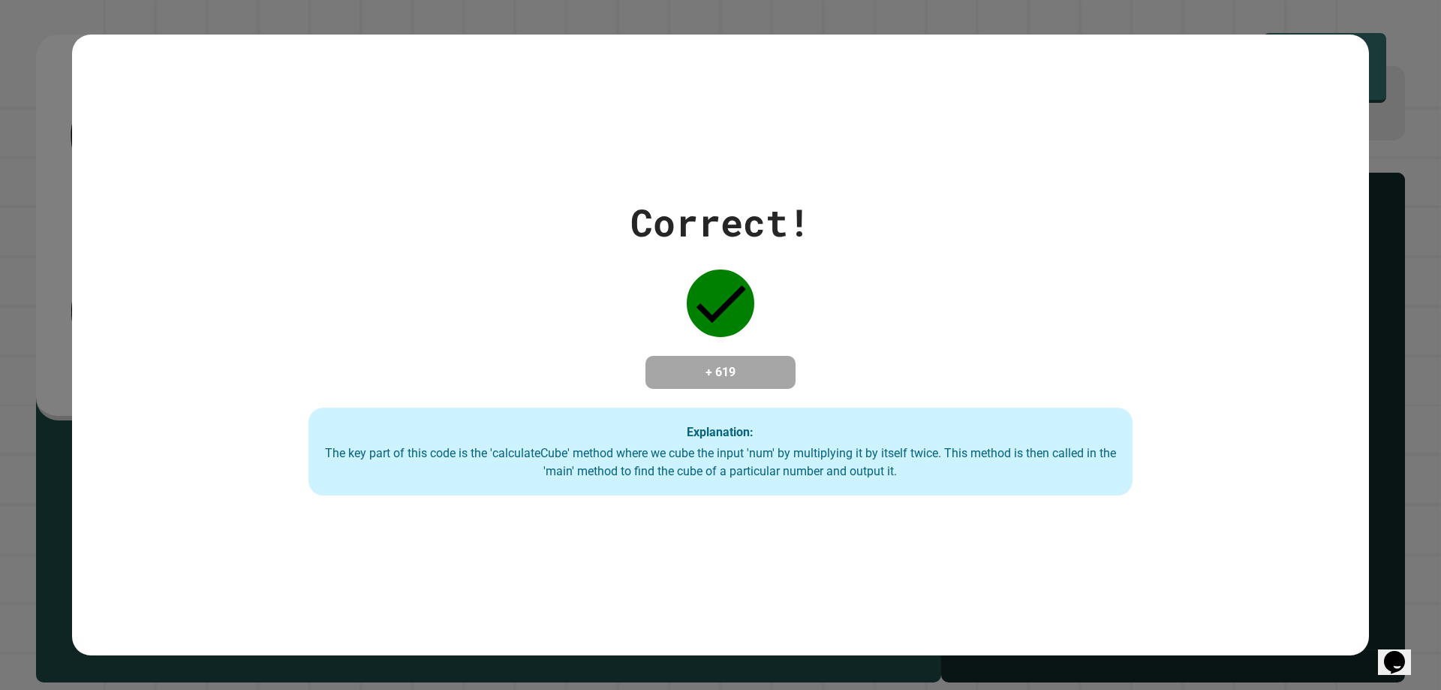
click at [632, 517] on div "Correct! + 619 Explanation: The key part of this code is the 'calculateCube' me…" at bounding box center [720, 345] width 1297 height 621
click at [632, 516] on div "Correct! + 619 Explanation: The key part of this code is the 'calculateCube' me…" at bounding box center [720, 345] width 1297 height 621
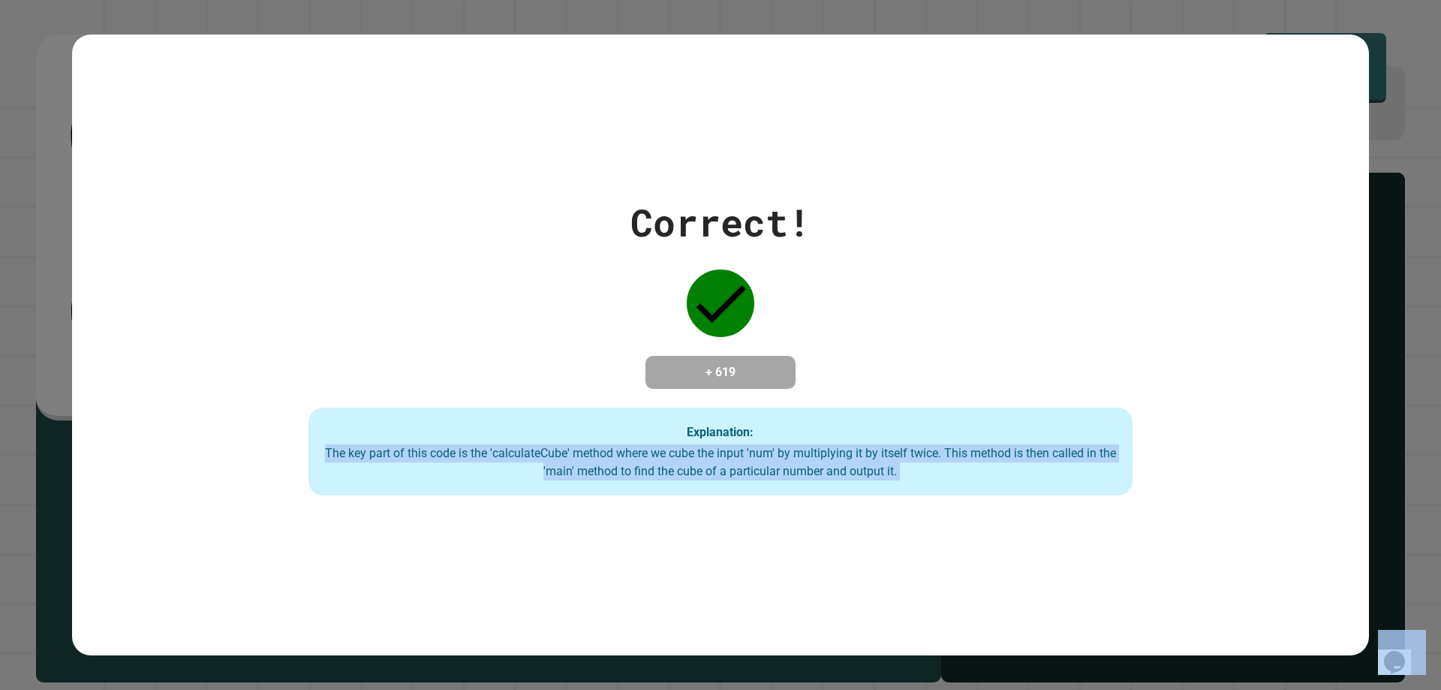
click at [632, 516] on div "Correct! + 619 Explanation: The key part of this code is the 'calculateCube' me…" at bounding box center [720, 345] width 1297 height 621
click at [813, 456] on div "The key part of this code is the 'calculateCube' method where we cube the input…" at bounding box center [721, 462] width 794 height 36
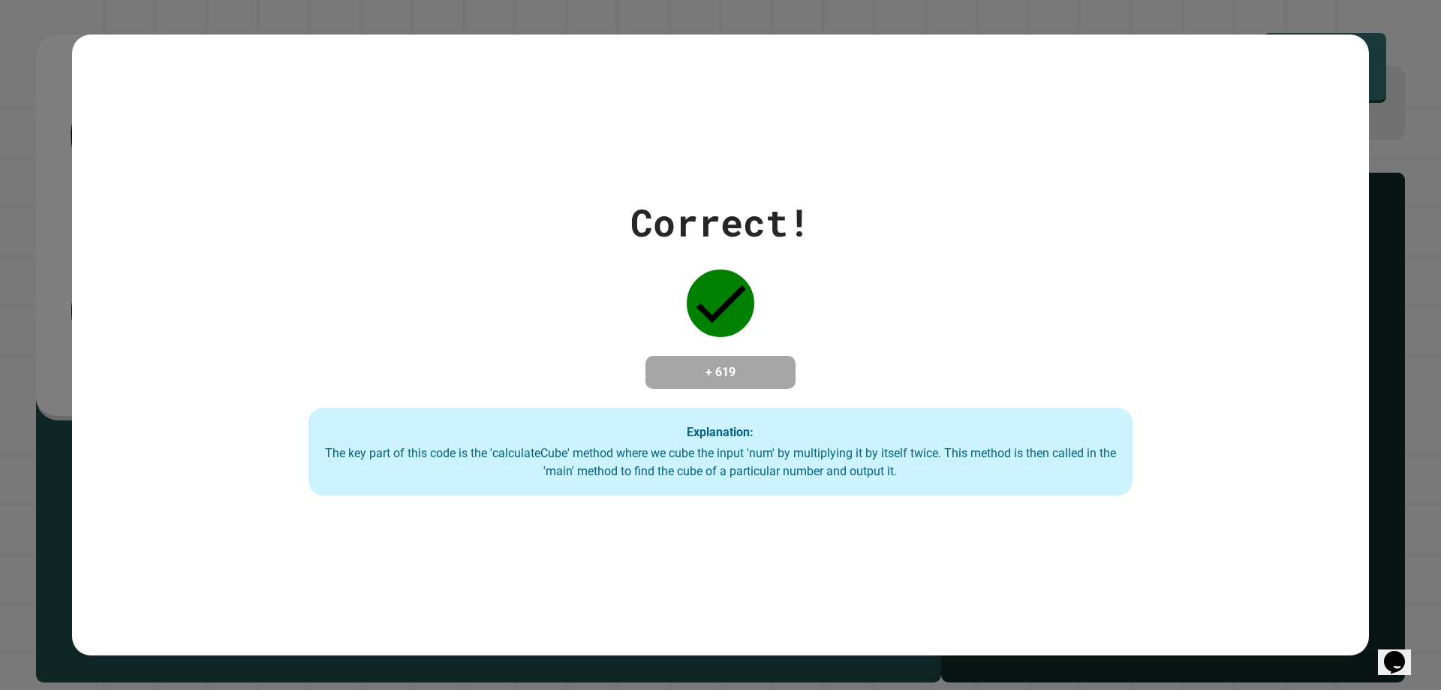
click at [813, 456] on div "The key part of this code is the 'calculateCube' method where we cube the input…" at bounding box center [721, 462] width 794 height 36
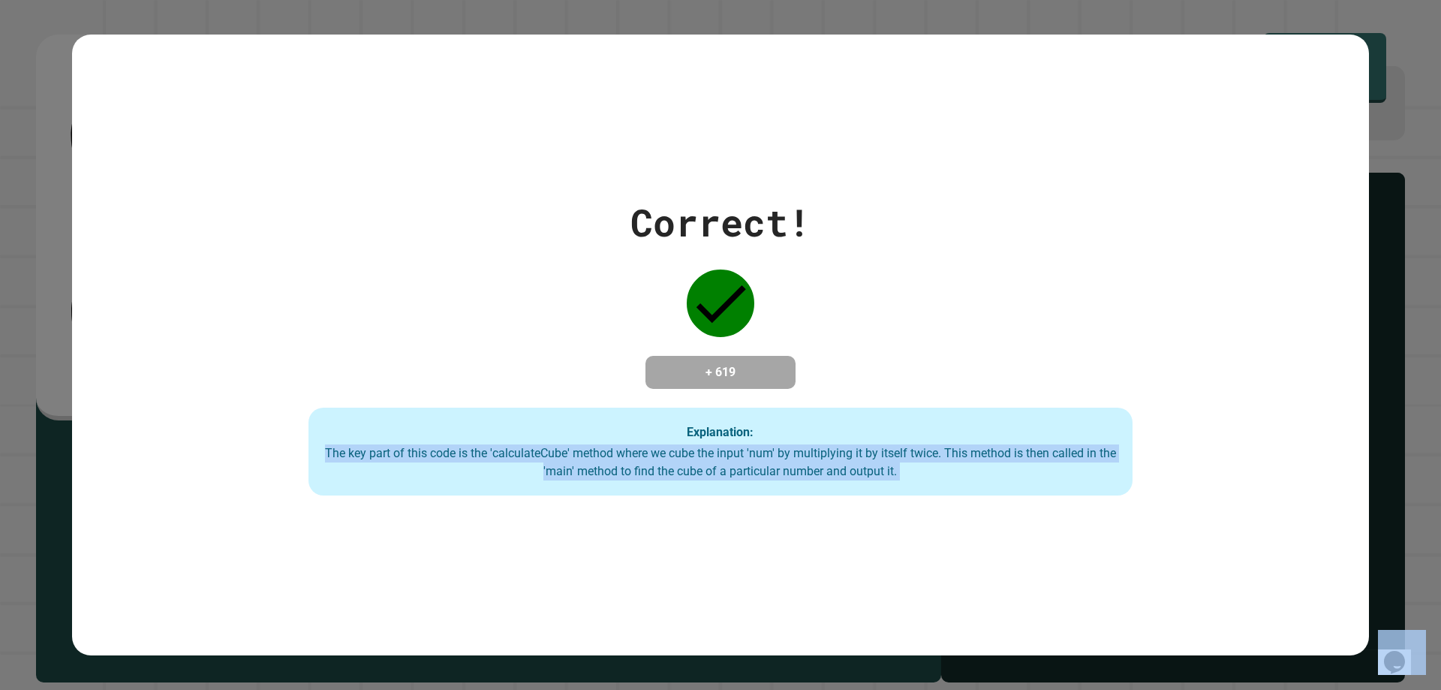
click at [813, 456] on div "The key part of this code is the 'calculateCube' method where we cube the input…" at bounding box center [721, 462] width 794 height 36
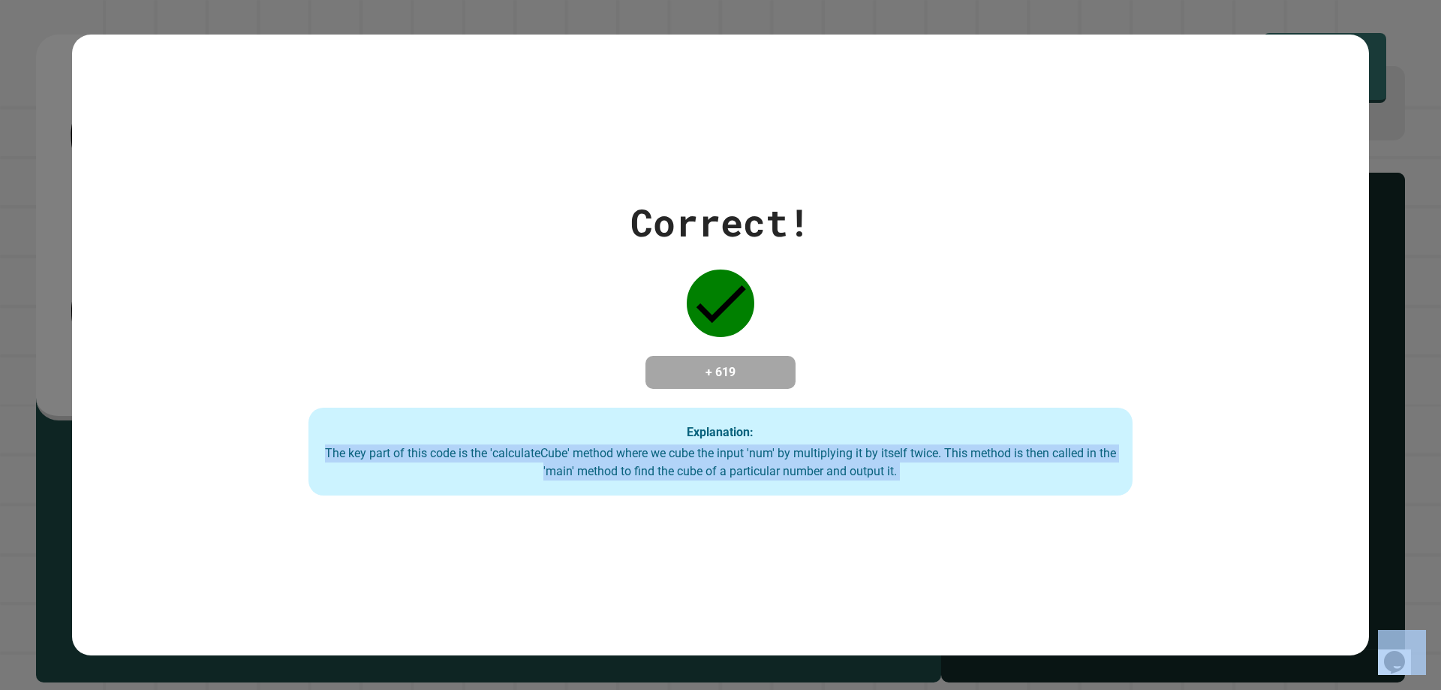
click at [813, 456] on div "The key part of this code is the 'calculateCube' method where we cube the input…" at bounding box center [721, 462] width 794 height 36
click at [801, 456] on div "The key part of this code is the 'calculateCube' method where we cube the input…" at bounding box center [721, 462] width 794 height 36
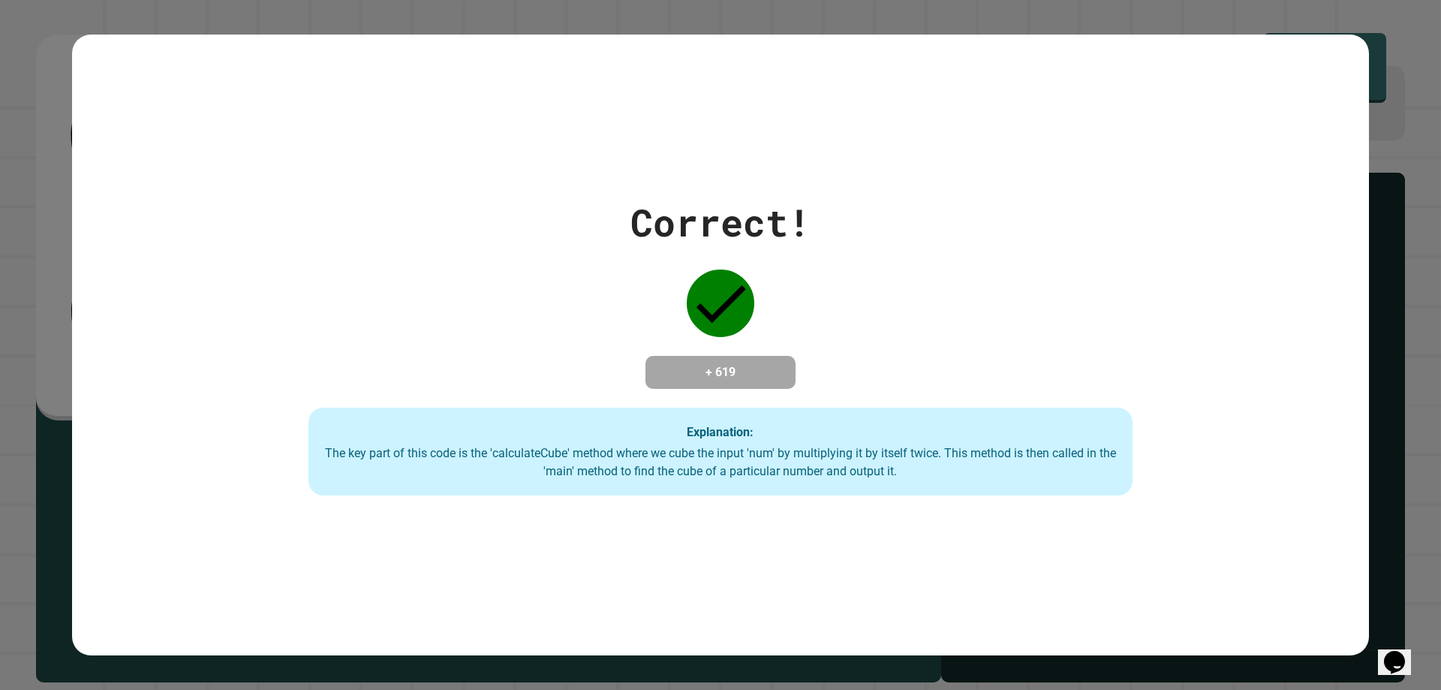
drag, startPoint x: 736, startPoint y: 495, endPoint x: 692, endPoint y: 487, distance: 45.1
click at [692, 487] on div "Explanation: The key part of this code is the 'calculateCube' method where we c…" at bounding box center [721, 452] width 824 height 89
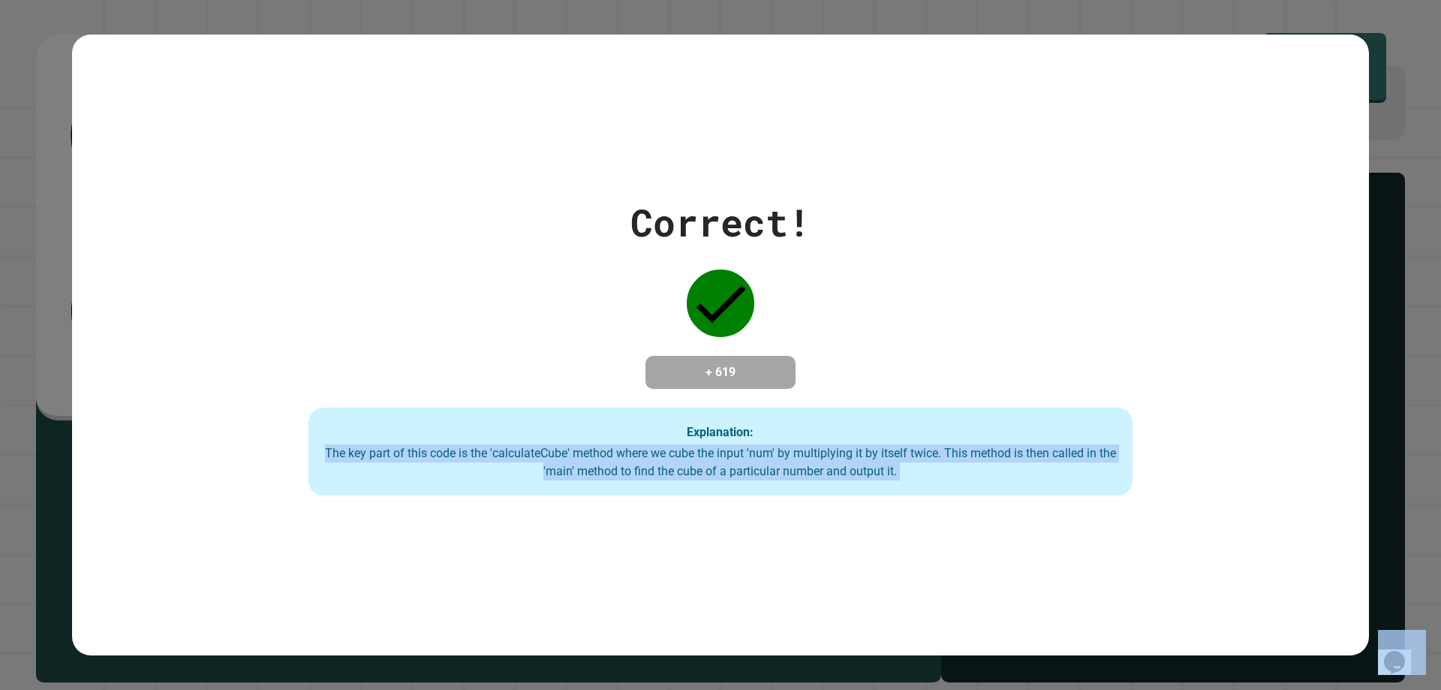
click at [693, 487] on div "Explanation: The key part of this code is the 'calculateCube' method where we c…" at bounding box center [721, 452] width 824 height 89
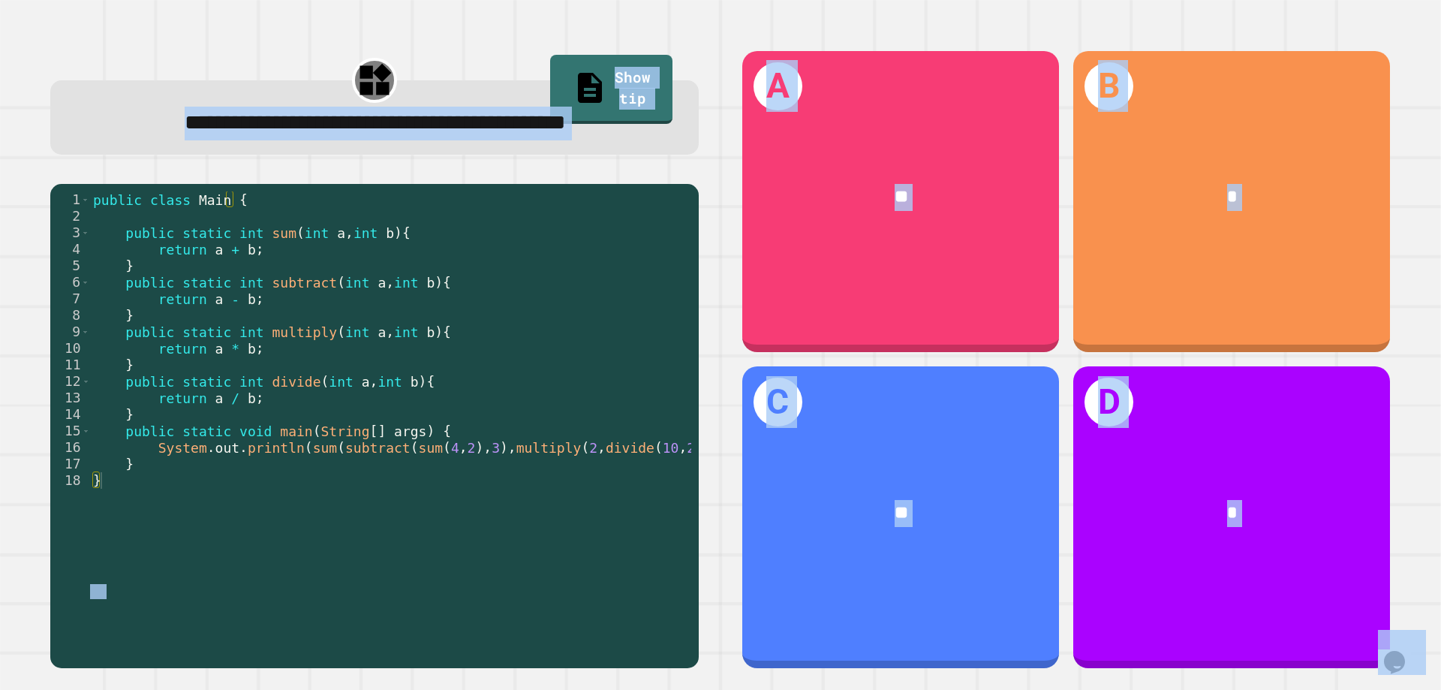
click at [699, 254] on div "**********" at bounding box center [375, 359] width 692 height 661
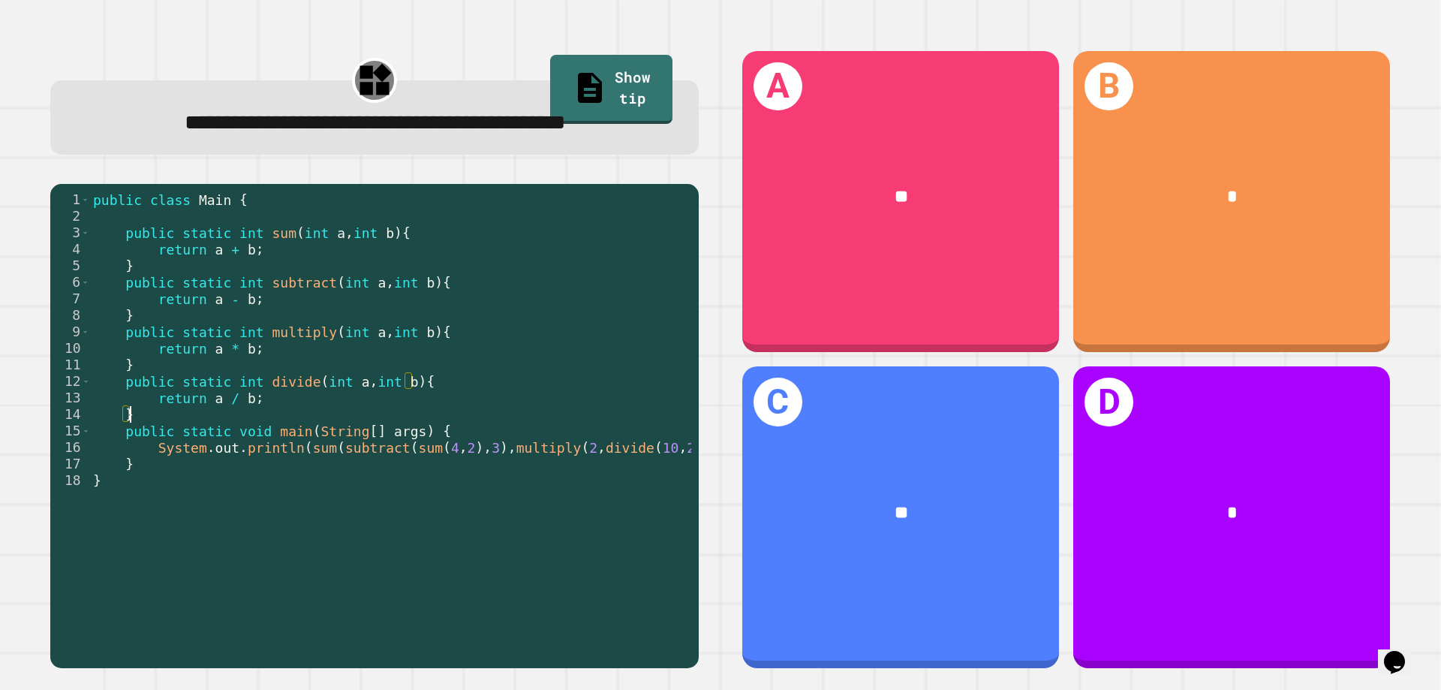
click at [513, 455] on div "public class Main { public static int sum ( int a , int b ) { return a + b ; } …" at bounding box center [405, 405] width 630 height 429
drag, startPoint x: 545, startPoint y: 486, endPoint x: 537, endPoint y: 490, distance: 9.1
click at [537, 490] on div "public class Main { public static int sum ( int a , int b ) { return a + b ; } …" at bounding box center [405, 405] width 630 height 429
click at [559, 487] on div "public class Main { public static int sum ( int a , int b ) { return a + b ; } …" at bounding box center [405, 405] width 630 height 429
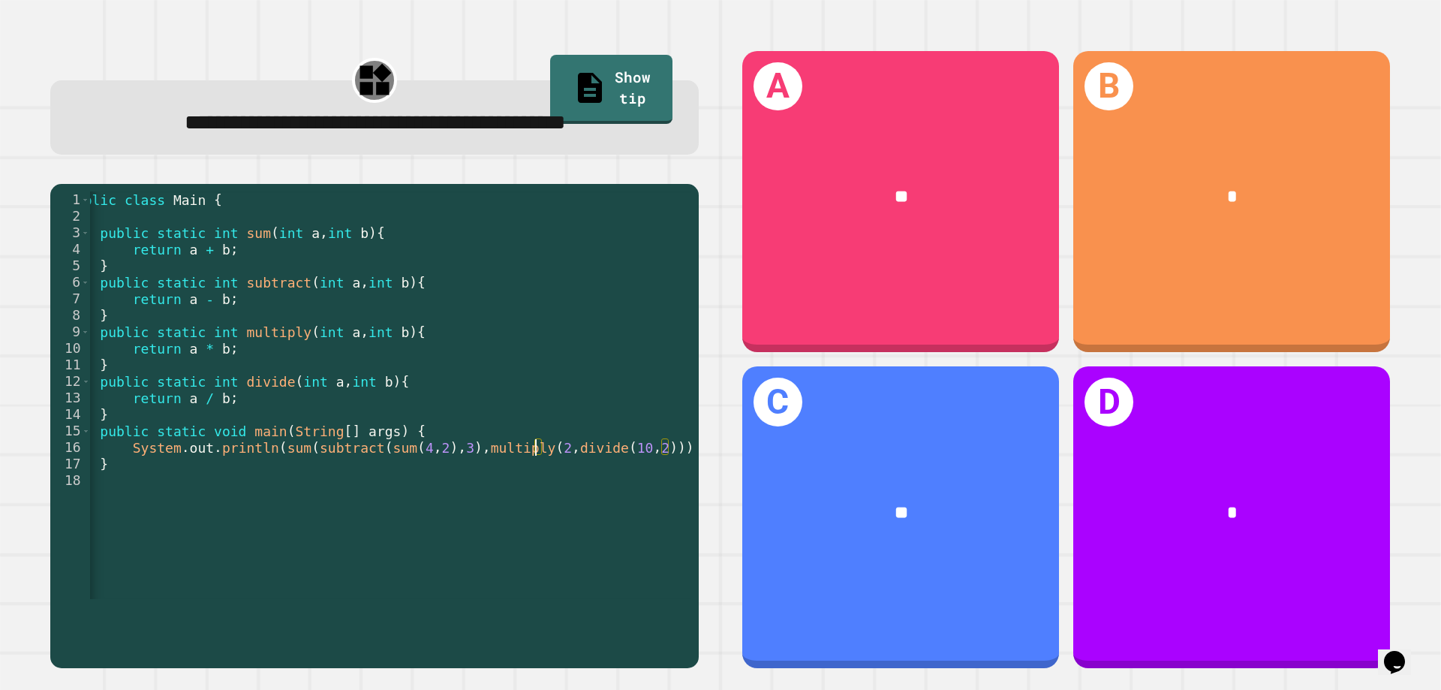
scroll to position [0, 40]
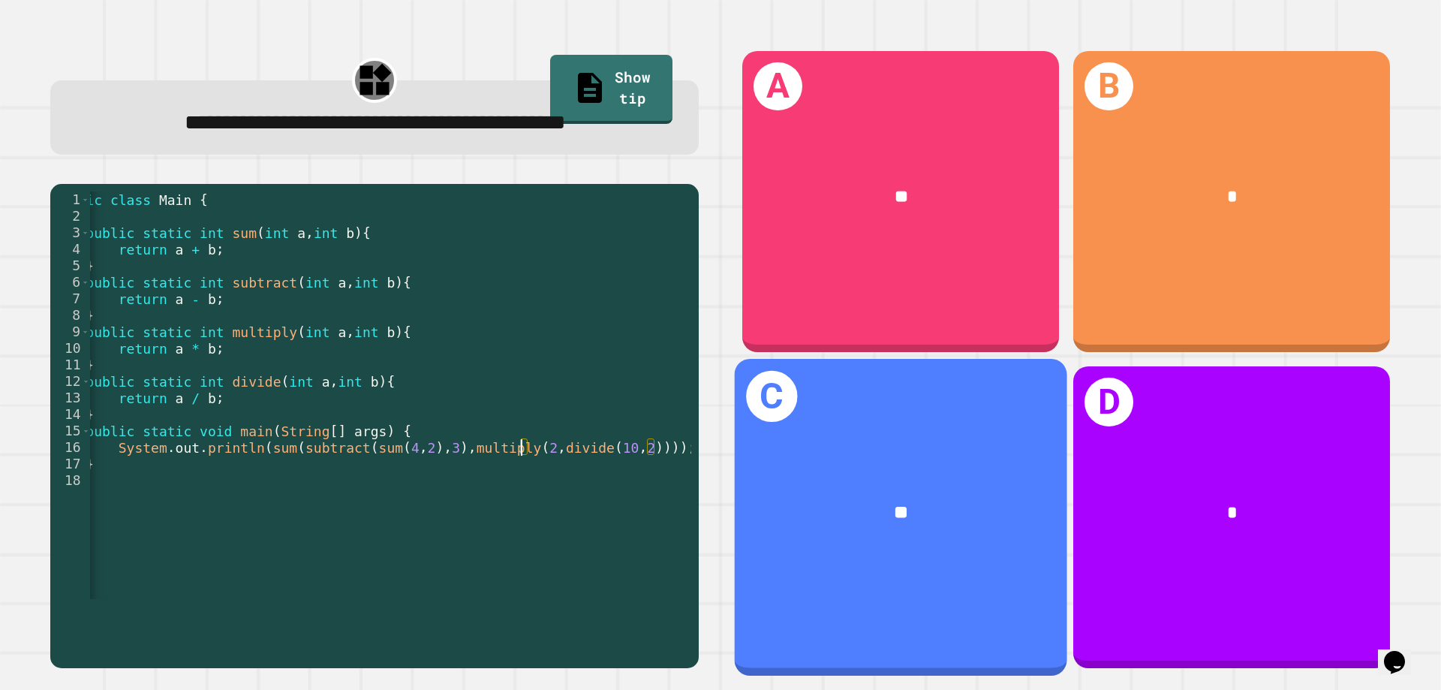
click at [926, 508] on div "**" at bounding box center [901, 513] width 259 height 28
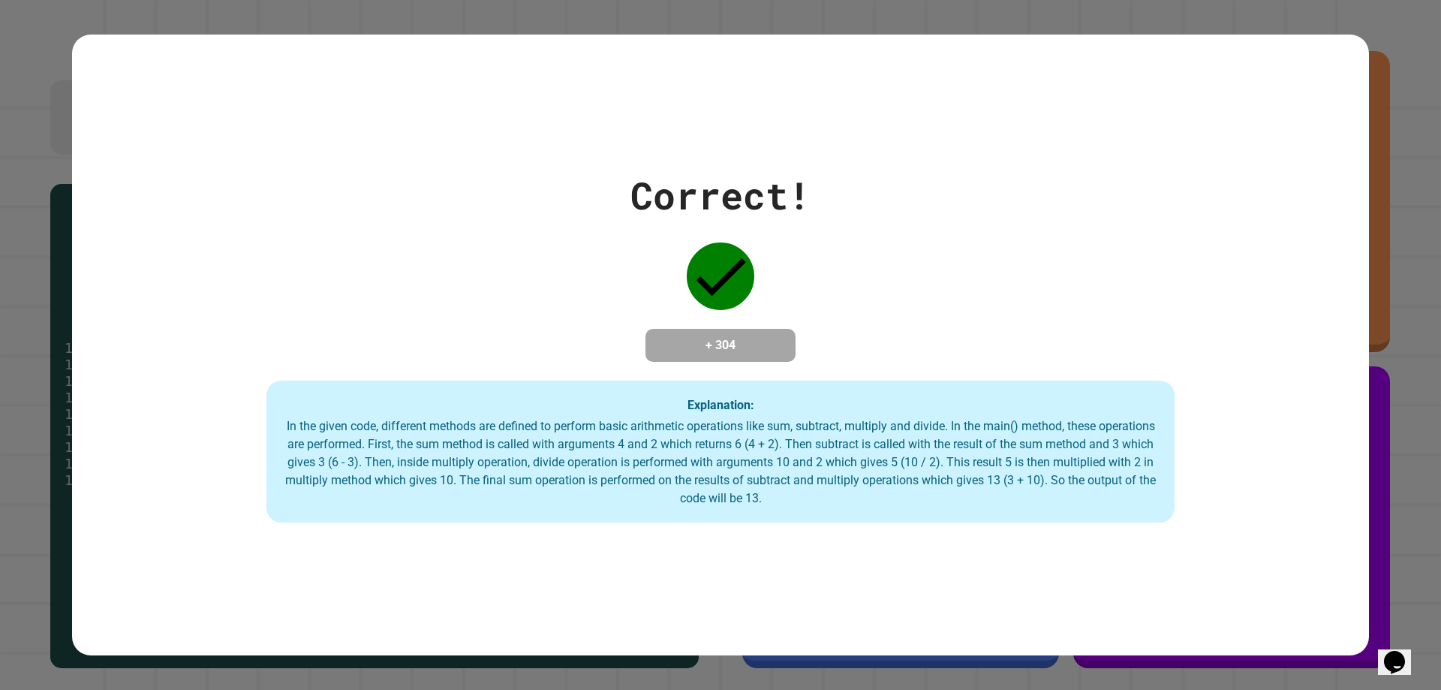
click at [595, 520] on div "Explanation: In the given code, different methods are defined to perform basic …" at bounding box center [721, 452] width 908 height 143
drag, startPoint x: 565, startPoint y: 517, endPoint x: 577, endPoint y: 498, distance: 22.5
drag, startPoint x: 577, startPoint y: 498, endPoint x: 473, endPoint y: 520, distance: 105.9
drag, startPoint x: 474, startPoint y: 520, endPoint x: 17, endPoint y: 395, distance: 473.9
drag, startPoint x: 17, startPoint y: 395, endPoint x: 317, endPoint y: 443, distance: 303.4
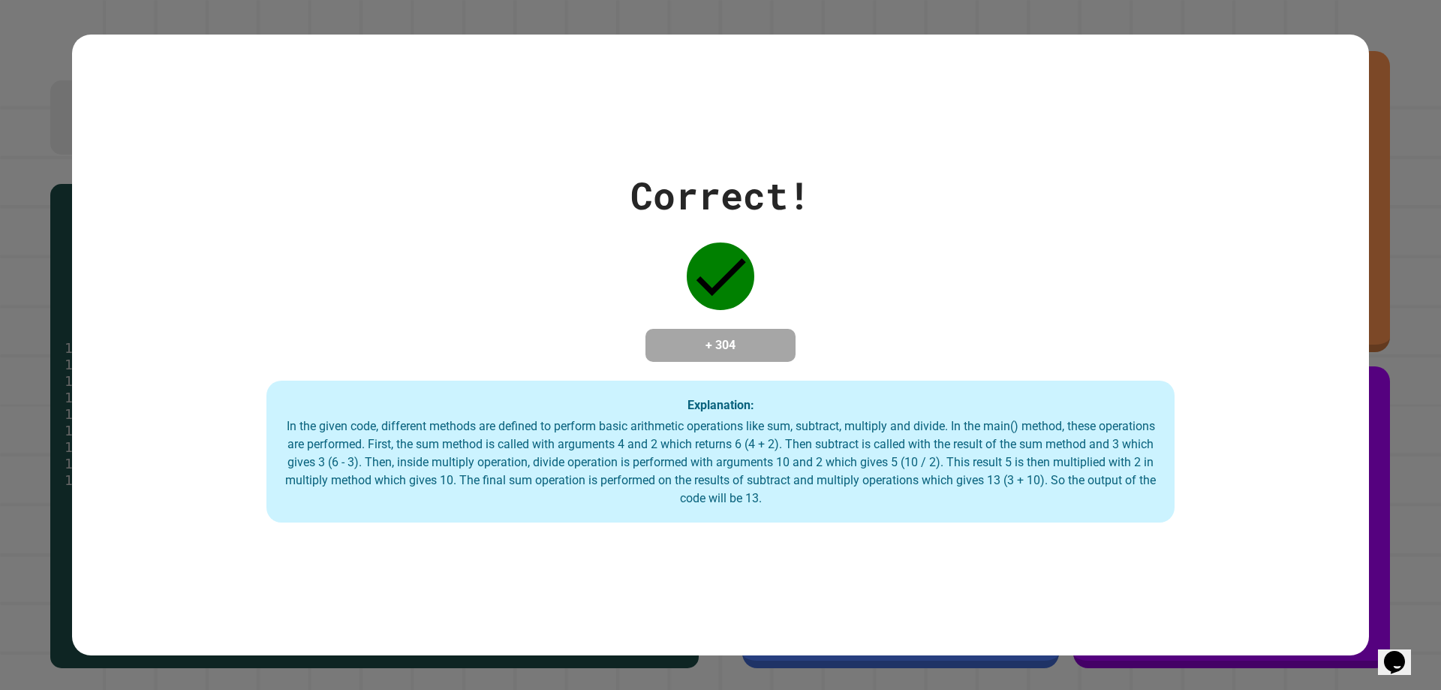
drag, startPoint x: 317, startPoint y: 443, endPoint x: 366, endPoint y: 308, distance: 143.9
drag, startPoint x: 366, startPoint y: 308, endPoint x: 938, endPoint y: 364, distance: 574.1
click at [938, 364] on div "Correct! + 304 Explanation: In the given code, different methods are defined to…" at bounding box center [720, 345] width 1297 height 356
click at [945, 356] on div "Correct! + 304 Explanation: In the given code, different methods are defined to…" at bounding box center [720, 345] width 1297 height 356
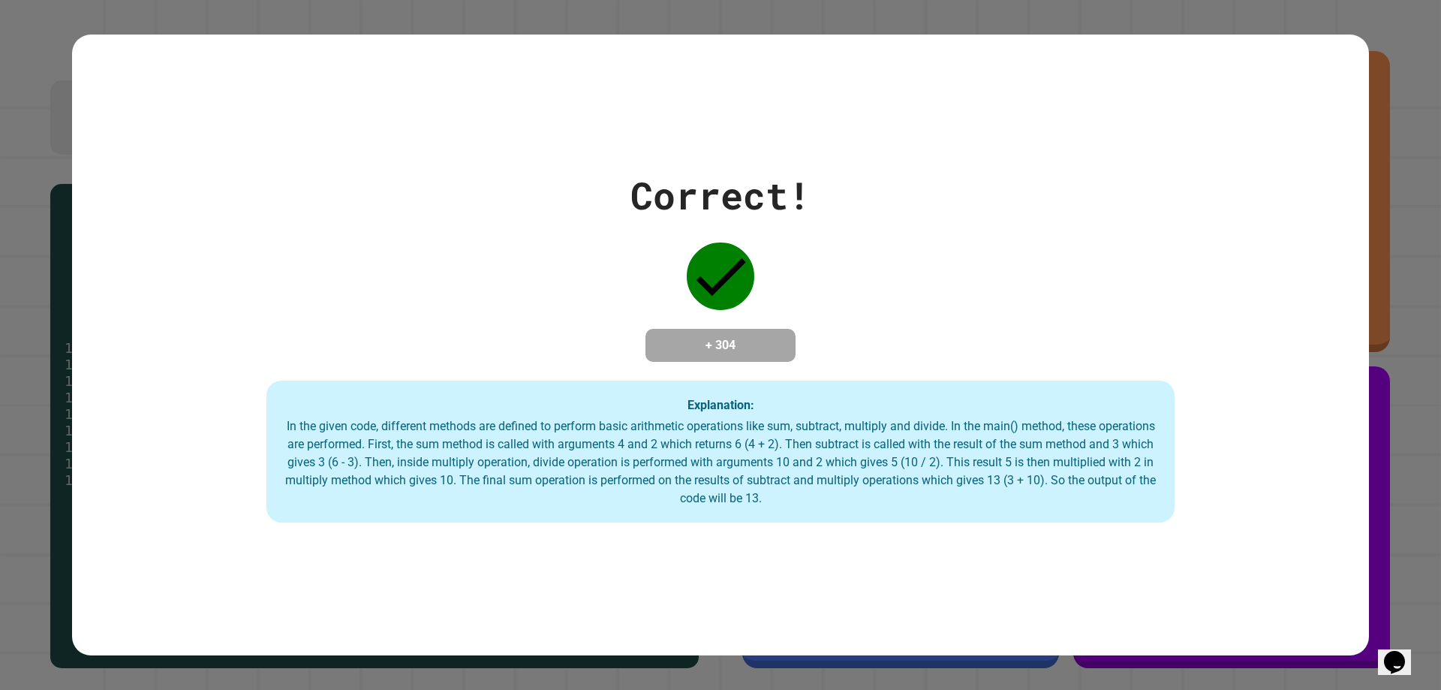
click at [945, 356] on div "Correct! + 304 Explanation: In the given code, different methods are defined to…" at bounding box center [720, 345] width 1297 height 356
click at [776, 518] on div "Explanation: In the given code, different methods are defined to perform basic …" at bounding box center [721, 452] width 908 height 143
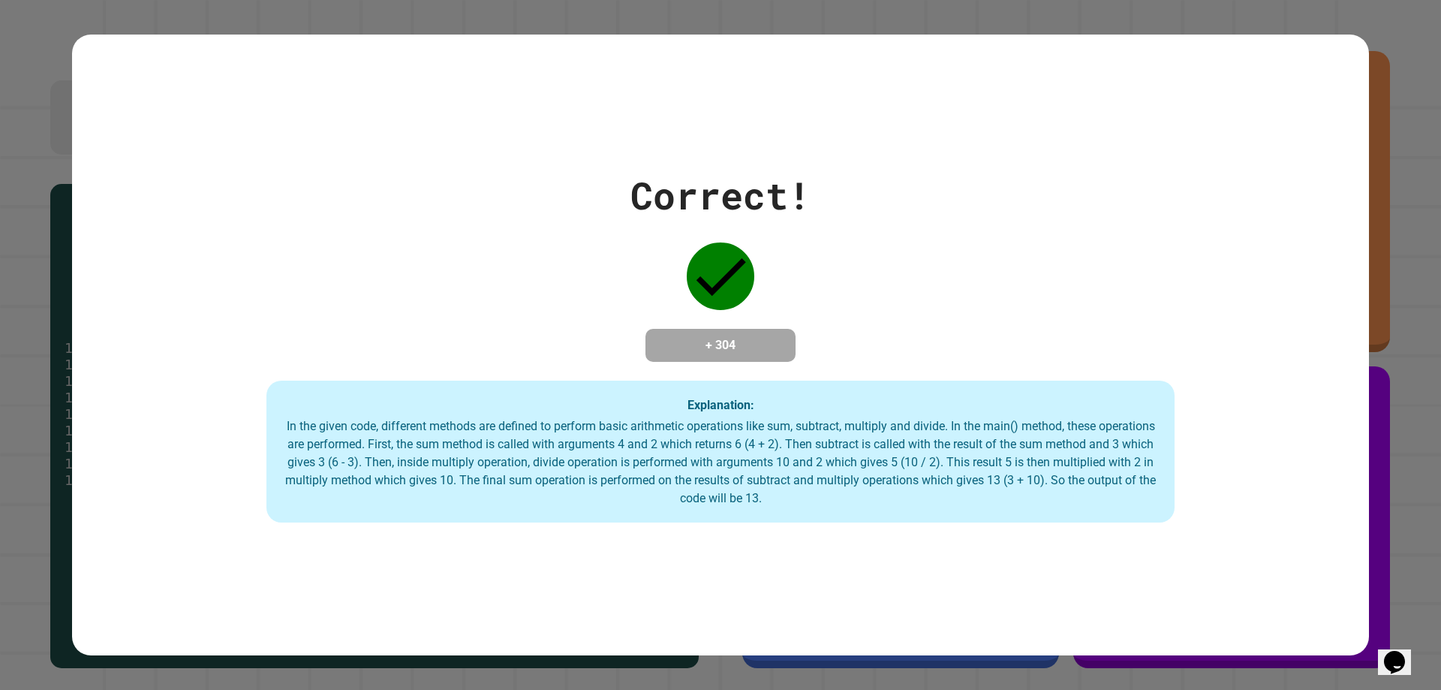
click at [776, 518] on div "Explanation: In the given code, different methods are defined to perform basic …" at bounding box center [721, 452] width 908 height 143
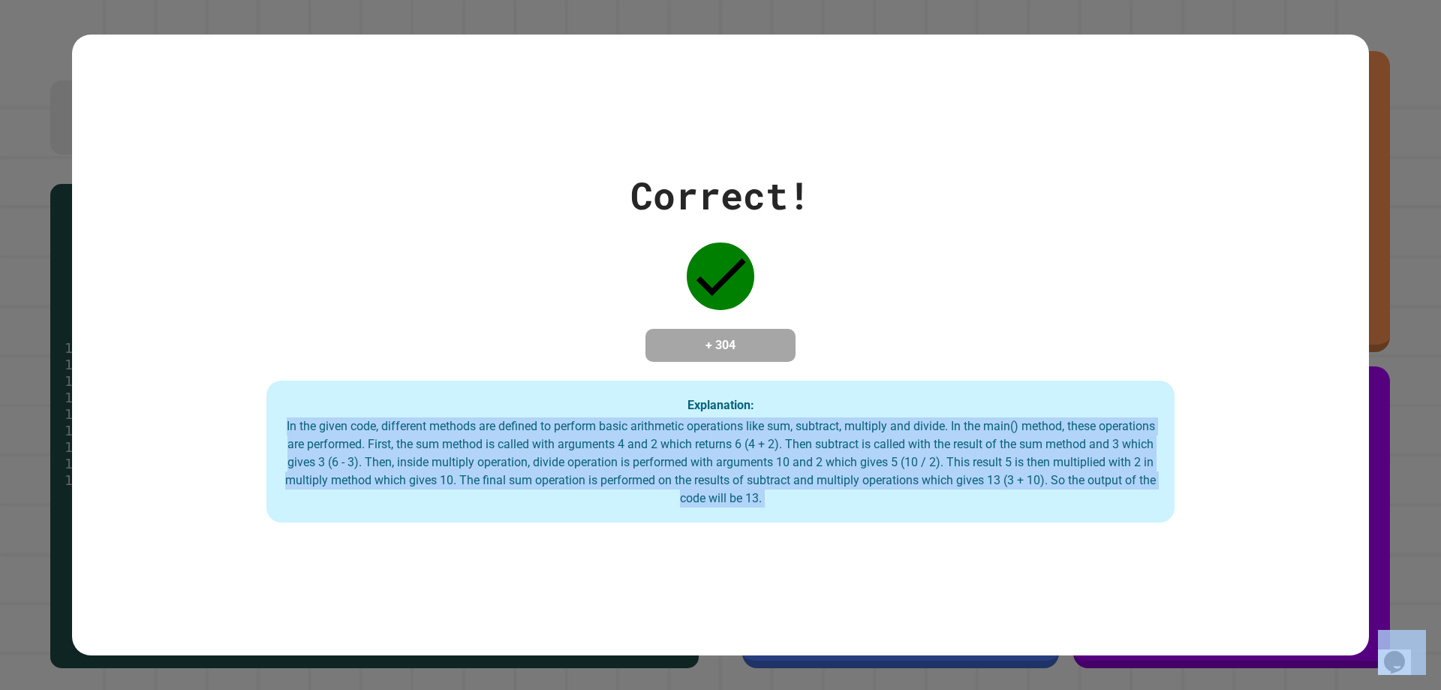
click at [776, 518] on div "Explanation: In the given code, different methods are defined to perform basic …" at bounding box center [721, 452] width 908 height 143
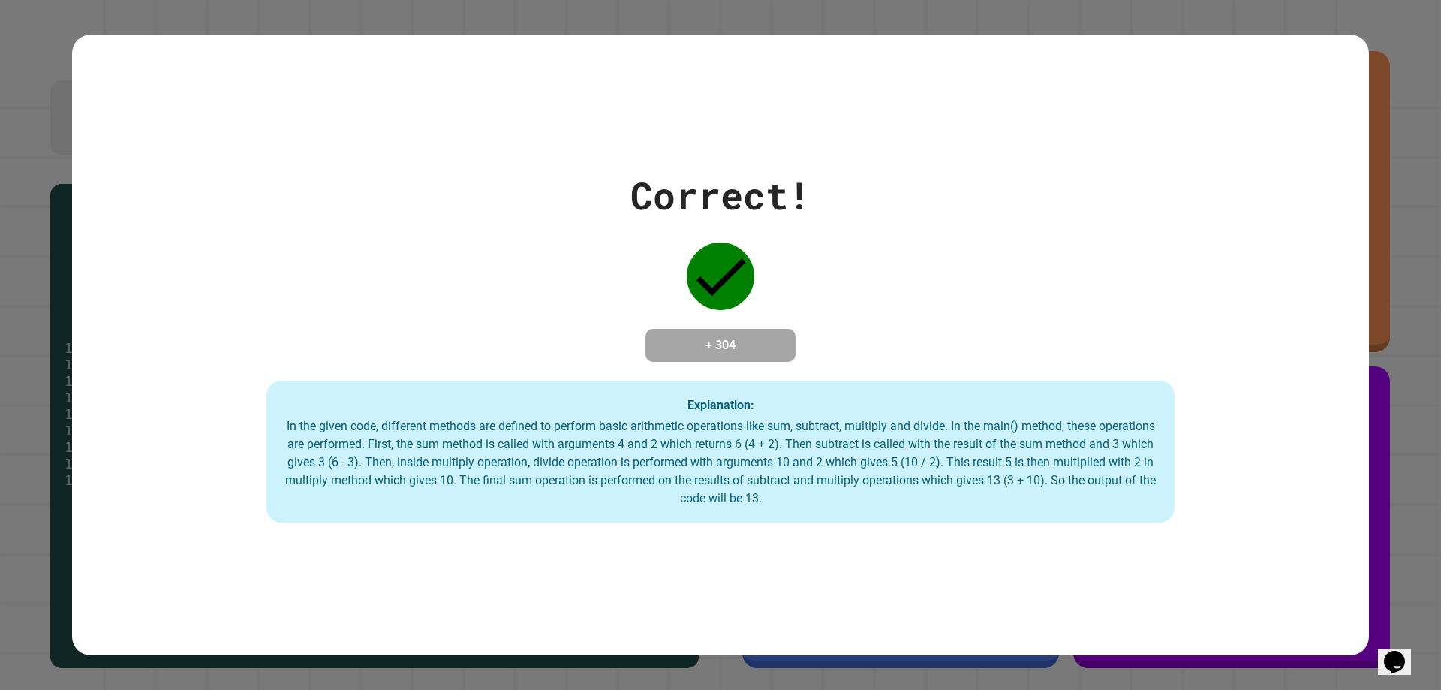
click at [776, 518] on div "Explanation: In the given code, different methods are defined to perform basic …" at bounding box center [721, 452] width 908 height 143
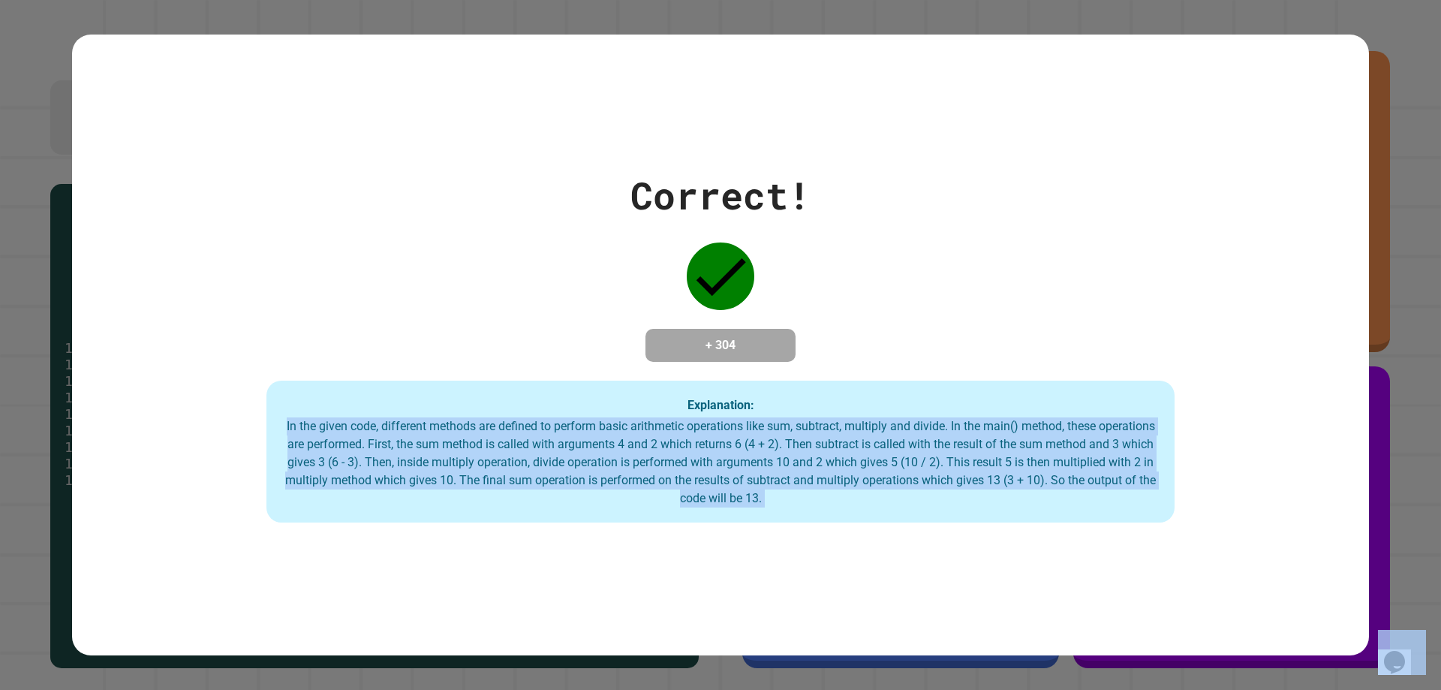
click at [776, 518] on div "Explanation: In the given code, different methods are defined to perform basic …" at bounding box center [721, 452] width 908 height 143
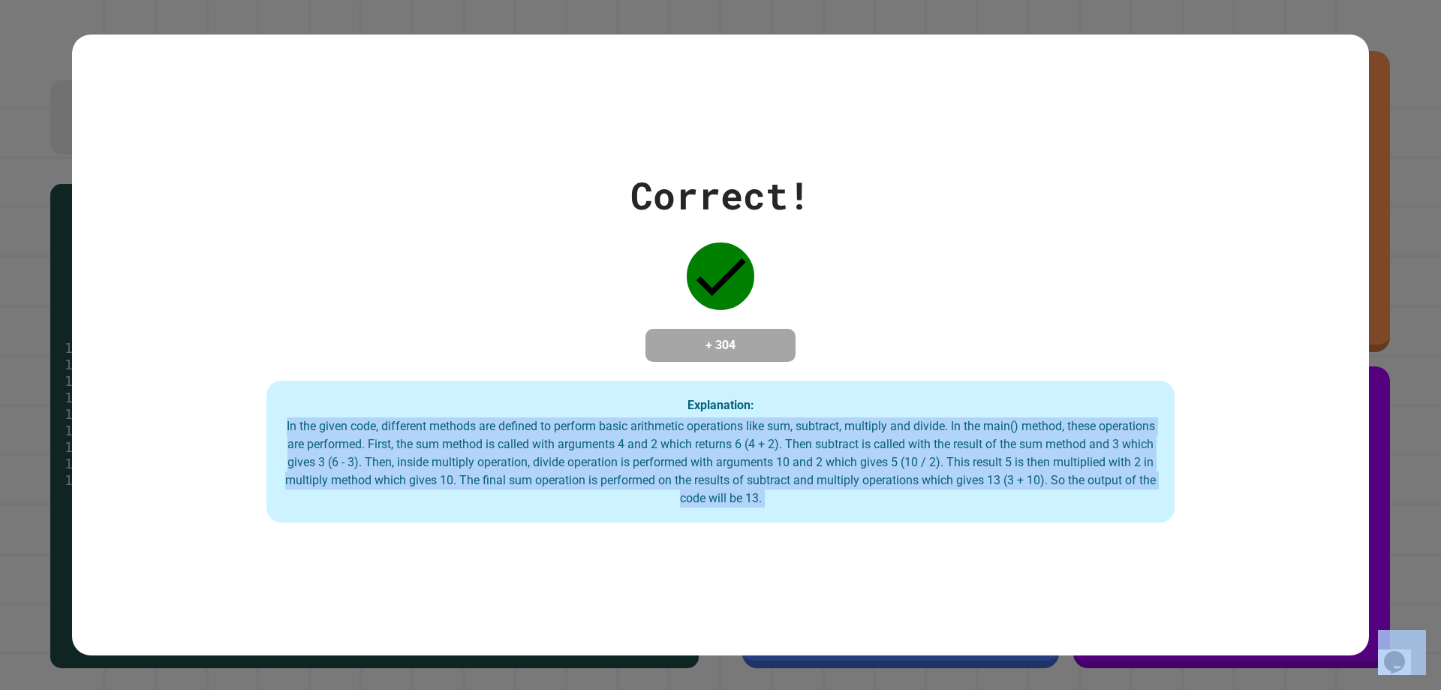
click at [776, 518] on div "Explanation: In the given code, different methods are defined to perform basic …" at bounding box center [721, 452] width 908 height 143
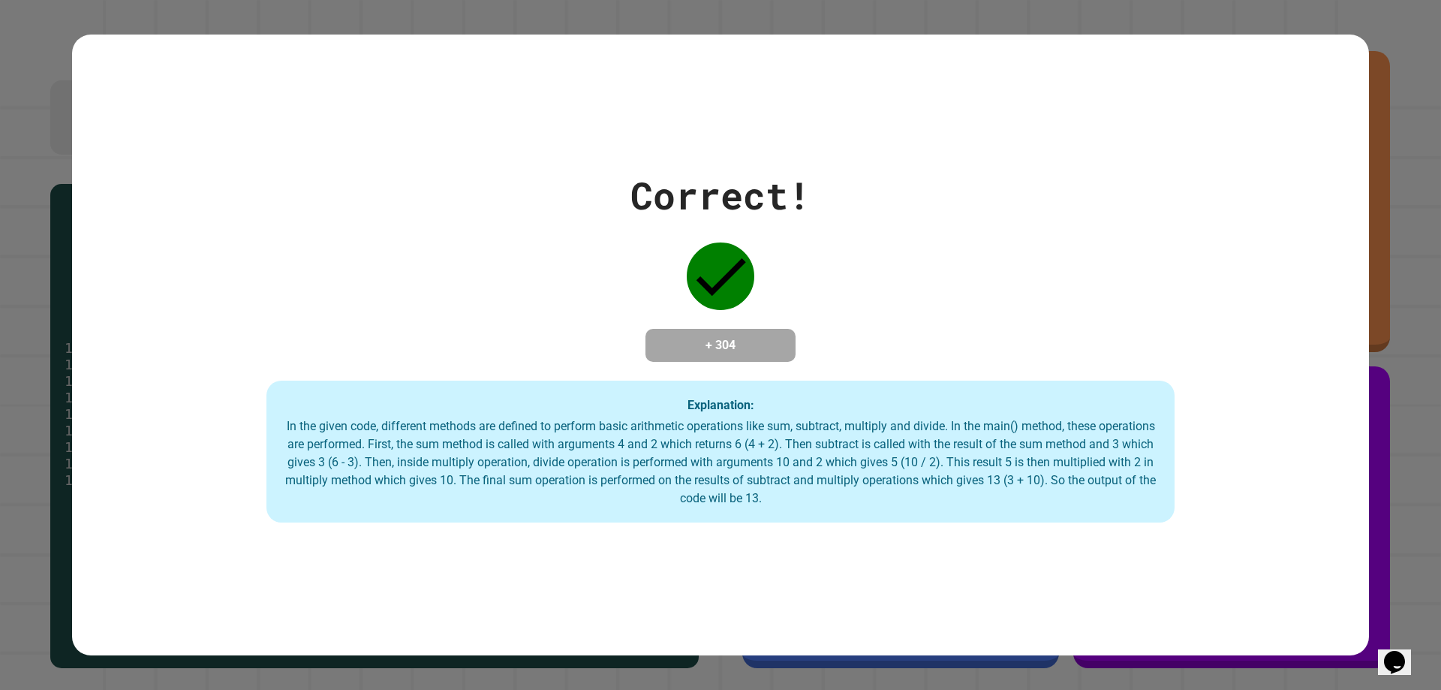
click at [776, 518] on div "Explanation: In the given code, different methods are defined to perform basic …" at bounding box center [721, 452] width 908 height 143
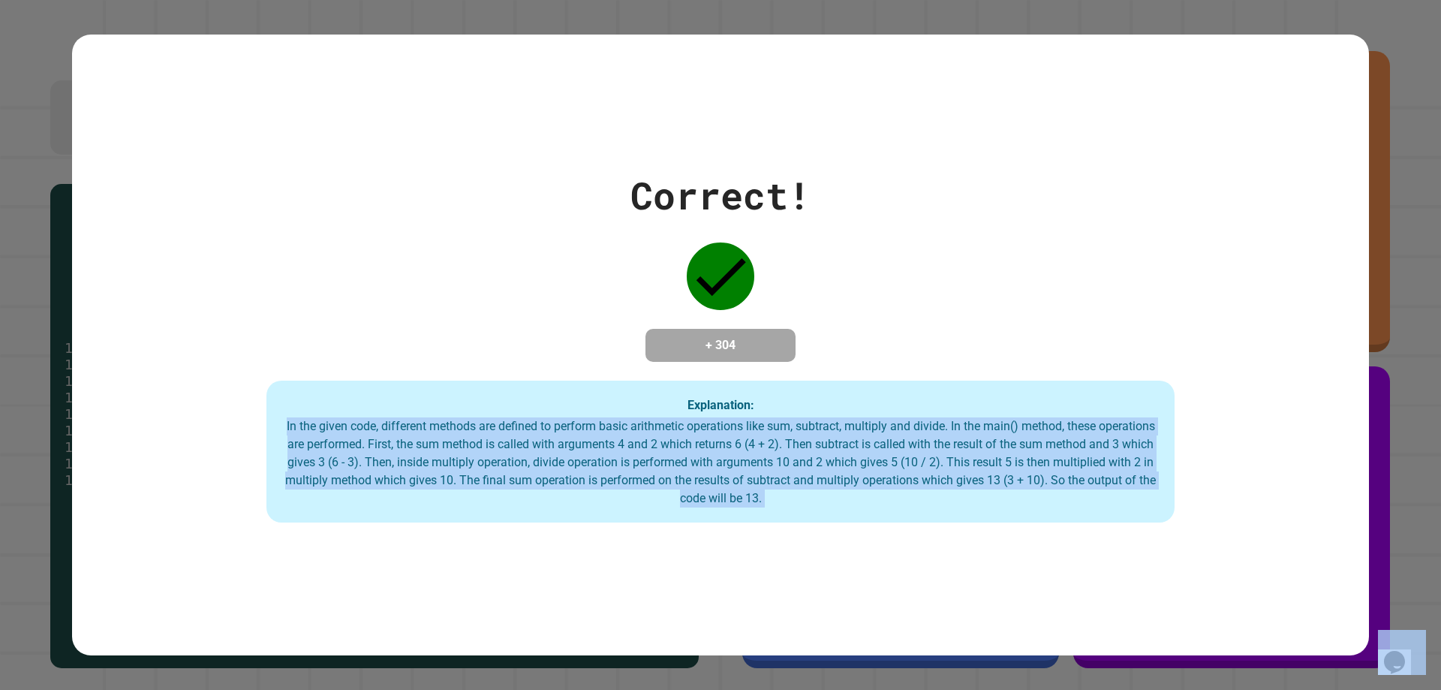
click at [776, 518] on div "Explanation: In the given code, different methods are defined to perform basic …" at bounding box center [721, 452] width 908 height 143
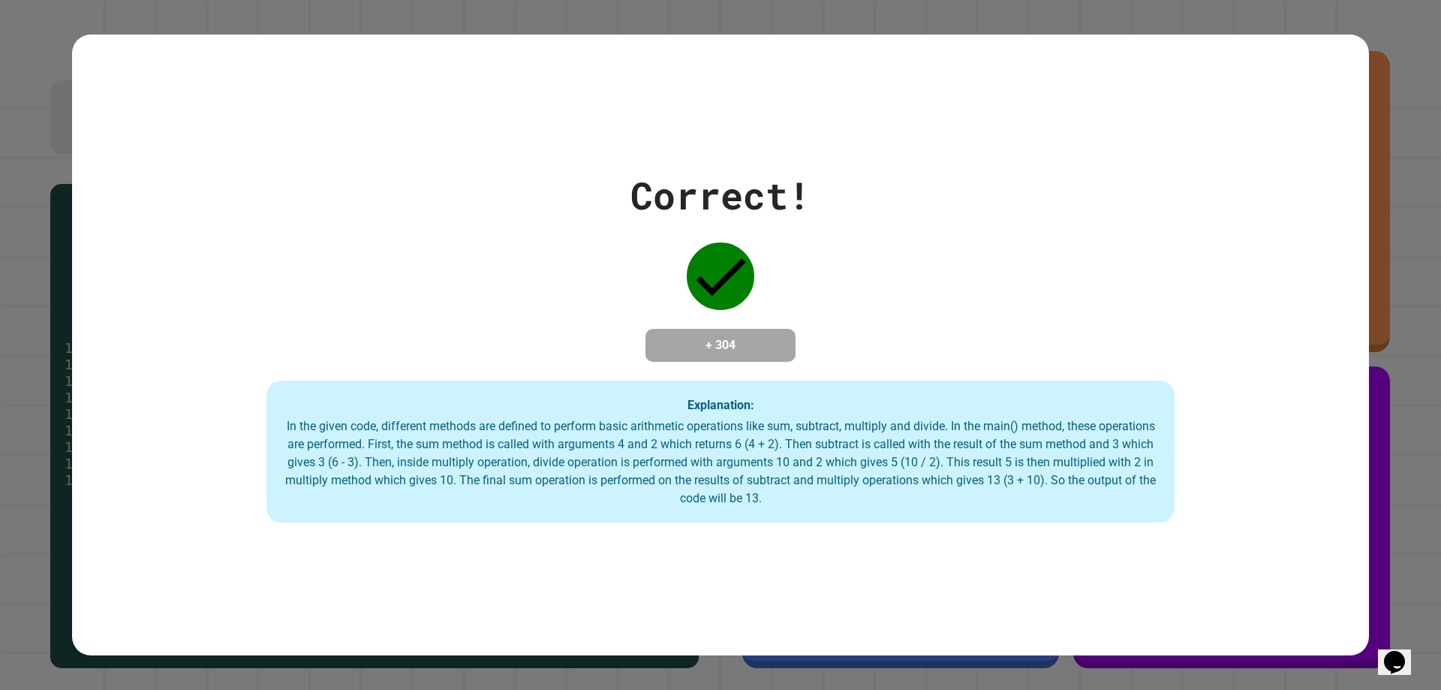
click at [776, 518] on div "Explanation: In the given code, different methods are defined to perform basic …" at bounding box center [721, 452] width 908 height 143
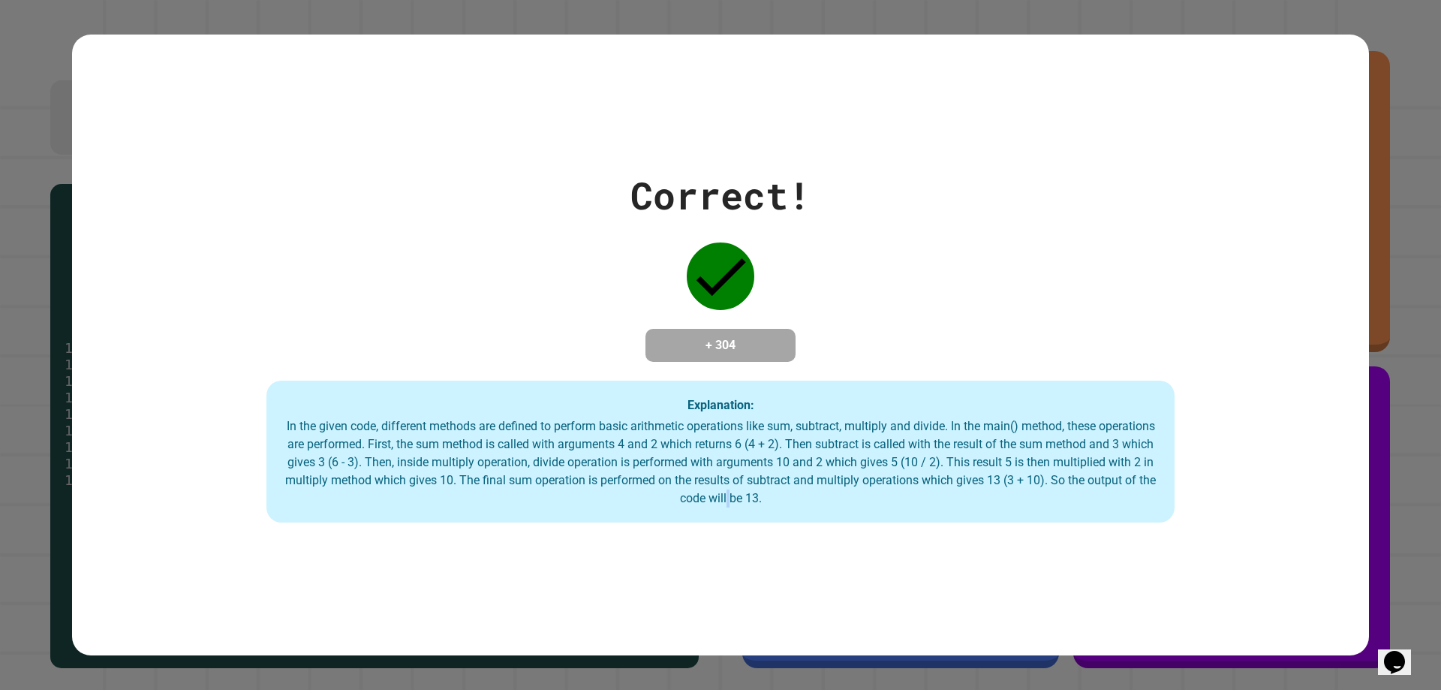
click at [776, 518] on div "Explanation: In the given code, different methods are defined to perform basic …" at bounding box center [721, 452] width 908 height 143
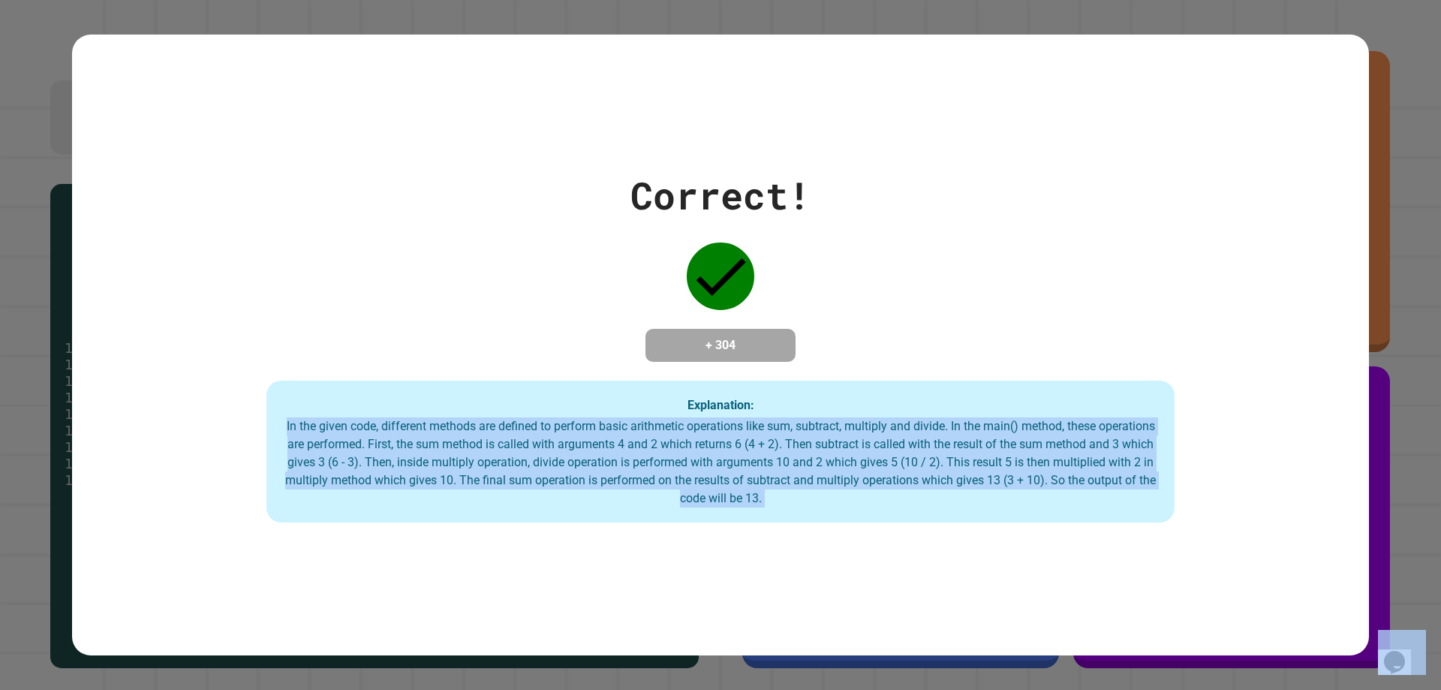
click at [776, 518] on div "Explanation: In the given code, different methods are defined to perform basic …" at bounding box center [721, 452] width 908 height 143
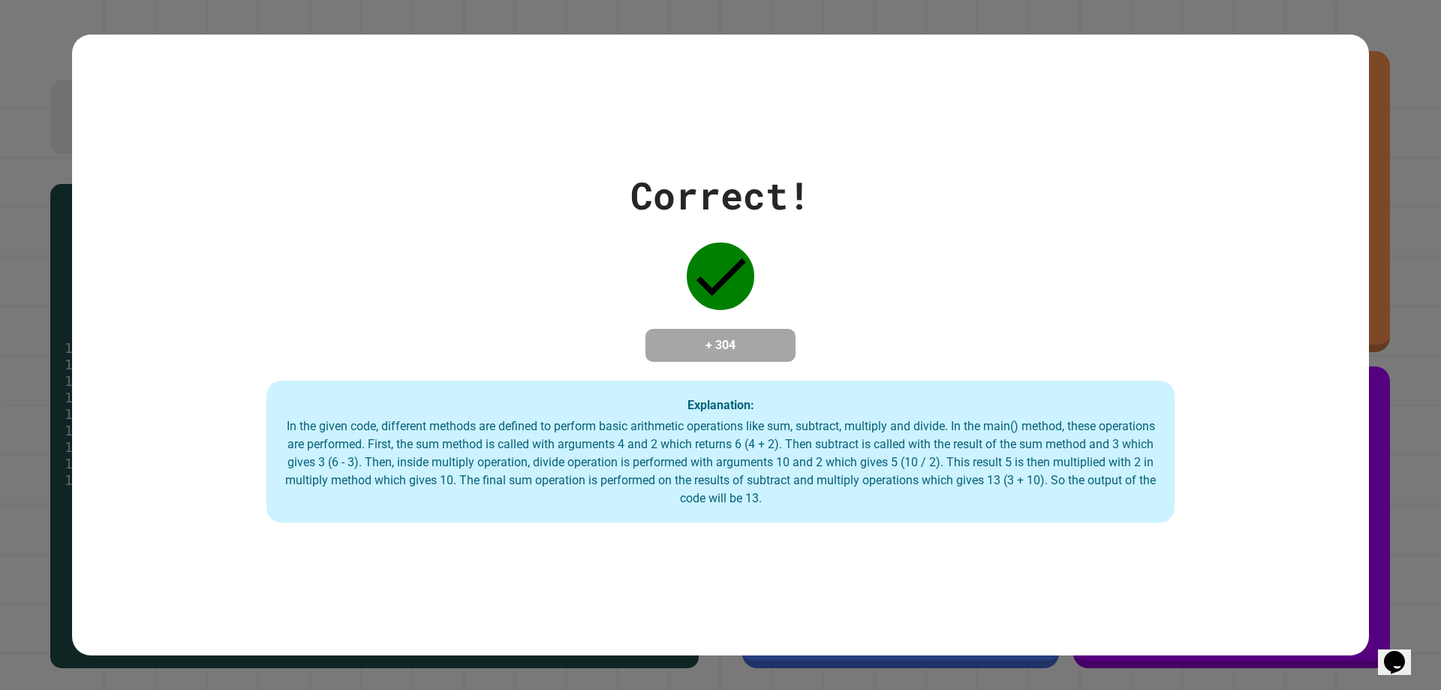
click at [776, 518] on div "Explanation: In the given code, different methods are defined to perform basic …" at bounding box center [721, 452] width 908 height 143
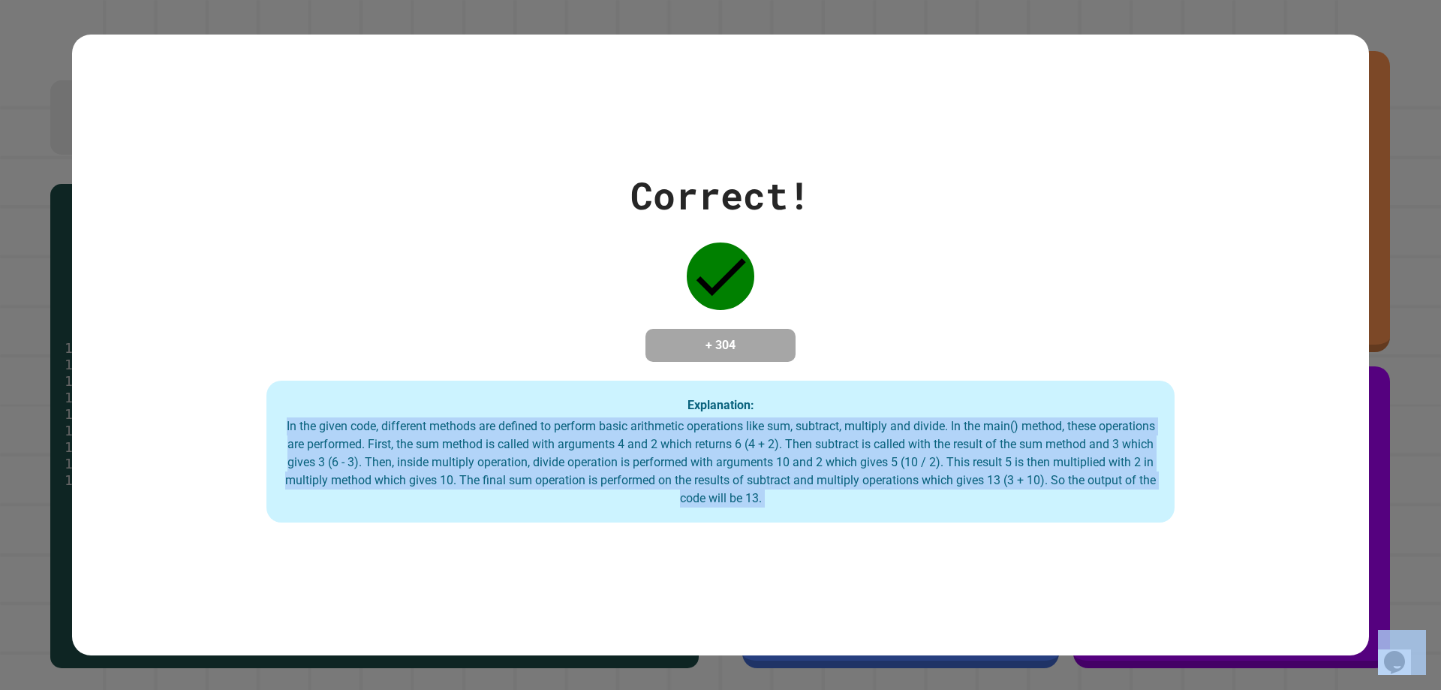
click at [776, 518] on div "Explanation: In the given code, different methods are defined to perform basic …" at bounding box center [721, 452] width 908 height 143
click at [776, 515] on div "Explanation: In the given code, different methods are defined to perform basic …" at bounding box center [721, 452] width 908 height 143
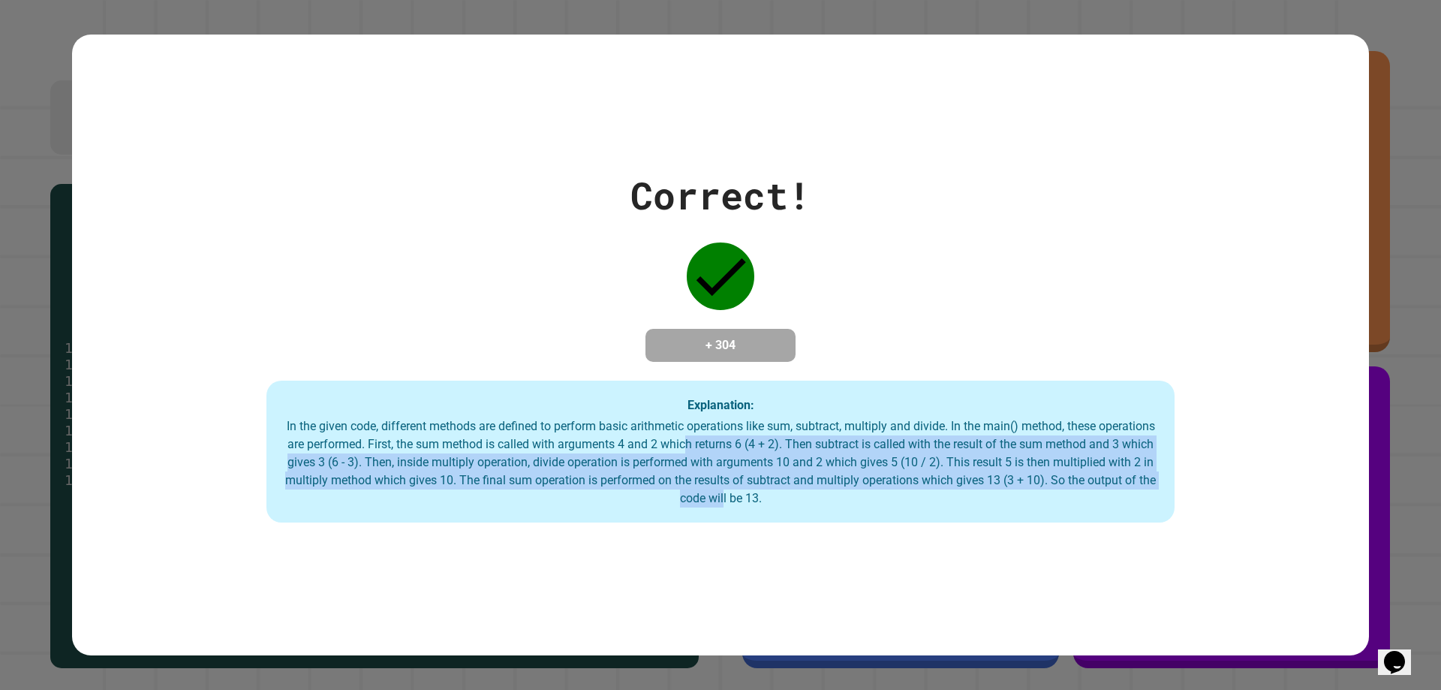
drag, startPoint x: 772, startPoint y: 524, endPoint x: 744, endPoint y: 447, distance: 82.4
click at [744, 447] on div "Explanation: In the given code, different methods are defined to perform basic …" at bounding box center [721, 452] width 908 height 143
click at [738, 474] on div "In the given code, different methods are defined to perform basic arithmetic op…" at bounding box center [721, 462] width 878 height 90
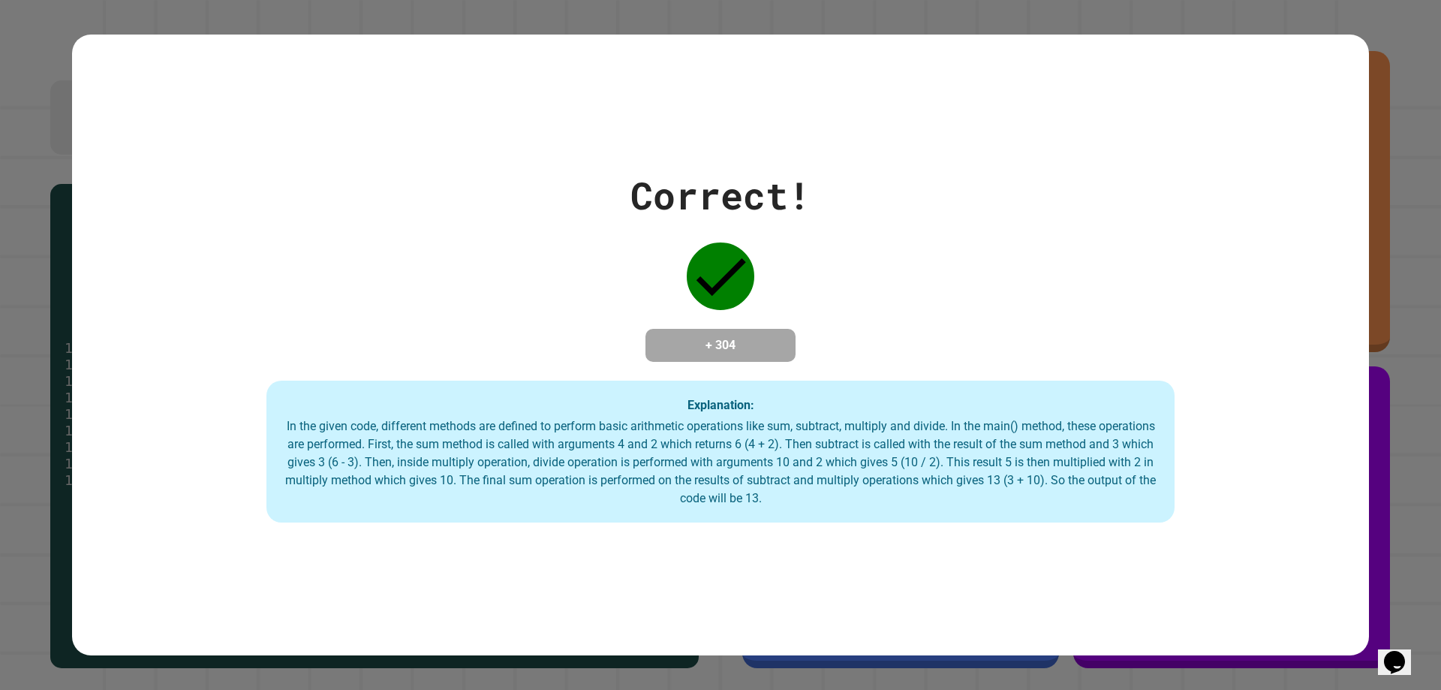
click at [675, 477] on div "In the given code, different methods are defined to perform basic arithmetic op…" at bounding box center [721, 462] width 878 height 90
click at [674, 477] on div "In the given code, different methods are defined to perform basic arithmetic op…" at bounding box center [721, 462] width 878 height 90
click at [672, 477] on div "In the given code, different methods are defined to perform basic arithmetic op…" at bounding box center [721, 462] width 878 height 90
click at [671, 477] on div "In the given code, different methods are defined to perform basic arithmetic op…" at bounding box center [721, 462] width 878 height 90
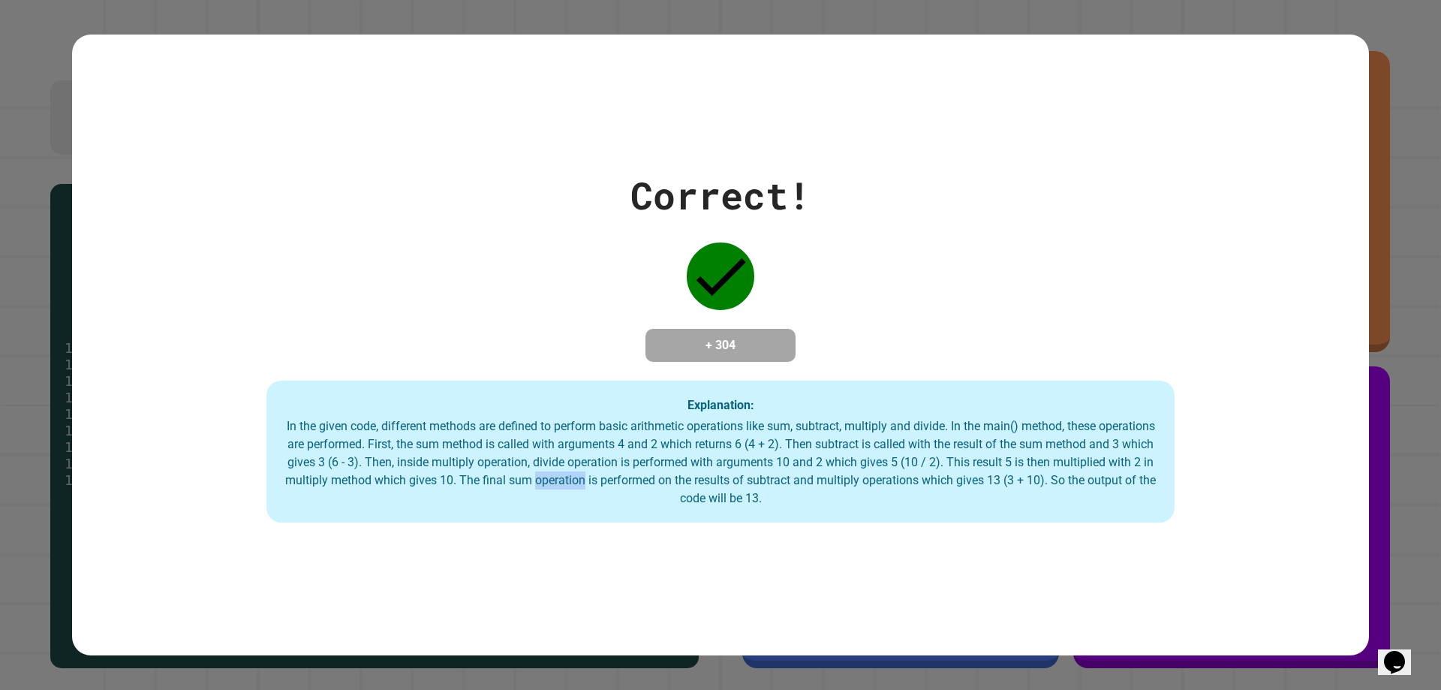
click at [670, 476] on div "In the given code, different methods are defined to perform basic arithmetic op…" at bounding box center [721, 462] width 878 height 90
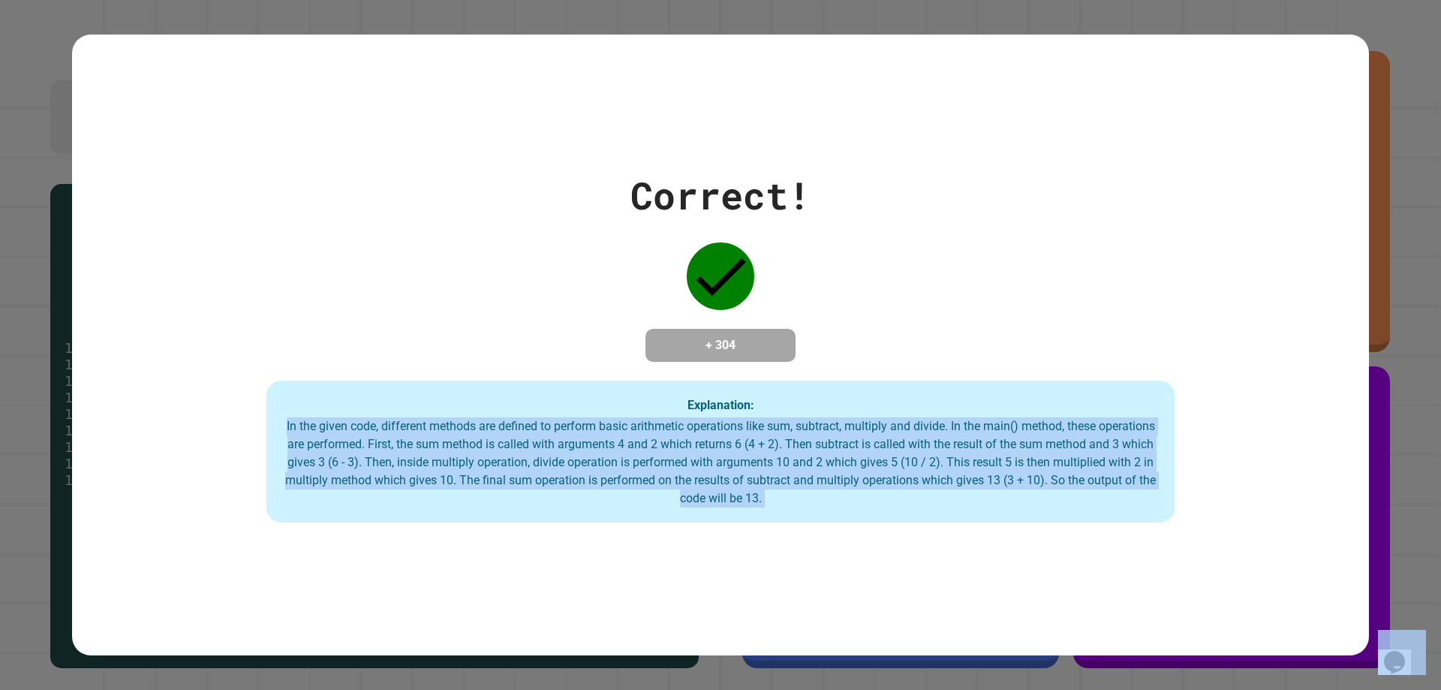
click at [670, 476] on div "In the given code, different methods are defined to perform basic arithmetic op…" at bounding box center [721, 462] width 878 height 90
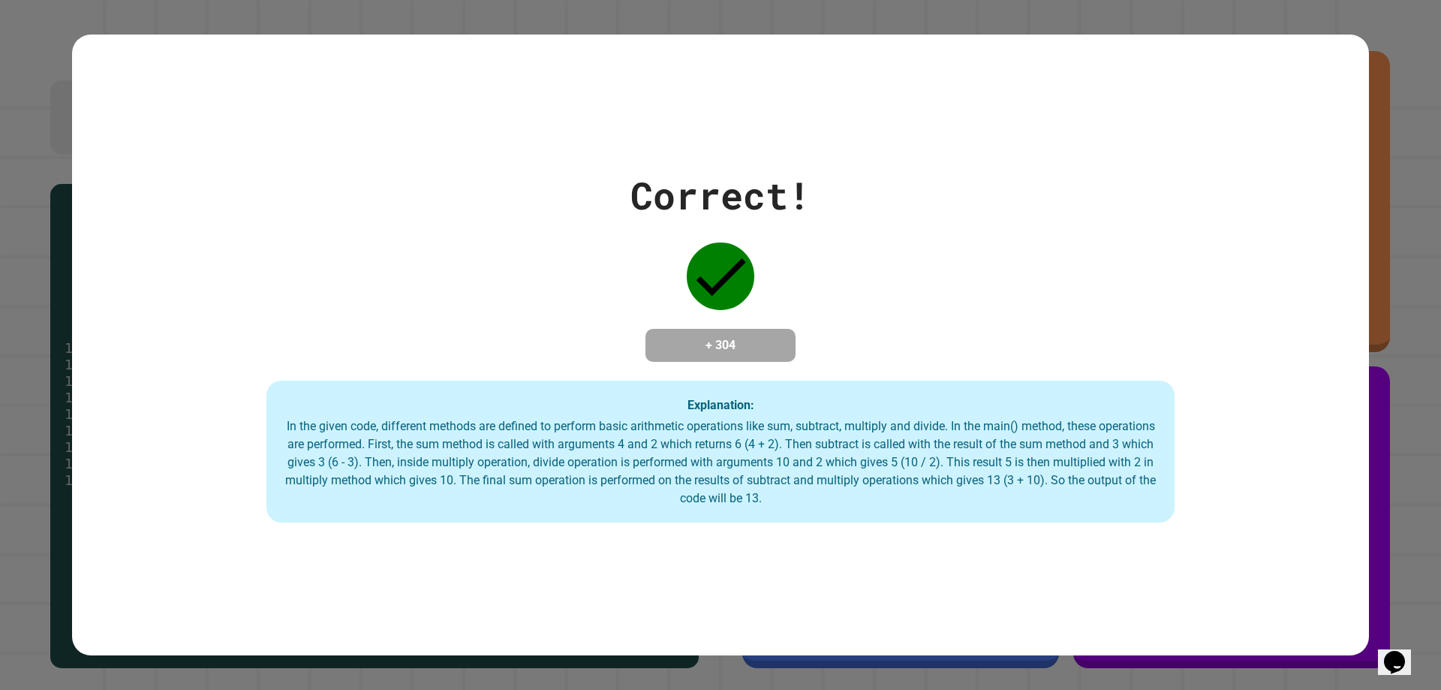
drag, startPoint x: 670, startPoint y: 476, endPoint x: 645, endPoint y: 542, distance: 70.8
click at [657, 497] on div "In the given code, different methods are defined to perform basic arithmetic op…" at bounding box center [721, 462] width 878 height 90
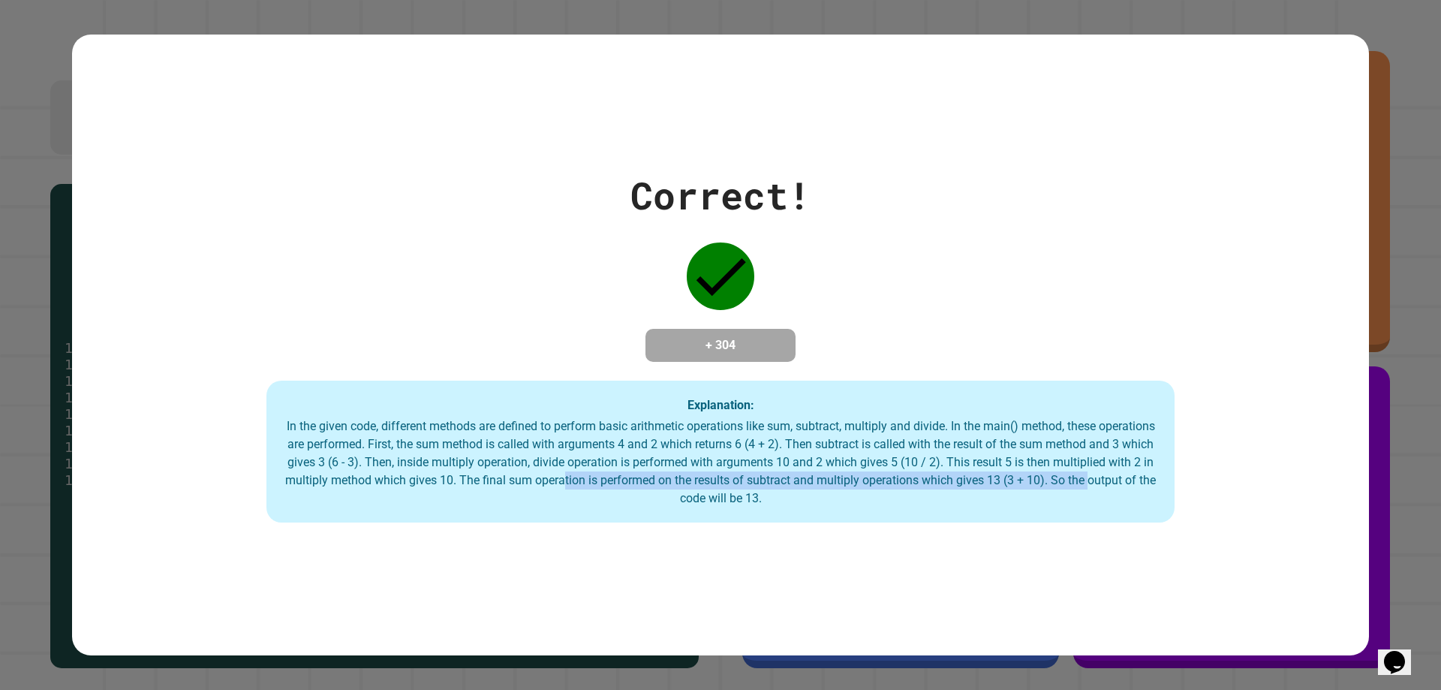
click at [645, 587] on div "Correct! + 304 Explanation: In the given code, different methods are defined to…" at bounding box center [720, 345] width 1297 height 621
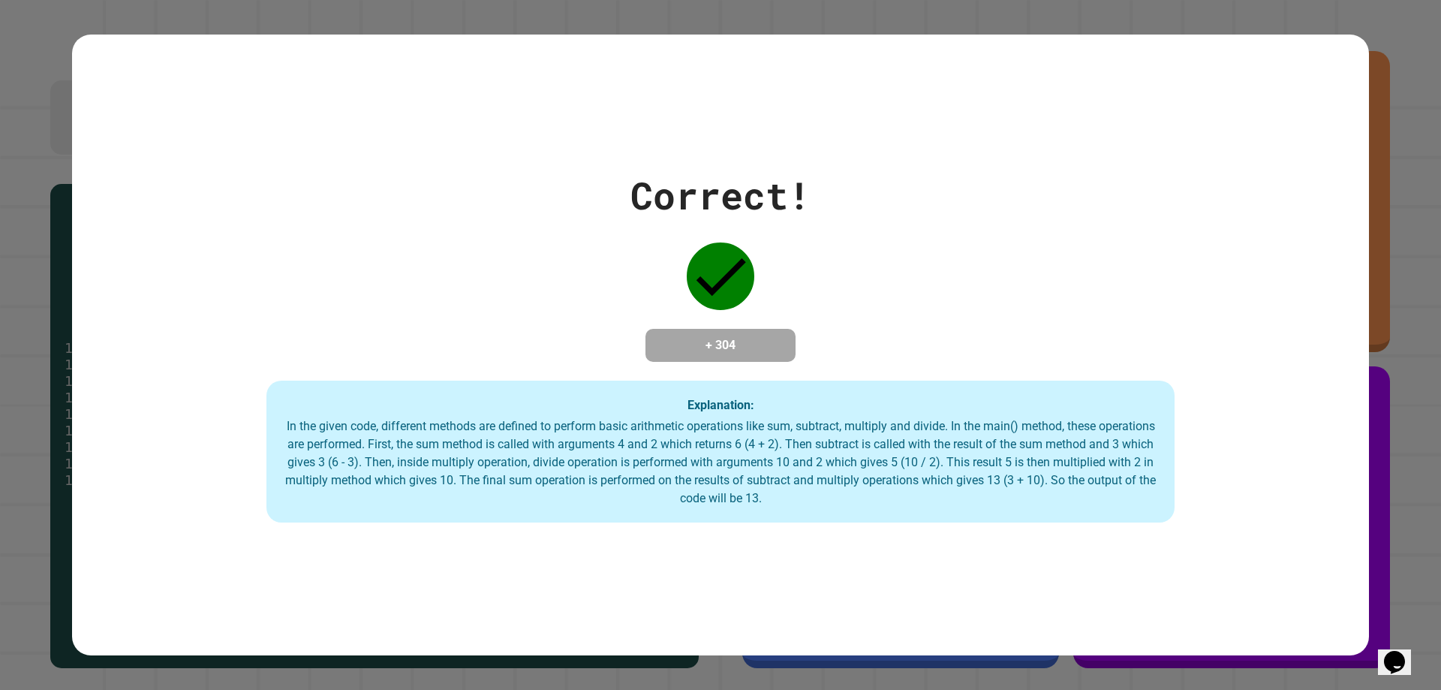
click at [645, 587] on div "Correct! + 304 Explanation: In the given code, different methods are defined to…" at bounding box center [720, 345] width 1297 height 621
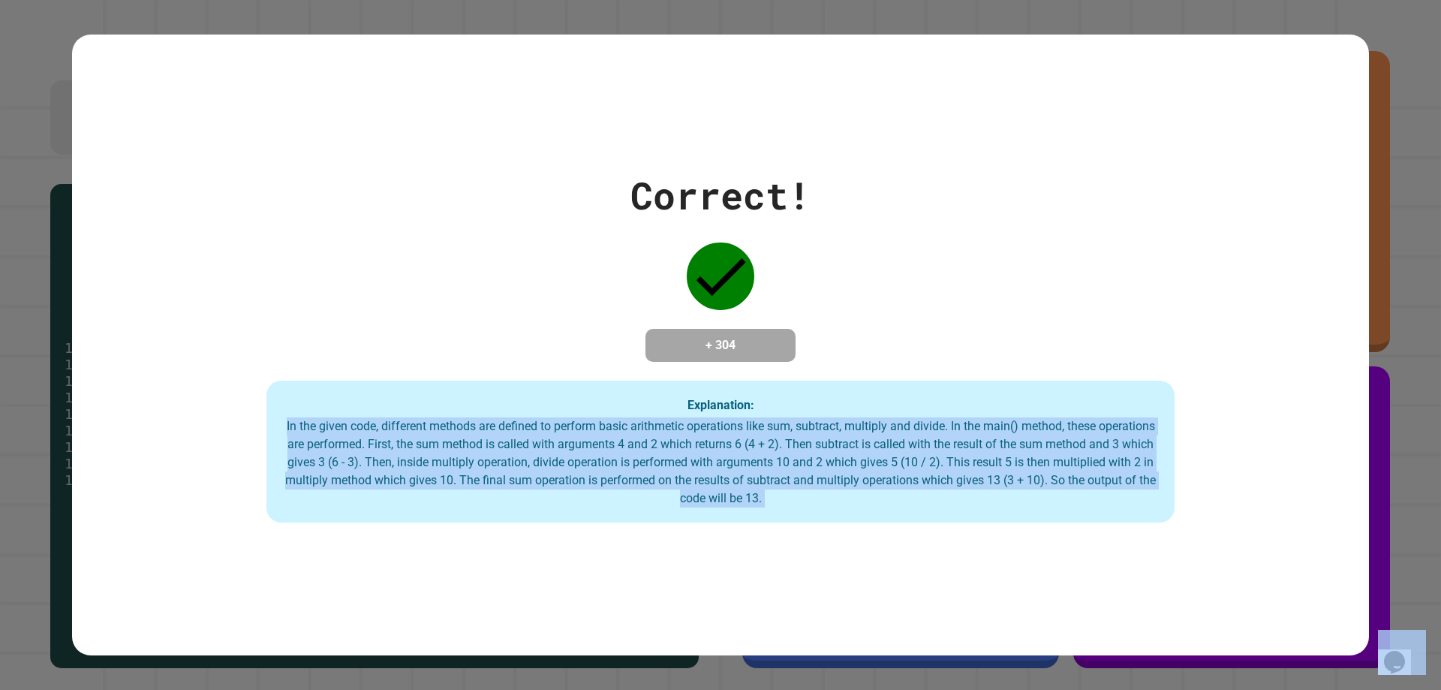
click at [645, 587] on div "Correct! + 304 Explanation: In the given code, different methods are defined to…" at bounding box center [720, 345] width 1297 height 621
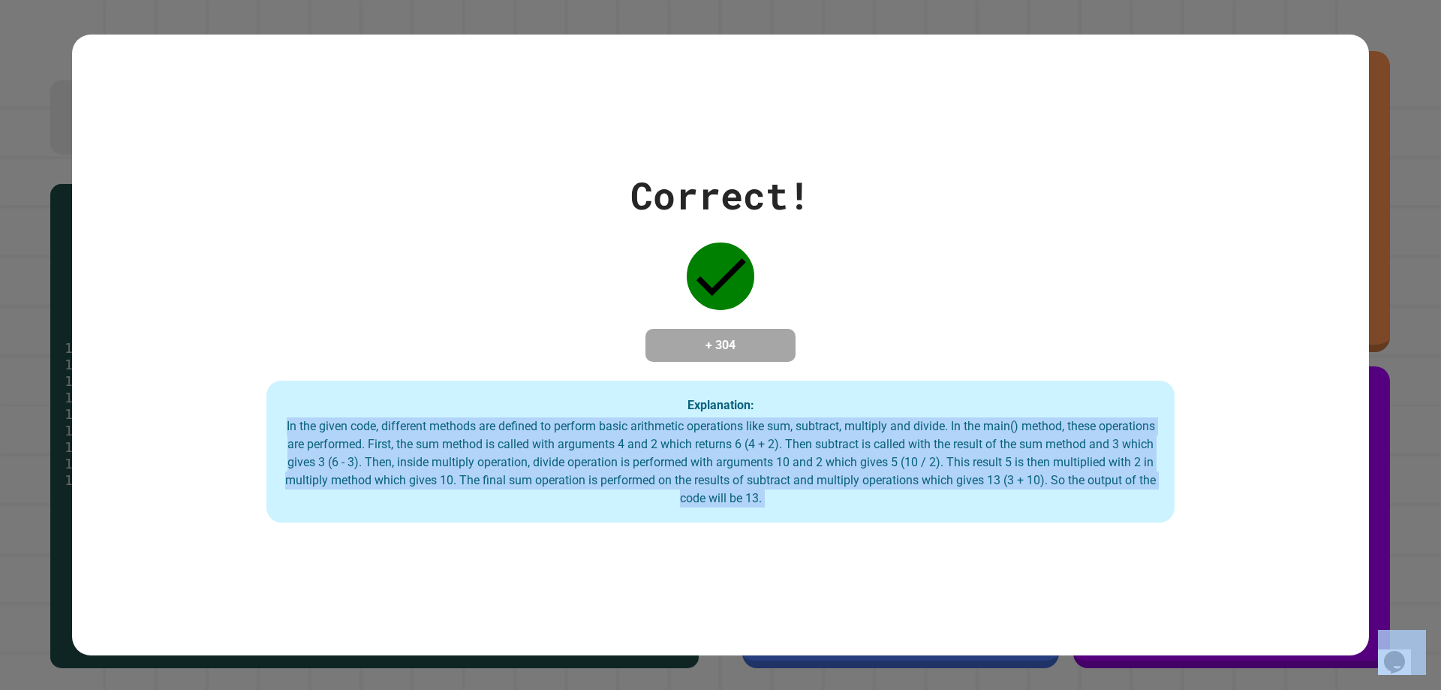
click at [645, 587] on div "Correct! + 304 Explanation: In the given code, different methods are defined to…" at bounding box center [720, 345] width 1297 height 621
click at [646, 587] on div "Correct! + 304 Explanation: In the given code, different methods are defined to…" at bounding box center [720, 345] width 1297 height 621
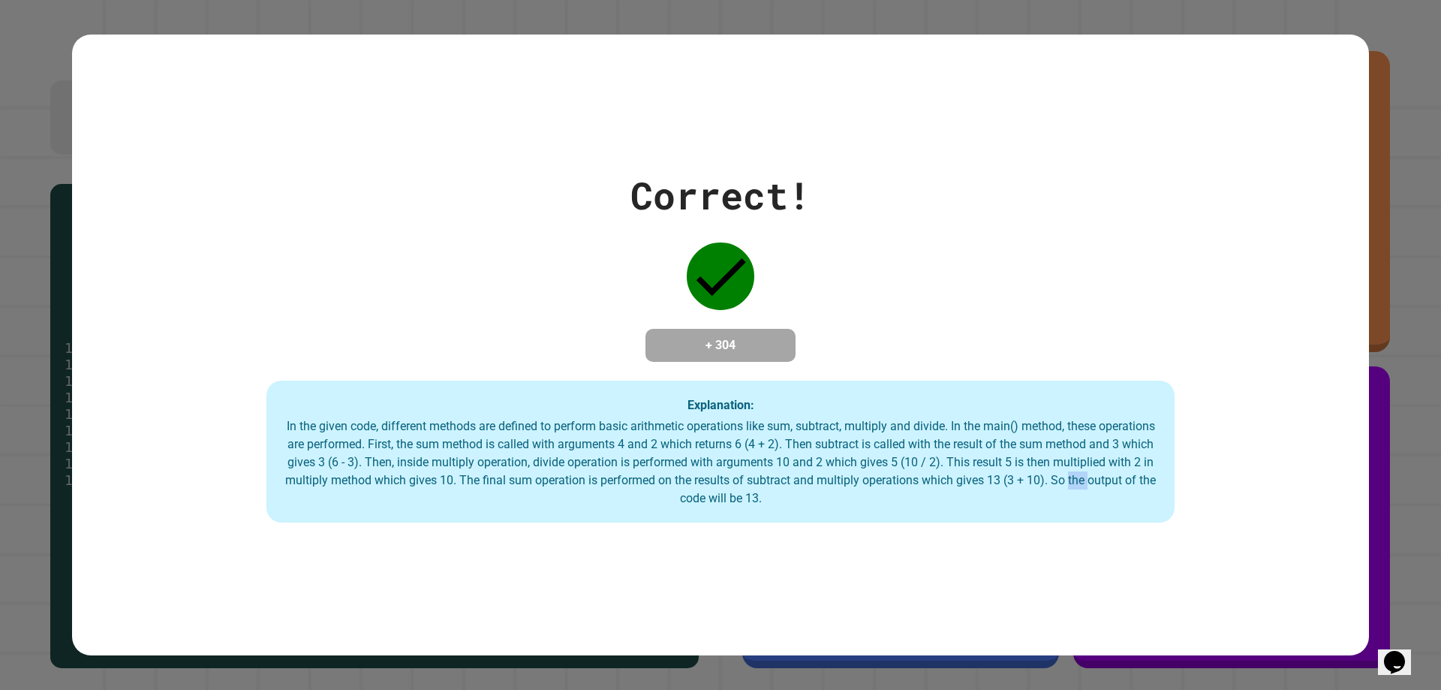
click at [646, 587] on div "Correct! + 304 Explanation: In the given code, different methods are defined to…" at bounding box center [720, 345] width 1297 height 621
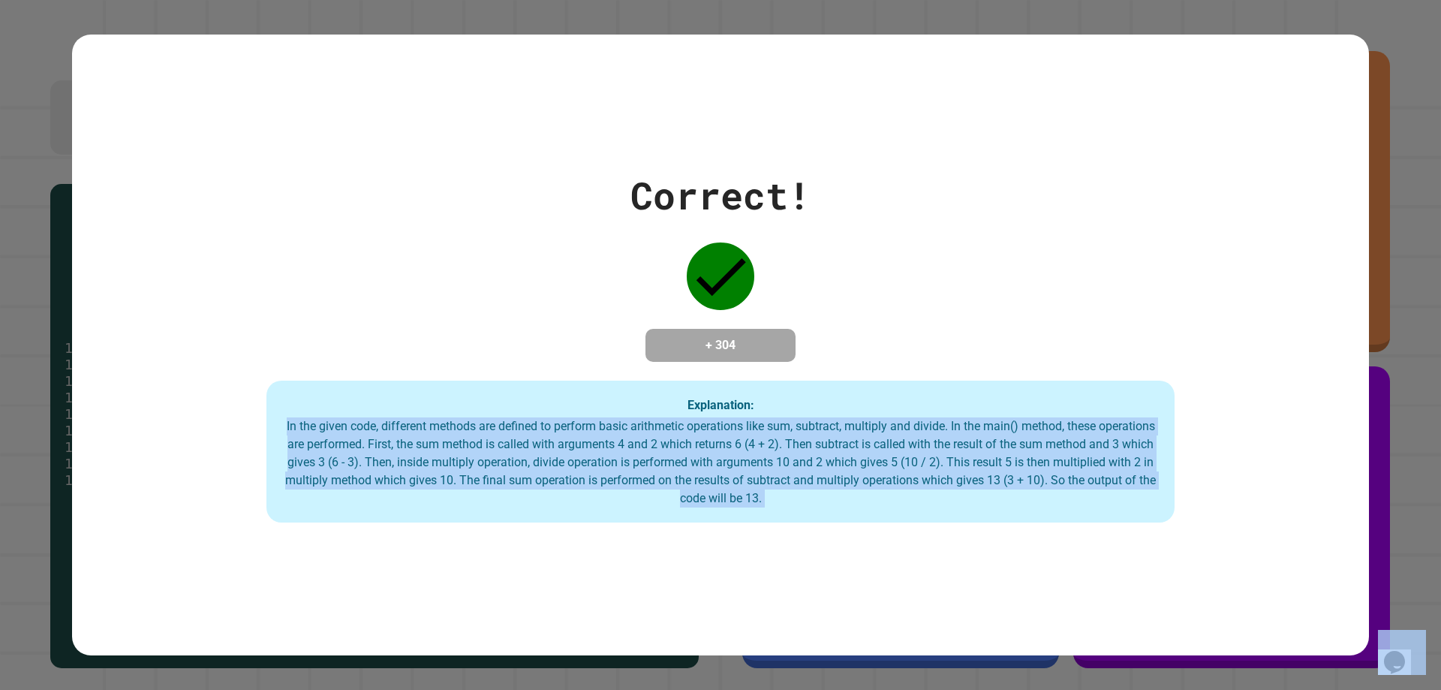
click at [646, 587] on div "Correct! + 304 Explanation: In the given code, different methods are defined to…" at bounding box center [720, 345] width 1297 height 621
click at [658, 477] on div "In the given code, different methods are defined to perform basic arithmetic op…" at bounding box center [721, 462] width 878 height 90
click at [656, 479] on div "In the given code, different methods are defined to perform basic arithmetic op…" at bounding box center [721, 462] width 878 height 90
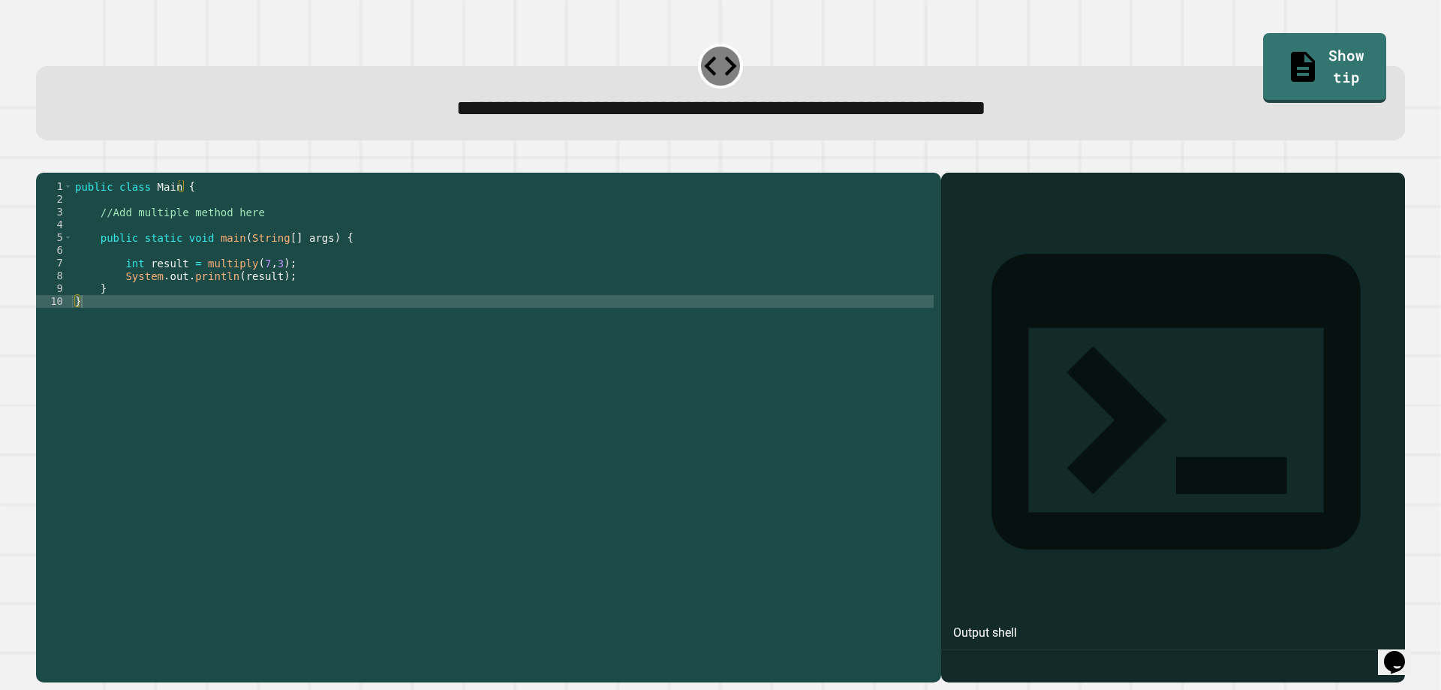
click at [598, 316] on div "public class Main { //Add multiple method here public static void main ( String…" at bounding box center [503, 409] width 862 height 459
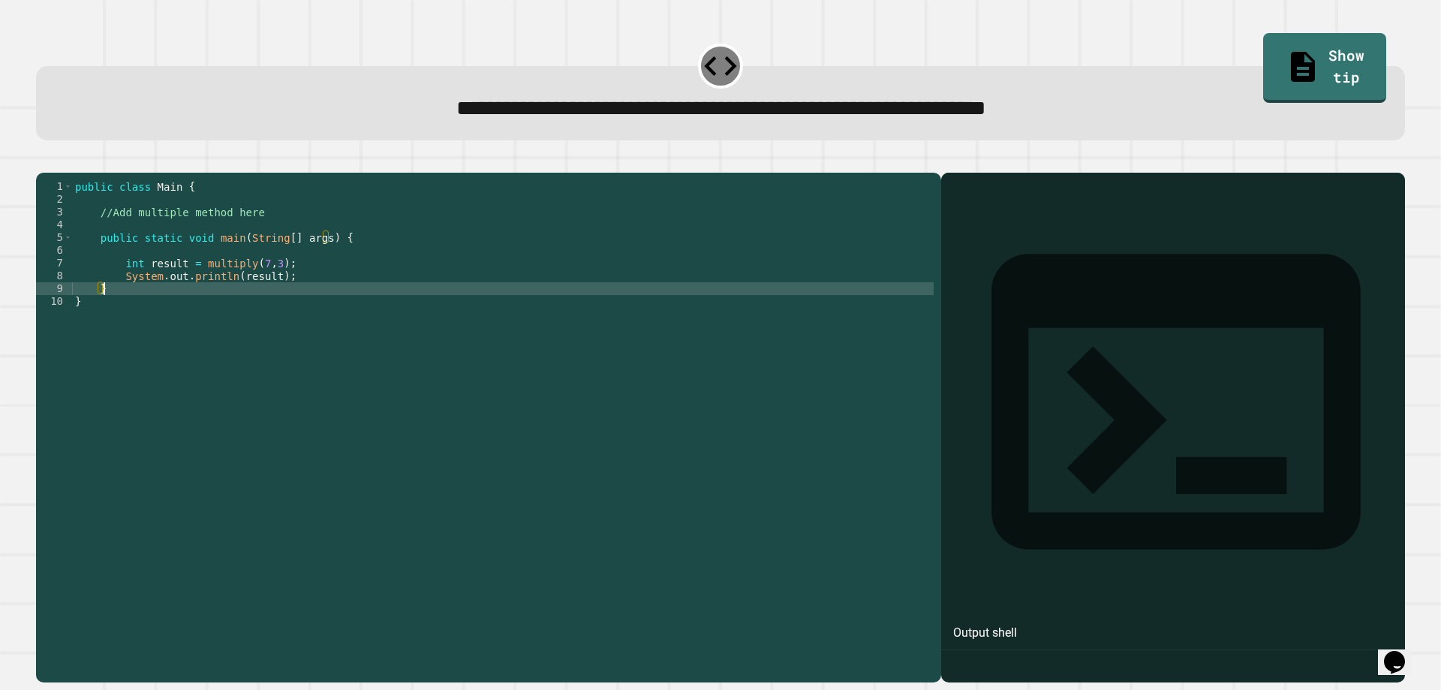
click at [214, 251] on div "public class Main { //Add multiple method here public static void main ( String…" at bounding box center [503, 409] width 862 height 459
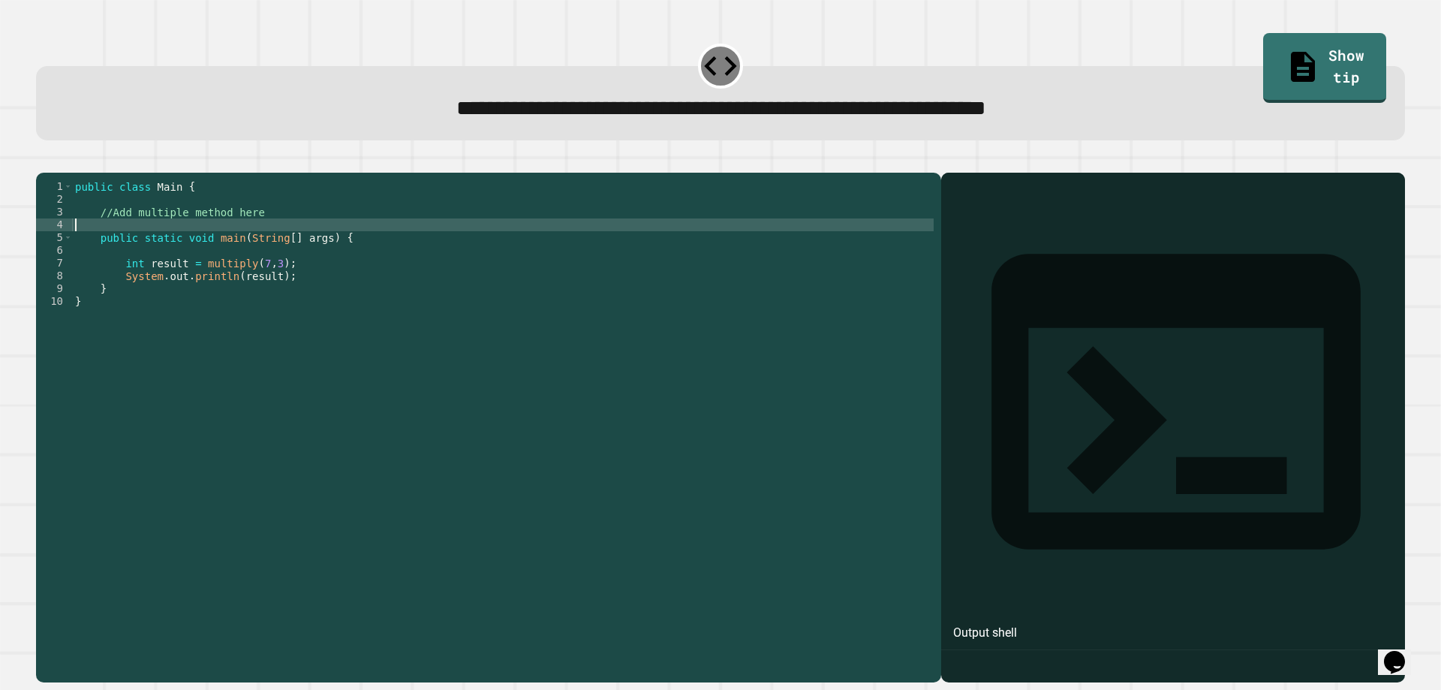
type textarea "**********"
click at [44, 161] on icon "button" at bounding box center [44, 161] width 0 height 0
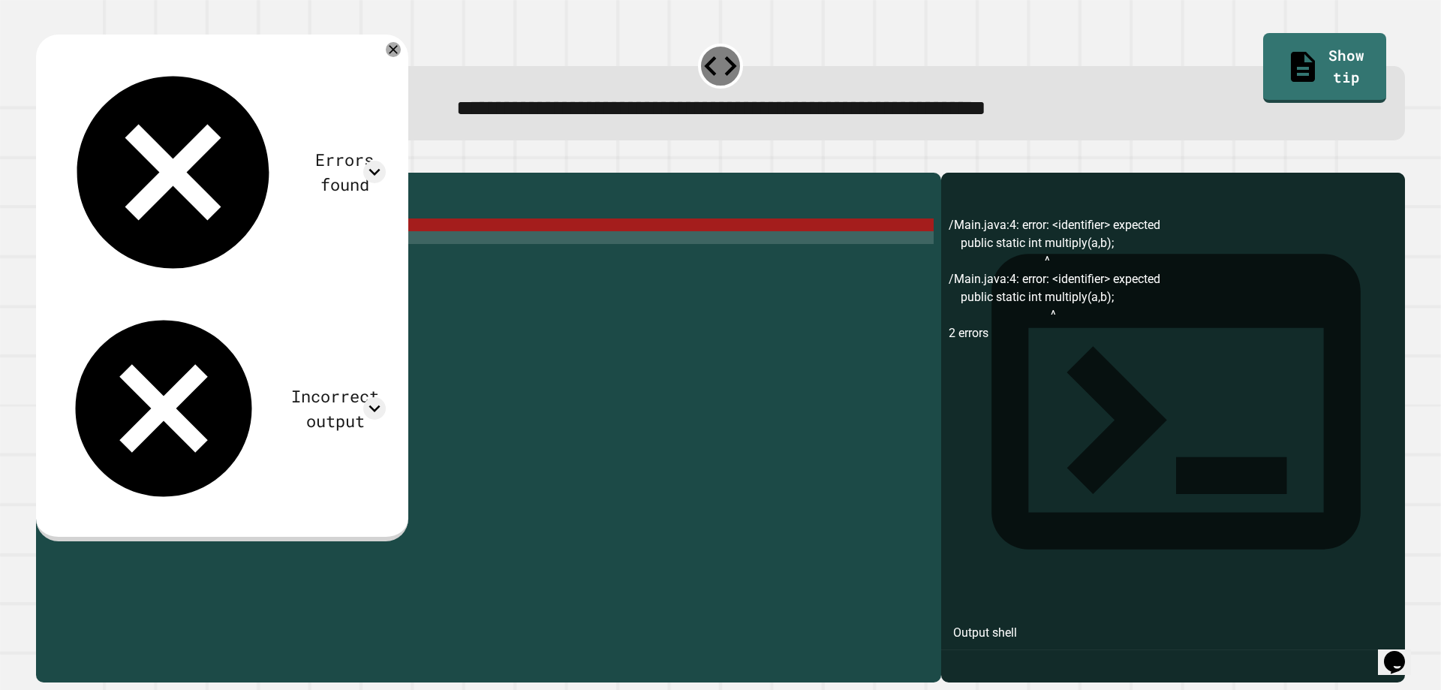
click at [230, 258] on div "public class Main { //Add multiple method here public static int multiply ( a ,…" at bounding box center [503, 409] width 862 height 459
click at [242, 254] on div "public class Main { //Add multiple method here public static int multiply ( a ,…" at bounding box center [503, 409] width 862 height 459
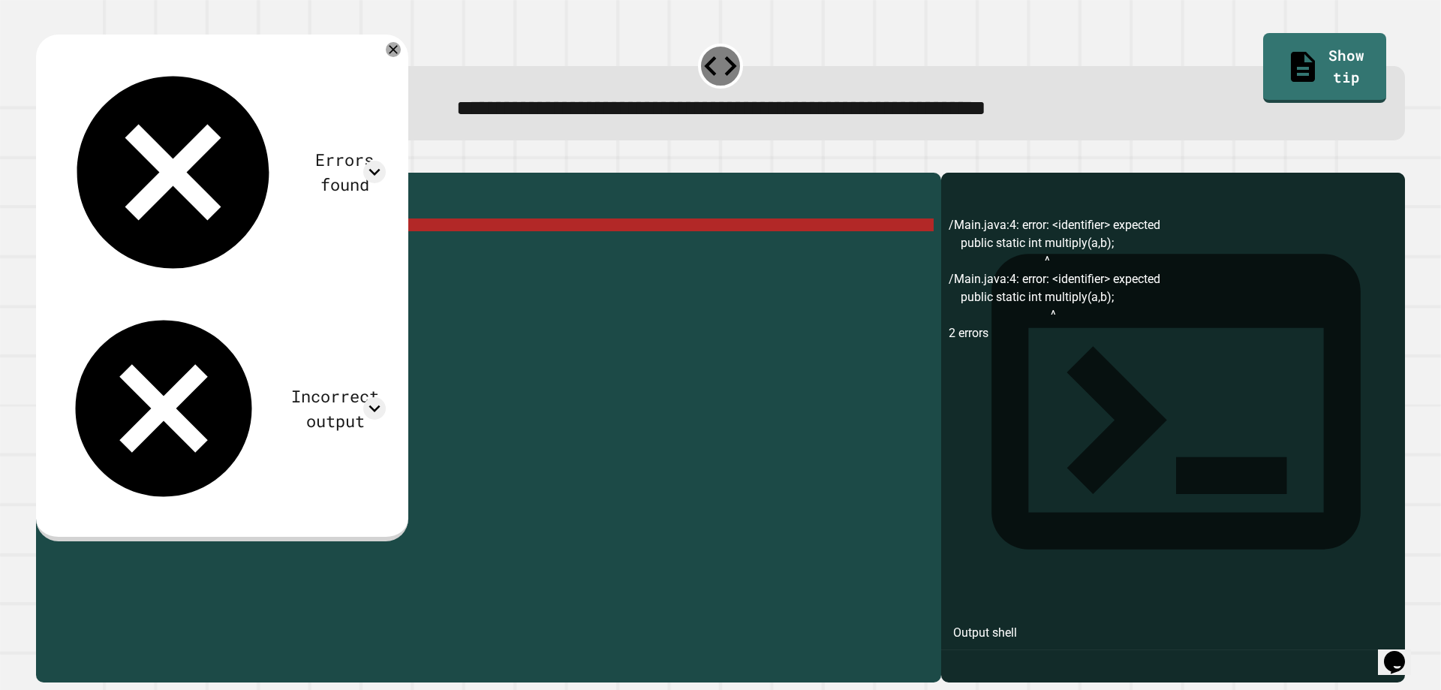
click at [247, 245] on div "public class Main { //Add multiple method here public static int multiply ( a ,…" at bounding box center [503, 409] width 862 height 459
click at [257, 245] on div "public class Main { //Add multiple method here public static int multiply ( a ,…" at bounding box center [503, 409] width 862 height 459
click at [264, 247] on div "public class Main { //Add multiple method here public static int multiply ( a ,…" at bounding box center [503, 409] width 862 height 459
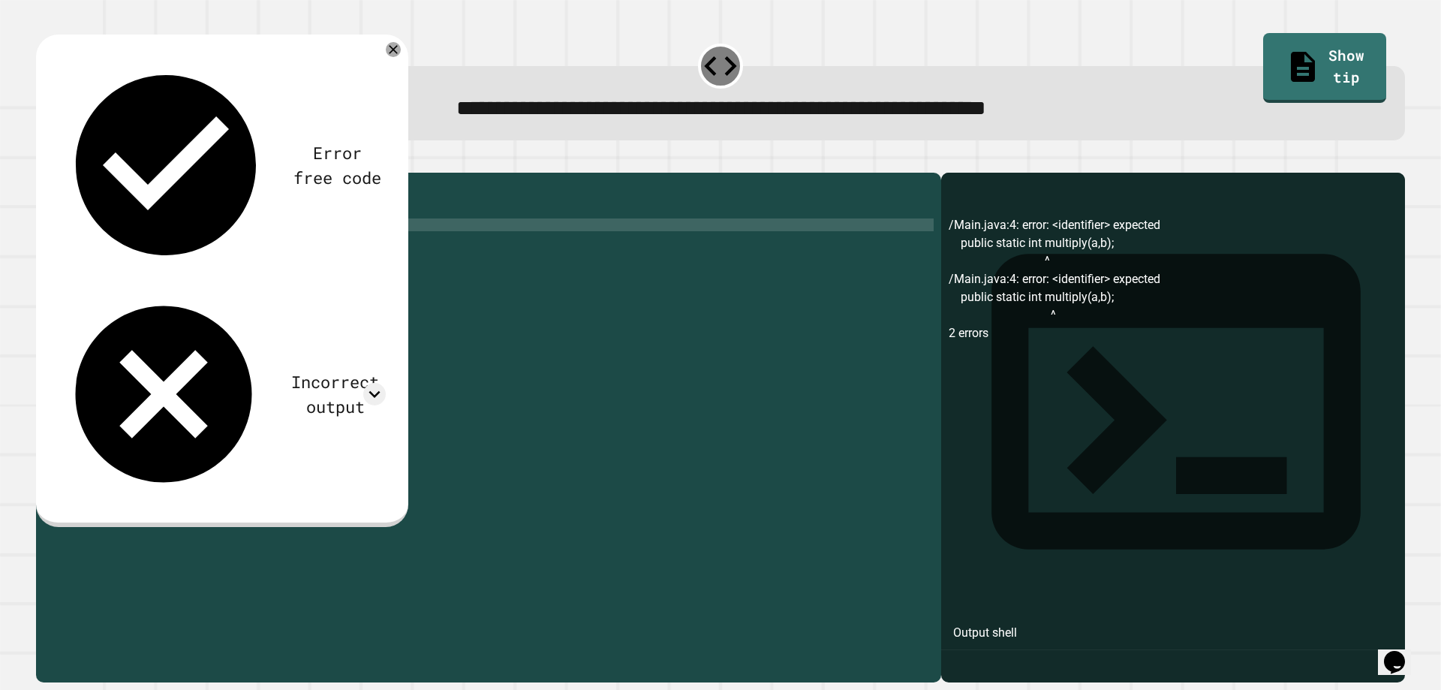
scroll to position [0, 14]
type textarea "**********"
click at [44, 161] on button "button" at bounding box center [44, 161] width 0 height 0
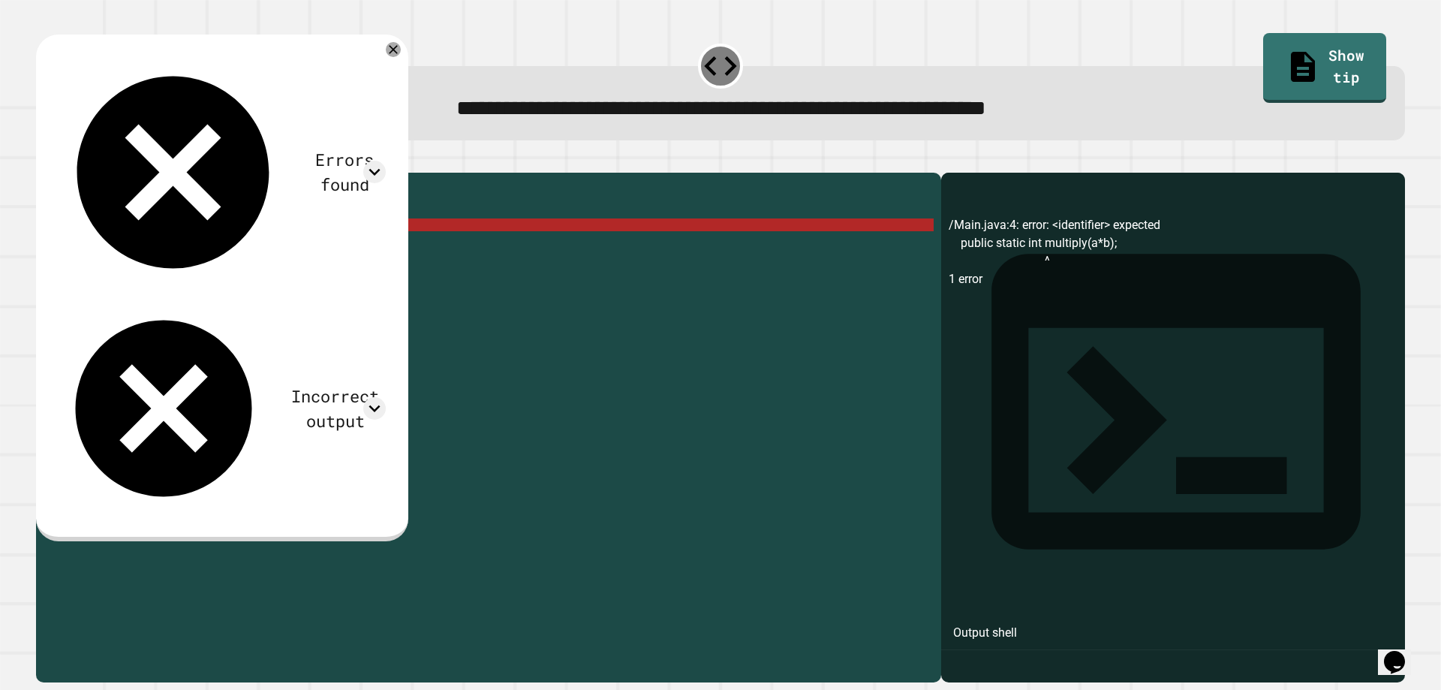
drag, startPoint x: 224, startPoint y: 248, endPoint x: 327, endPoint y: 250, distance: 103.6
click at [224, 248] on div "public class Main { //Add multiple method here public static int multiply ( a *…" at bounding box center [503, 409] width 862 height 459
click at [353, 253] on div "public class Main { //Add multiple method here public static int multiply ( a *…" at bounding box center [503, 409] width 862 height 459
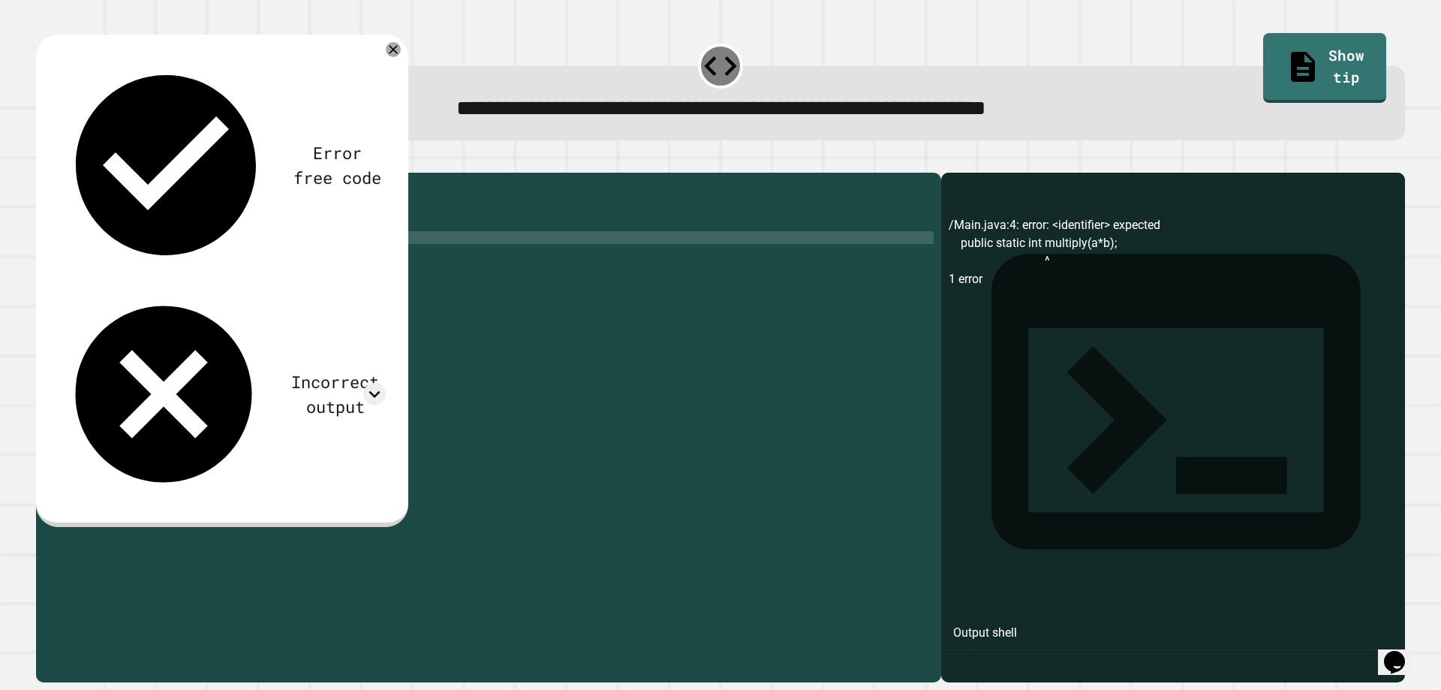
scroll to position [0, 8]
click at [71, 173] on div at bounding box center [720, 164] width 1369 height 18
click at [44, 161] on icon "button" at bounding box center [44, 161] width 0 height 0
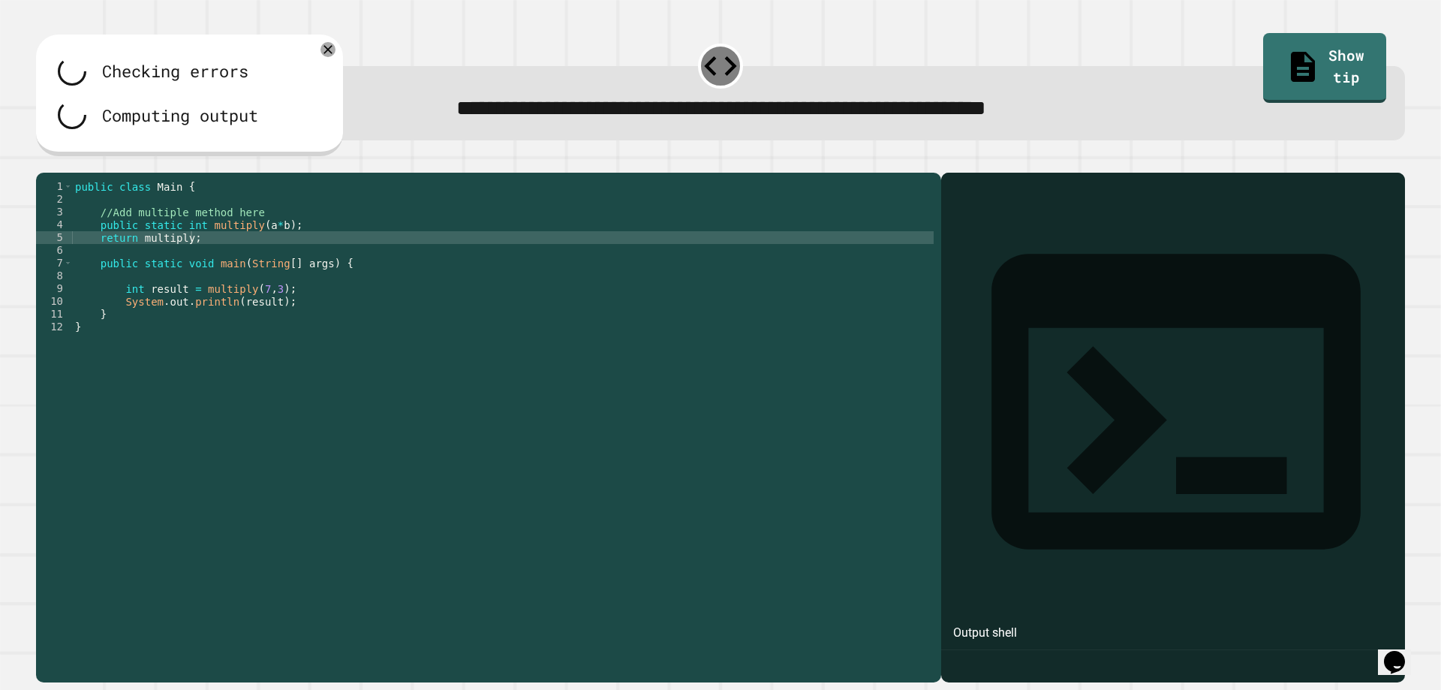
click at [299, 247] on div "public class Main { //Add multiple method here public static int multiply ( a *…" at bounding box center [503, 409] width 862 height 459
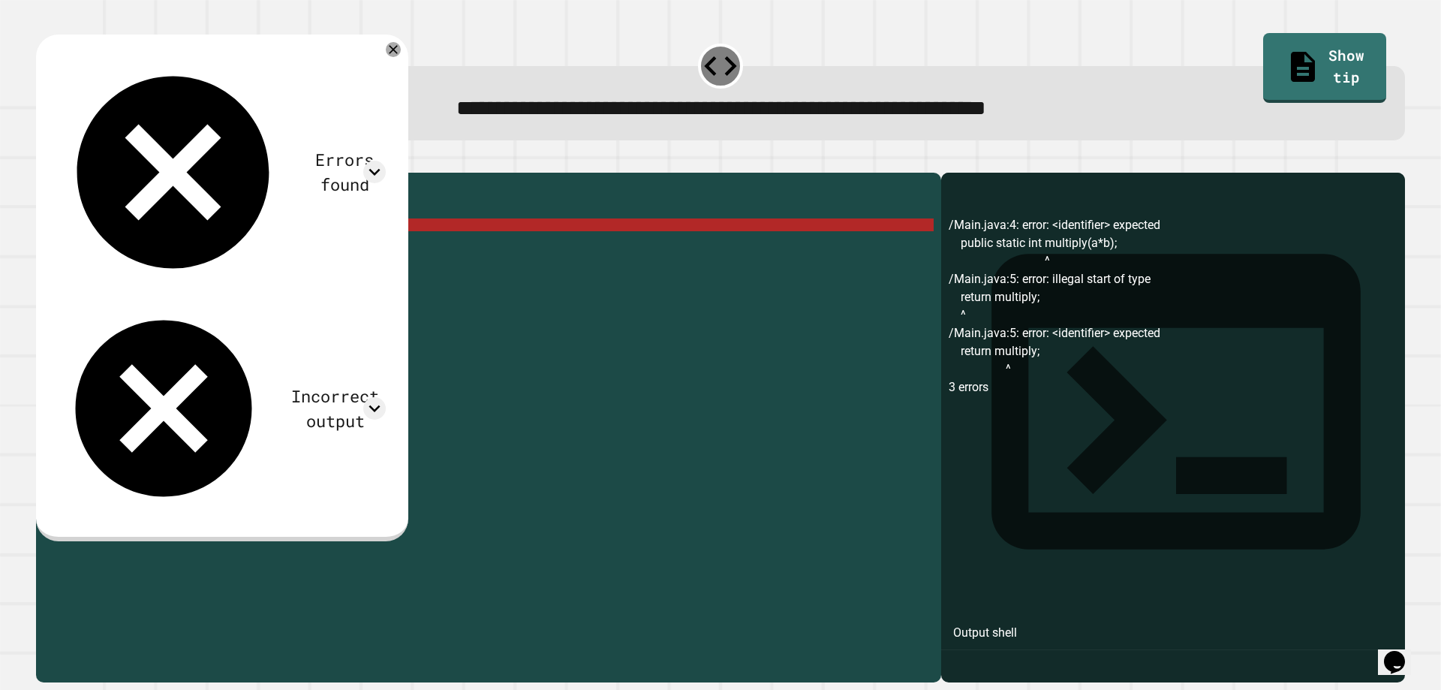
click at [258, 248] on div "public class Main { //Add multiple method here public static int multiply ( a *…" at bounding box center [503, 409] width 862 height 459
click at [257, 248] on div "public class Main { //Add multiple method here public static int multiply ( a *…" at bounding box center [503, 409] width 862 height 459
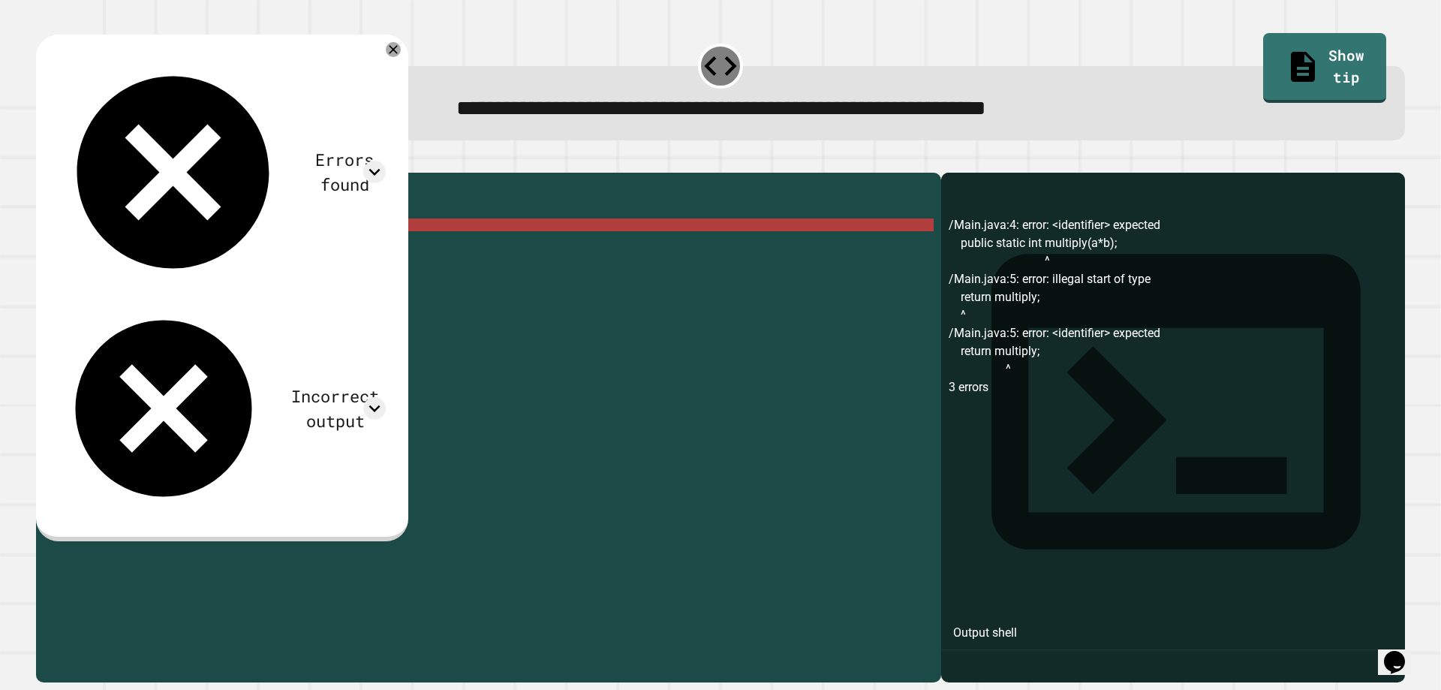
click at [487, 260] on div "public class Main { //Add multiple method here public static int multiply ( a *…" at bounding box center [503, 409] width 862 height 459
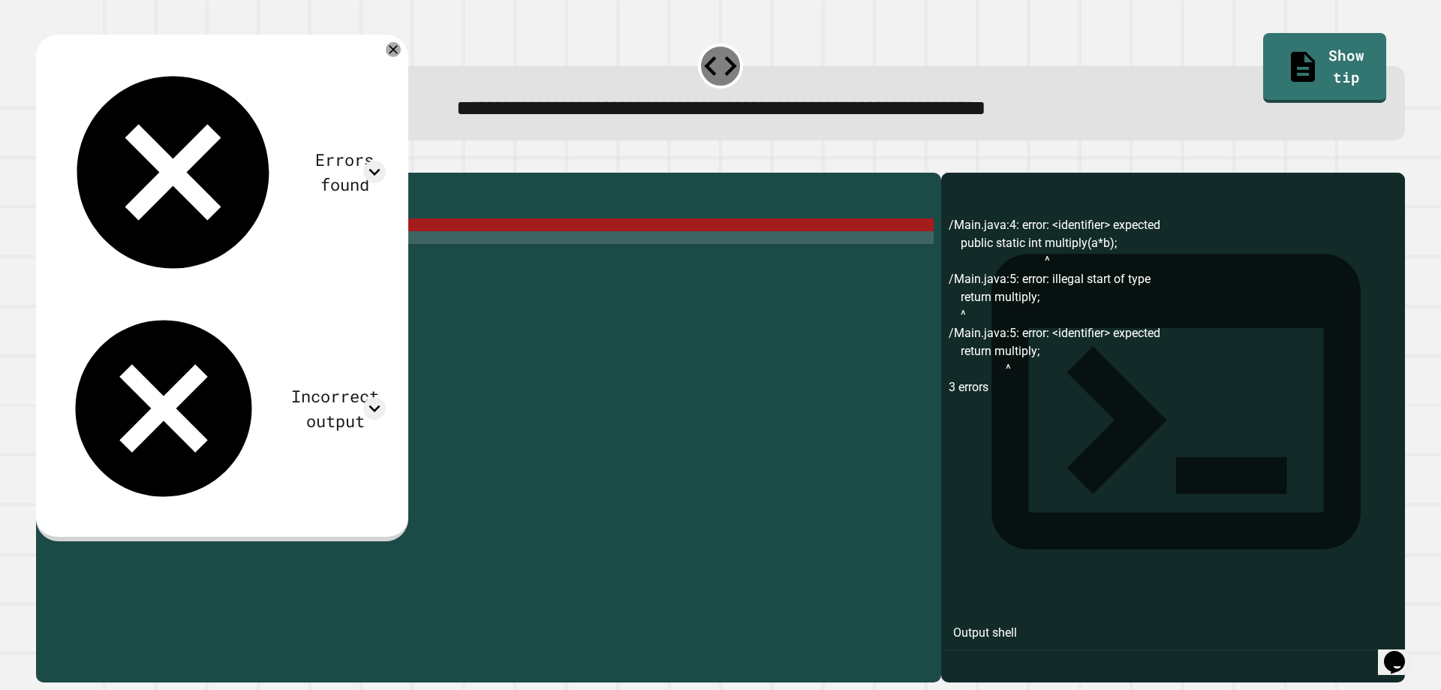
click at [489, 252] on div "public class Main { //Add multiple method here public static int multiply ( a *…" at bounding box center [503, 409] width 862 height 459
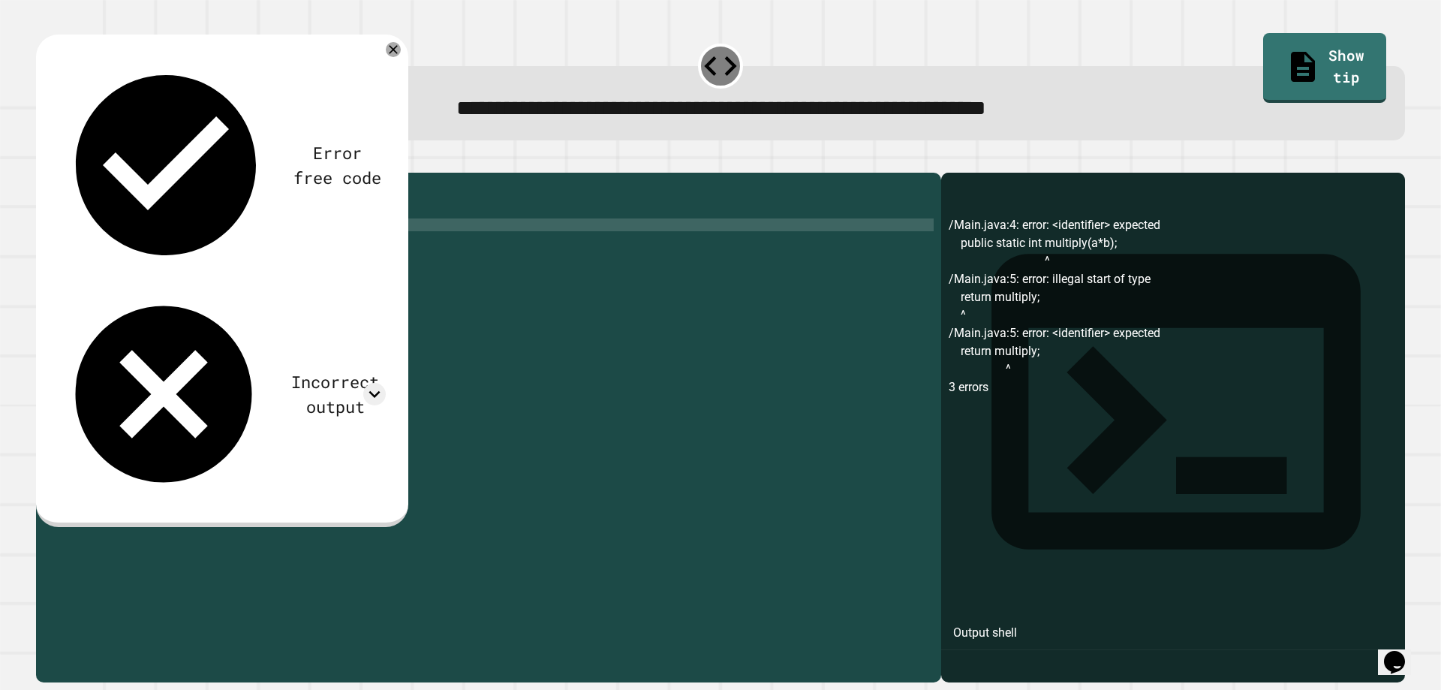
scroll to position [0, 14]
type textarea "**********"
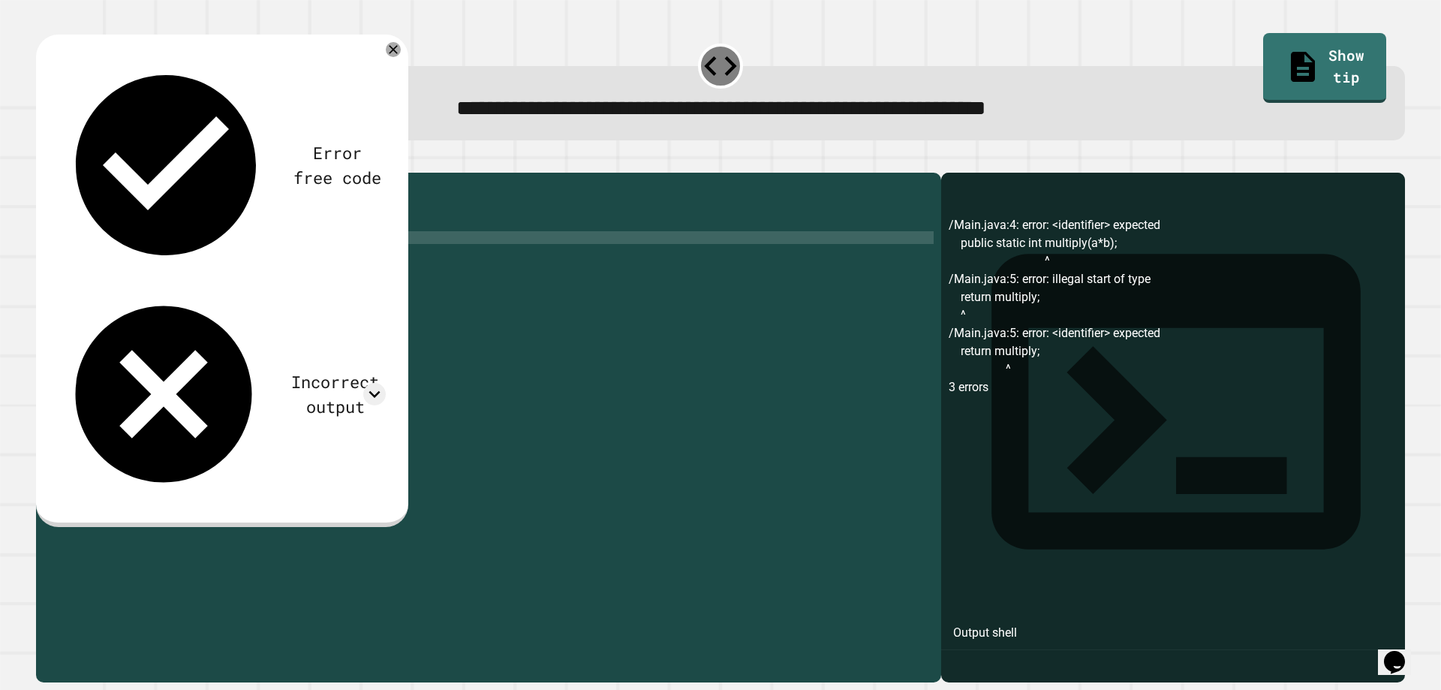
scroll to position [0, 5]
type textarea "*"
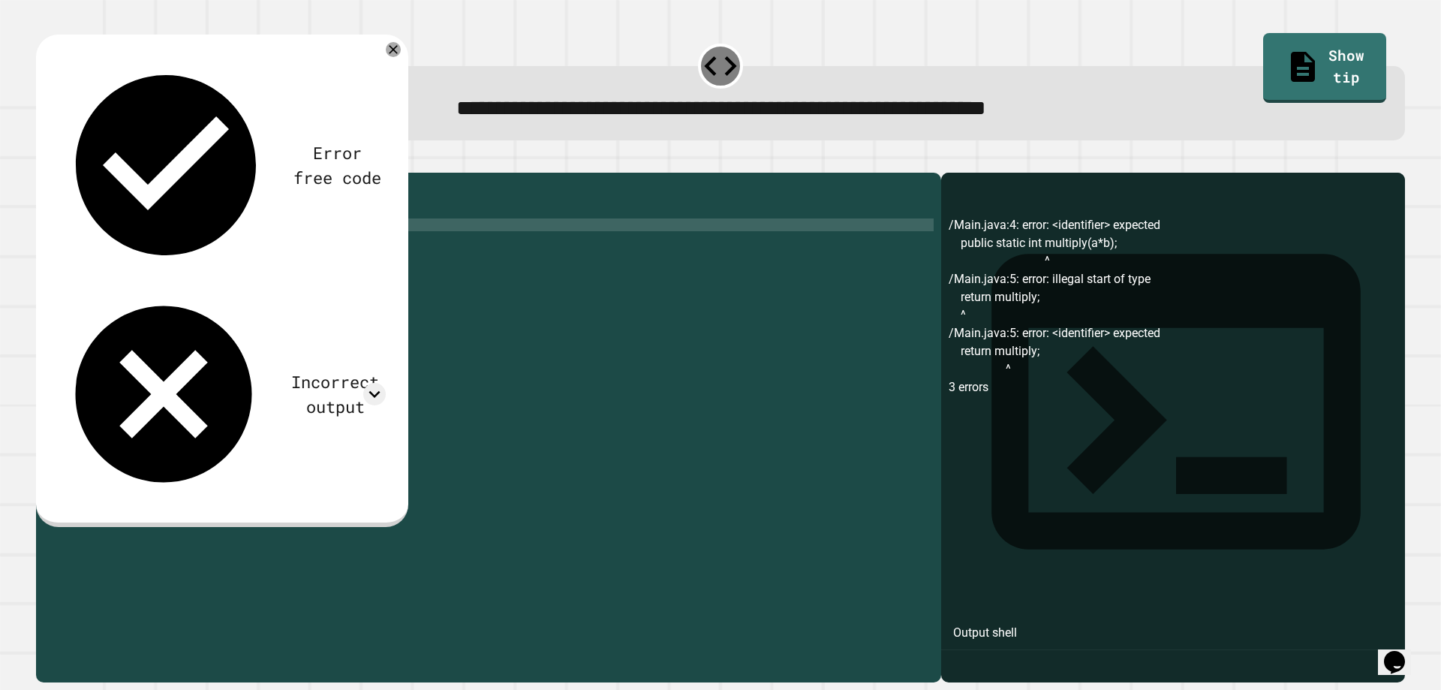
type textarea "**********"
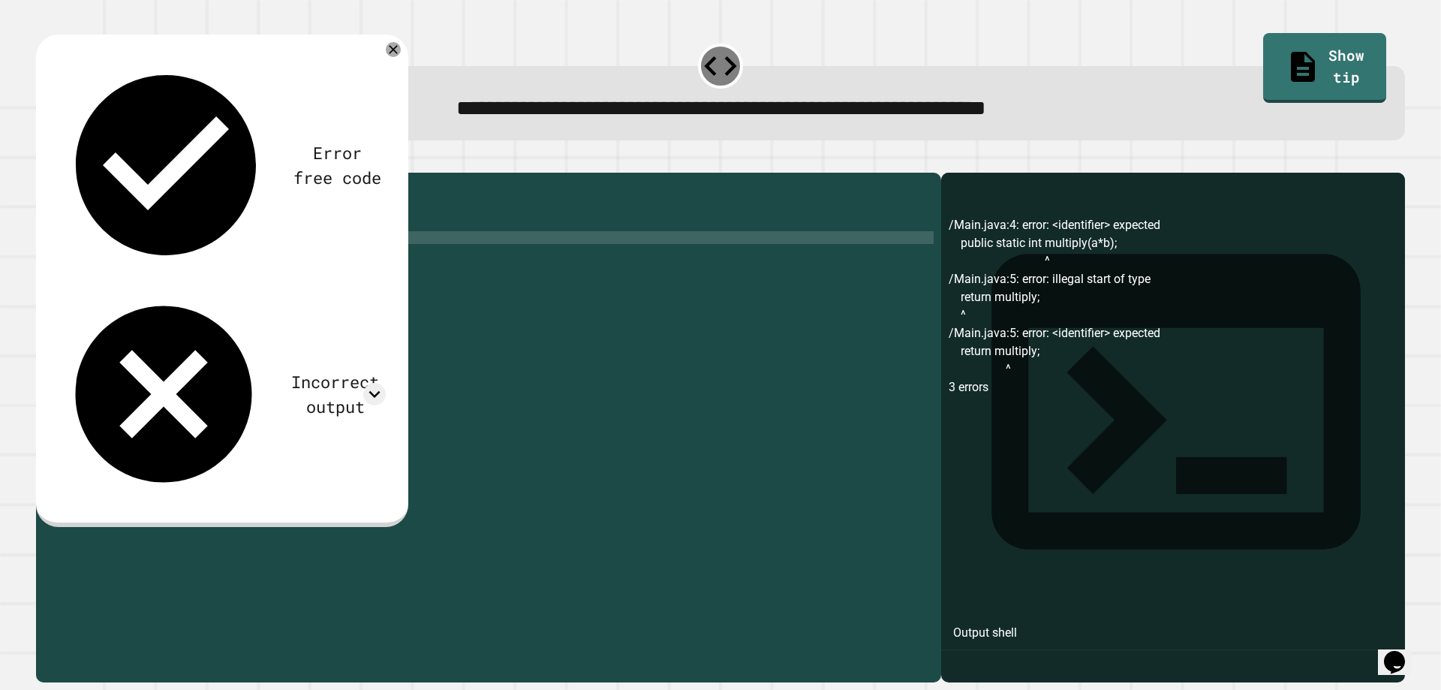
scroll to position [0, 6]
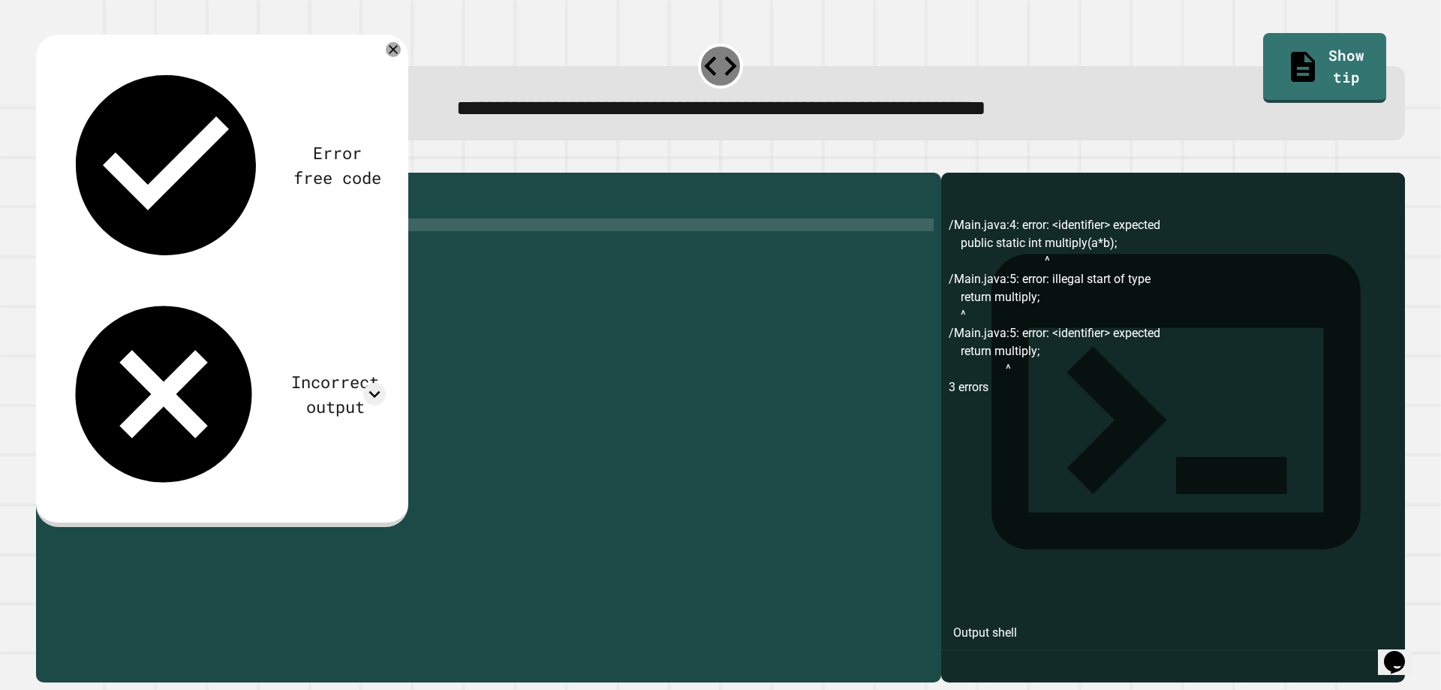
click at [257, 251] on div "public class Main { //Add multiple method here public static int multiply ( a ,…" at bounding box center [503, 409] width 862 height 459
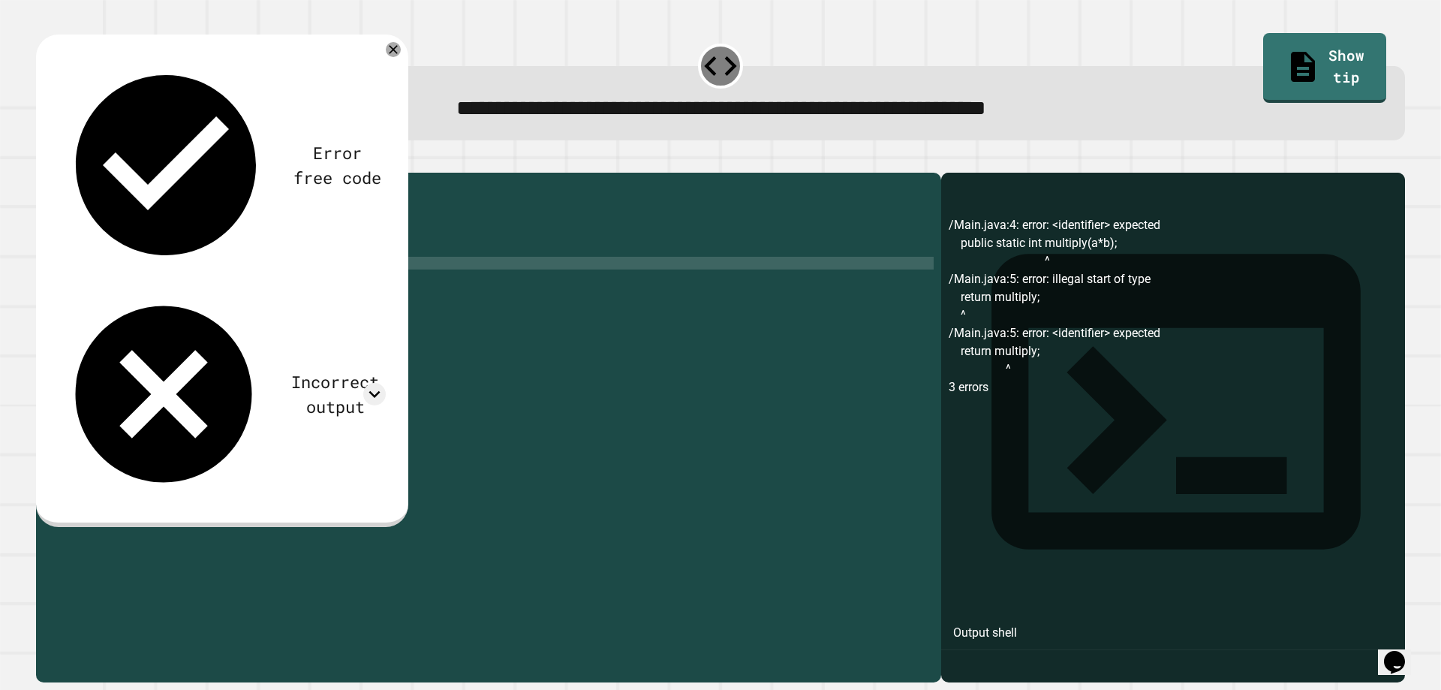
click at [518, 284] on div "public class Main { //Add multiple method here public static int multiply ( int…" at bounding box center [503, 409] width 862 height 459
click at [490, 246] on div "public class Main { //Add multiple method here public static int multiply ( int…" at bounding box center [503, 409] width 862 height 459
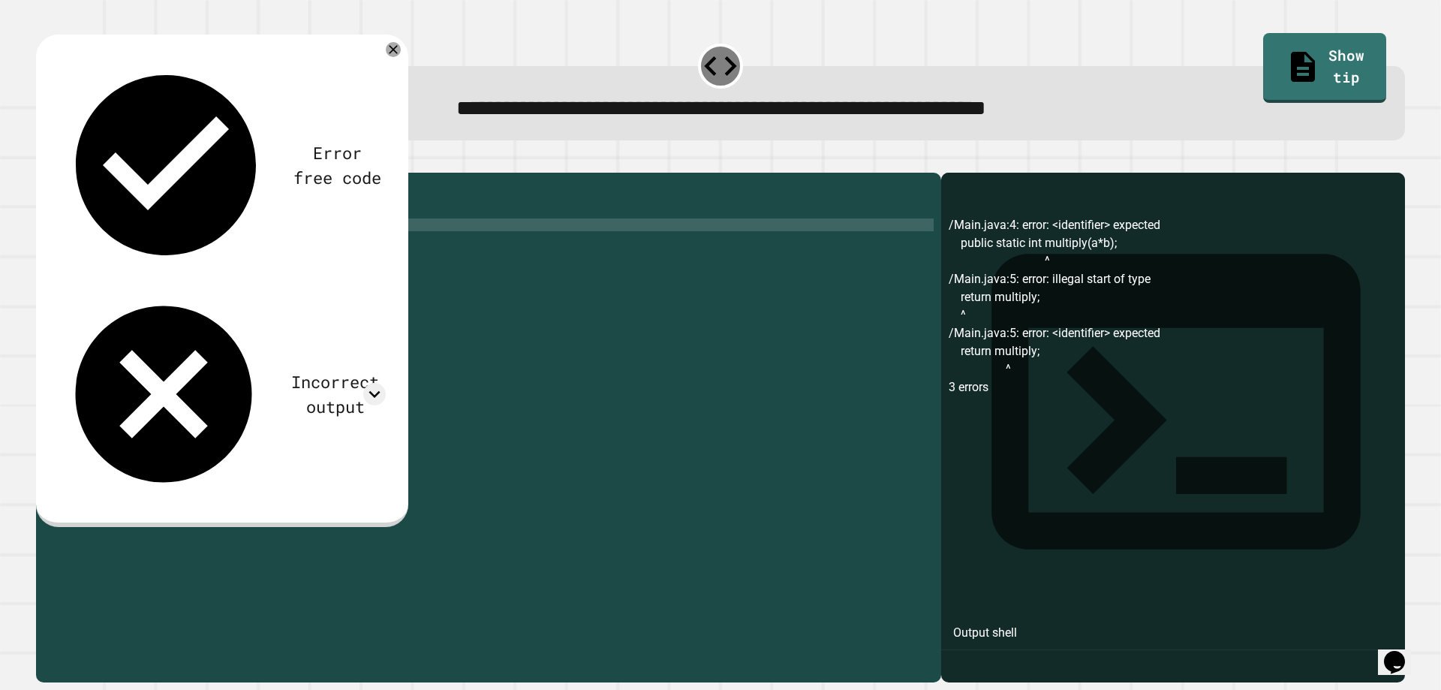
click at [489, 268] on div "public class Main { //Add multiple method here public static int multiply ( int…" at bounding box center [503, 409] width 862 height 459
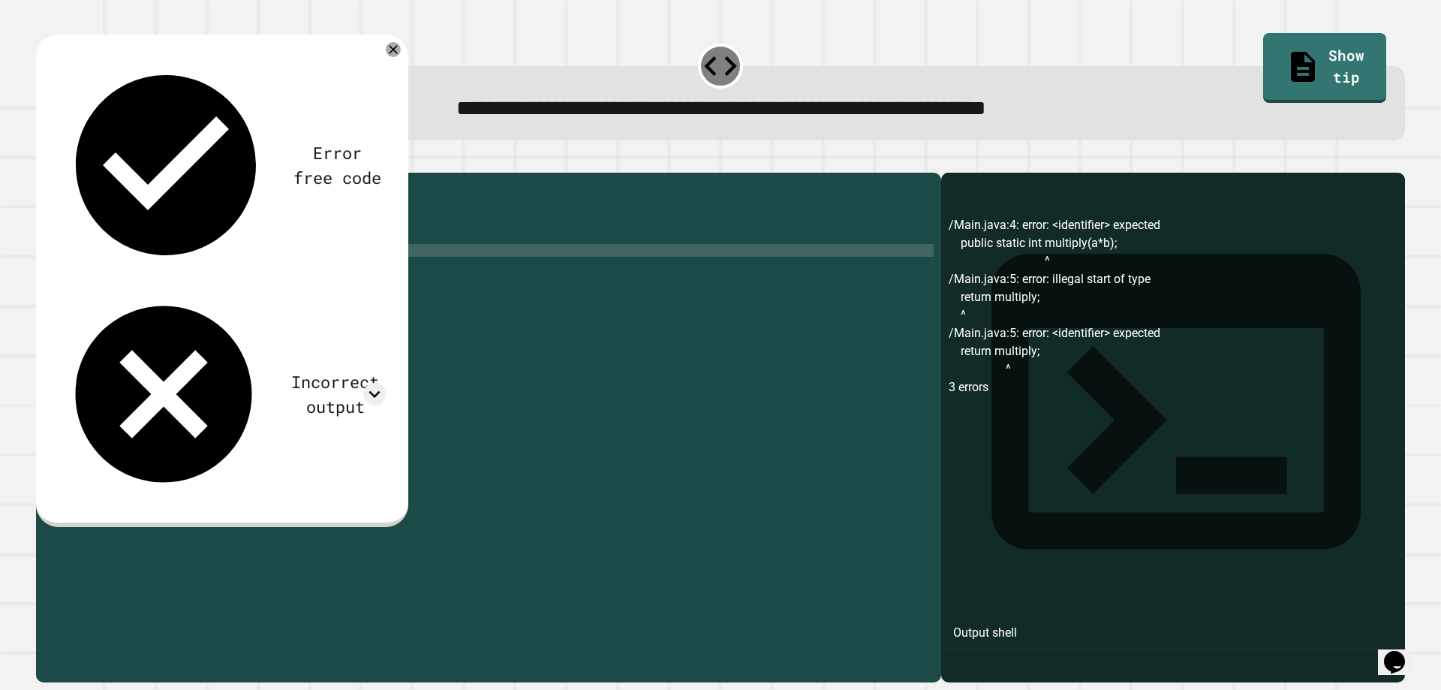
scroll to position [0, 2]
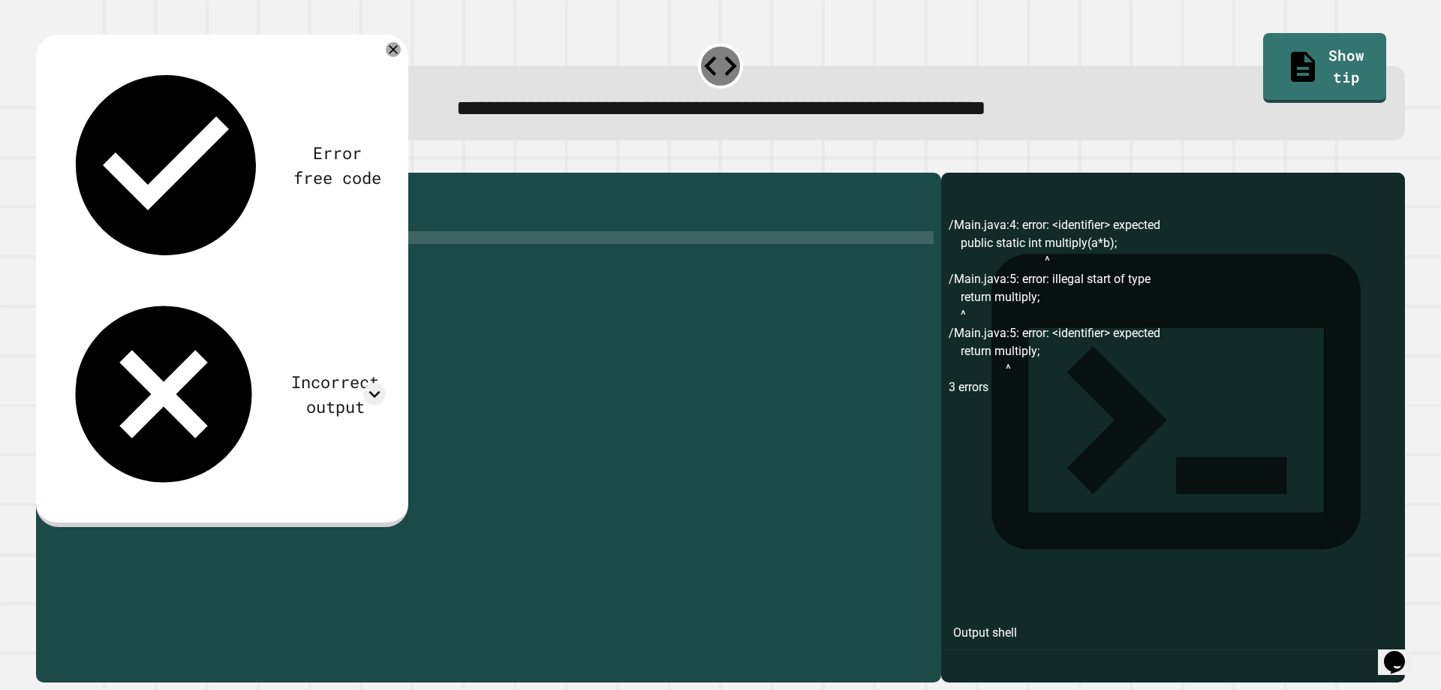
click at [480, 254] on div "public class Main { //Add multiple method here public static int multiply ( int…" at bounding box center [503, 409] width 862 height 459
click at [478, 254] on div "public class Main { //Add multiple method here public static int multiply ( int…" at bounding box center [503, 409] width 862 height 459
drag, startPoint x: 478, startPoint y: 254, endPoint x: 224, endPoint y: 267, distance: 254.1
click at [224, 267] on div "public class Main { //Add multiple method here public static int multiply ( int…" at bounding box center [503, 409] width 862 height 459
click at [224, 264] on div "public class Main { //Add multiple method here public static int multiply ( int…" at bounding box center [503, 397] width 862 height 434
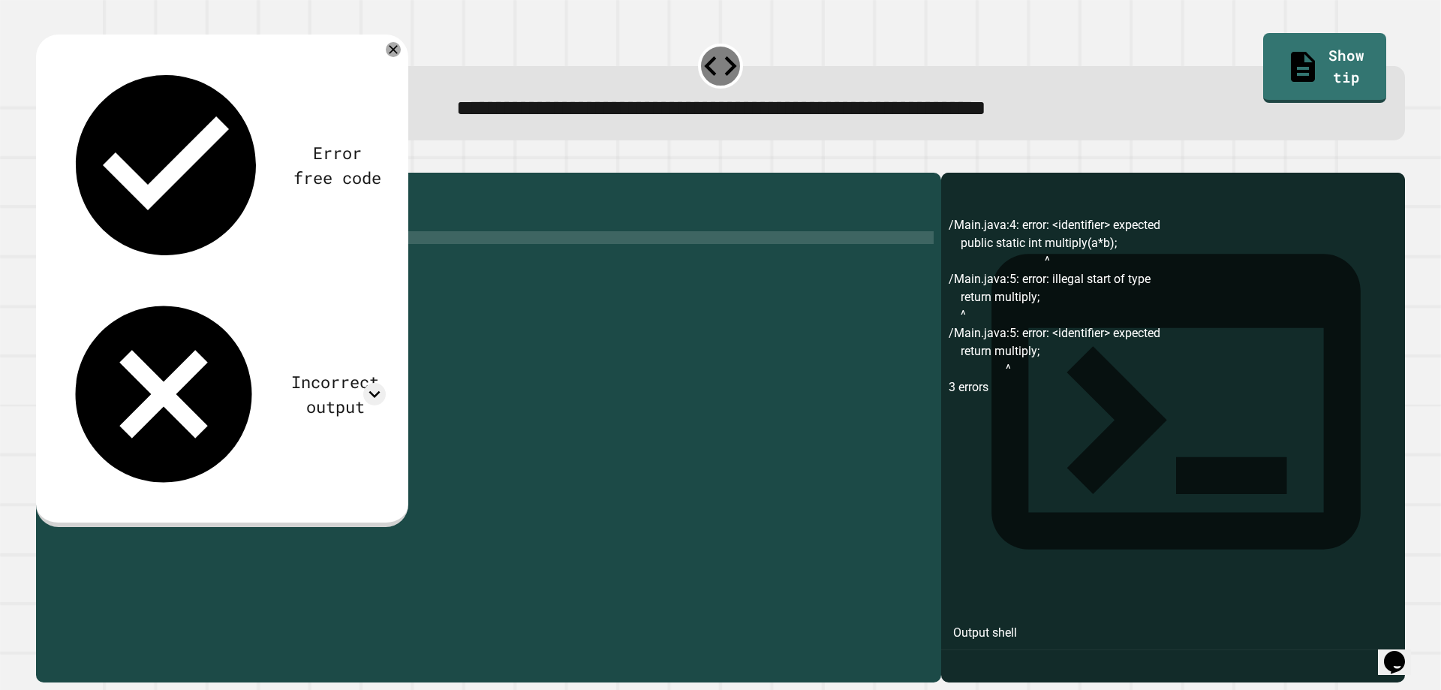
click at [226, 262] on div "public class Main { //Add multiple method here public static int multiply ( int…" at bounding box center [503, 409] width 862 height 459
type textarea "**********"
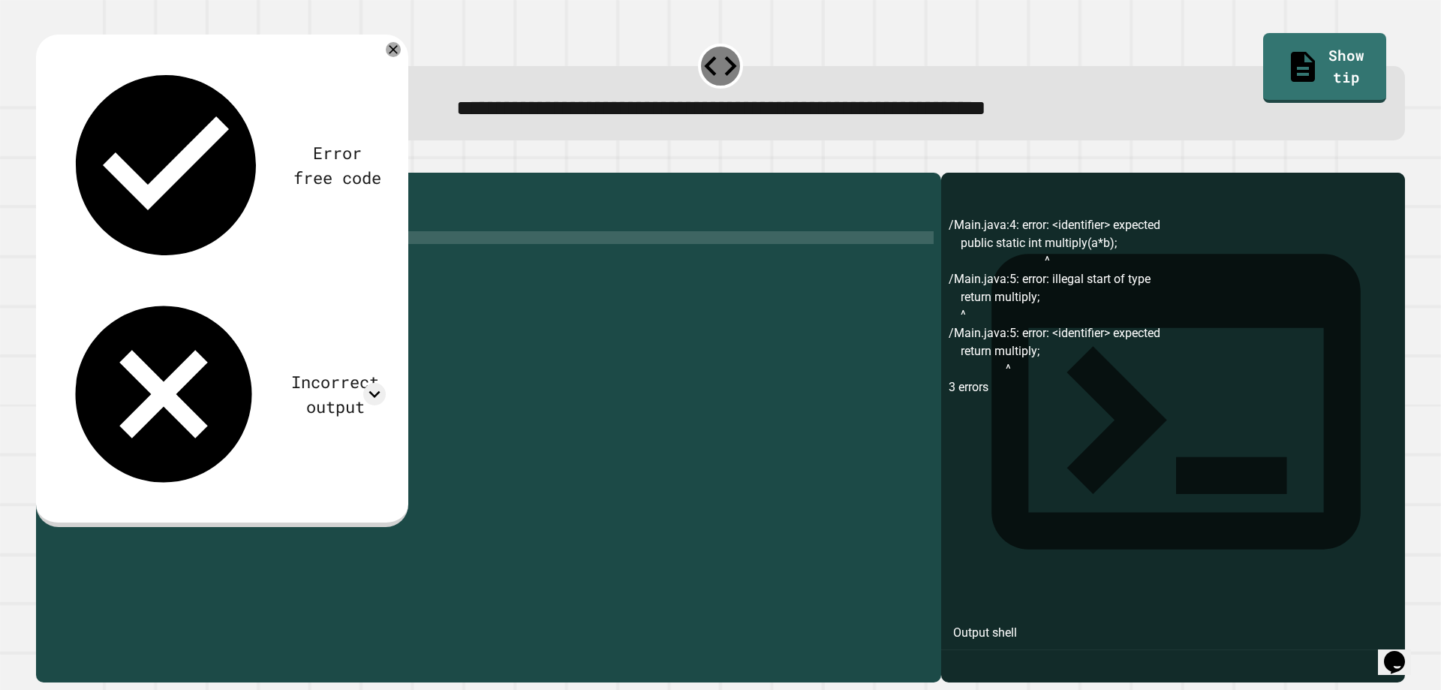
click at [44, 161] on button "button" at bounding box center [44, 161] width 0 height 0
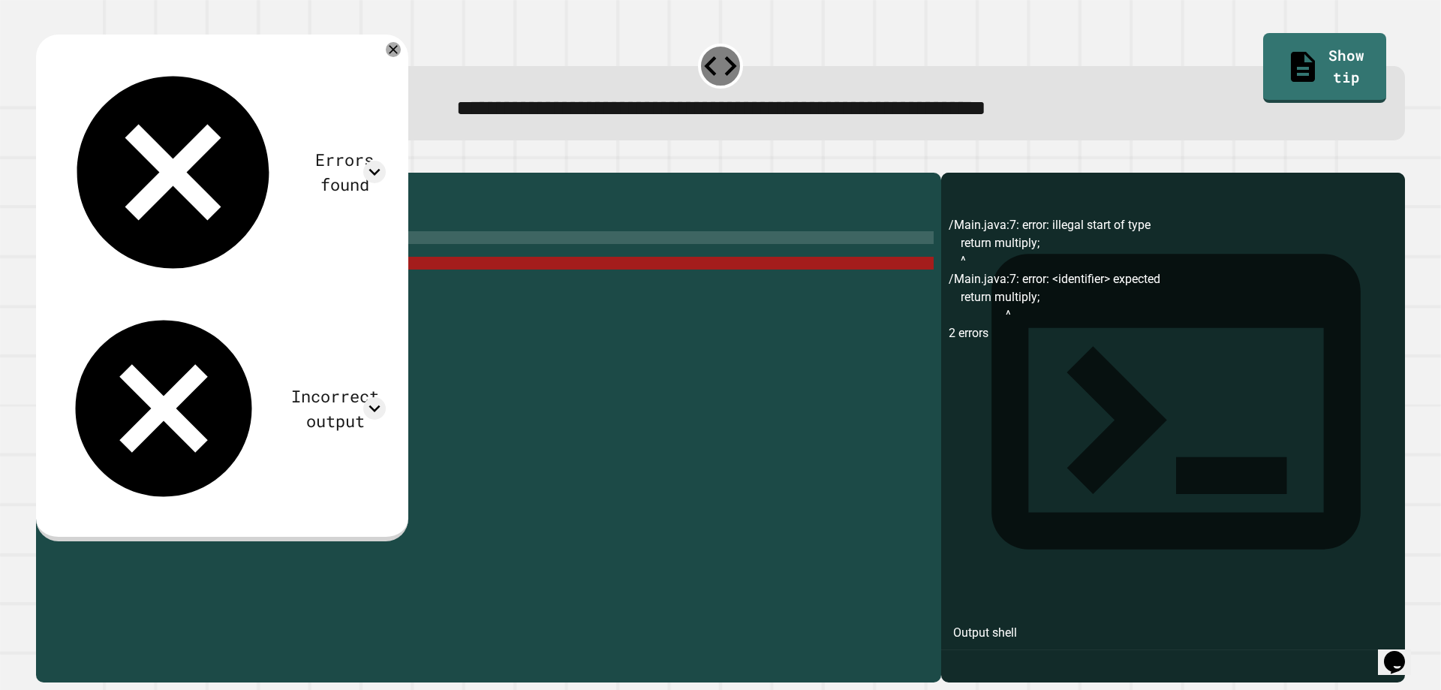
click at [212, 288] on div "public class Main { //Add multiple method here public static int multiply ( int…" at bounding box center [503, 409] width 862 height 459
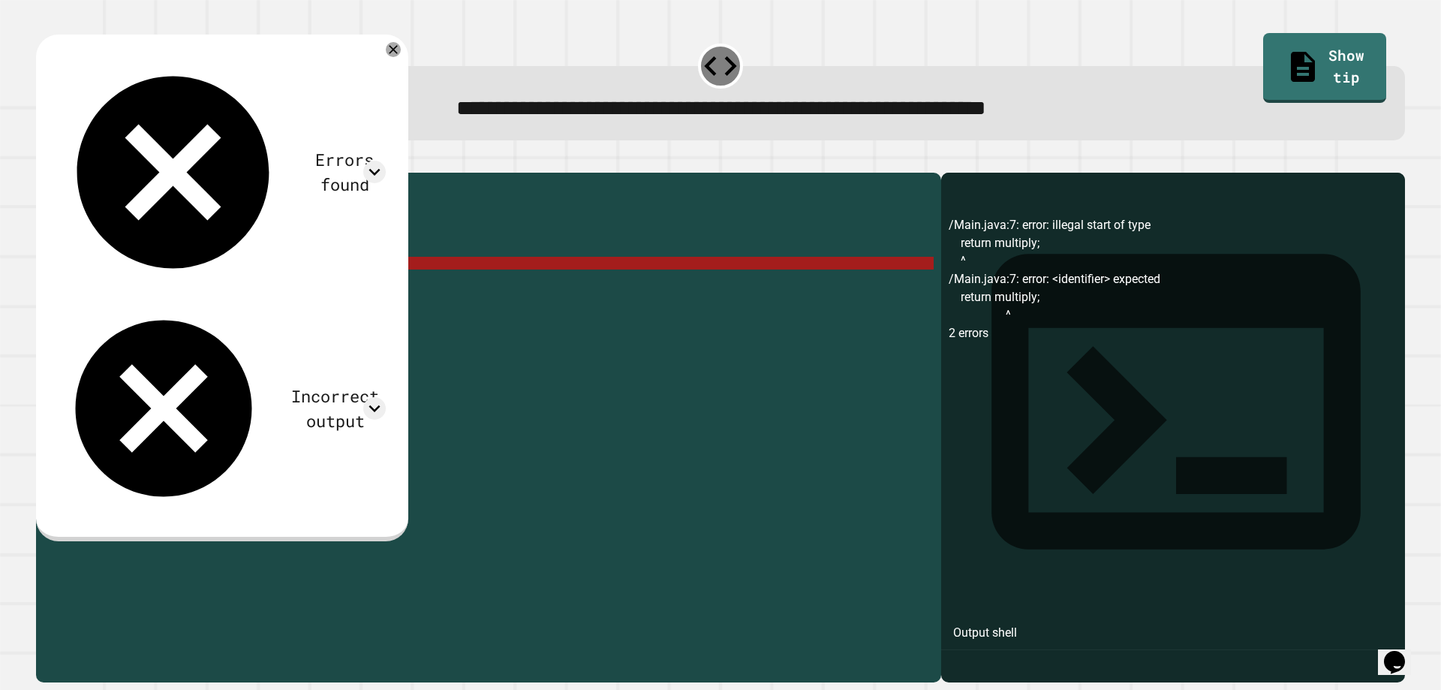
drag, startPoint x: 212, startPoint y: 288, endPoint x: 5, endPoint y: 287, distance: 206.5
click at [5, 287] on div "**********" at bounding box center [720, 345] width 1441 height 690
type textarea "**********"
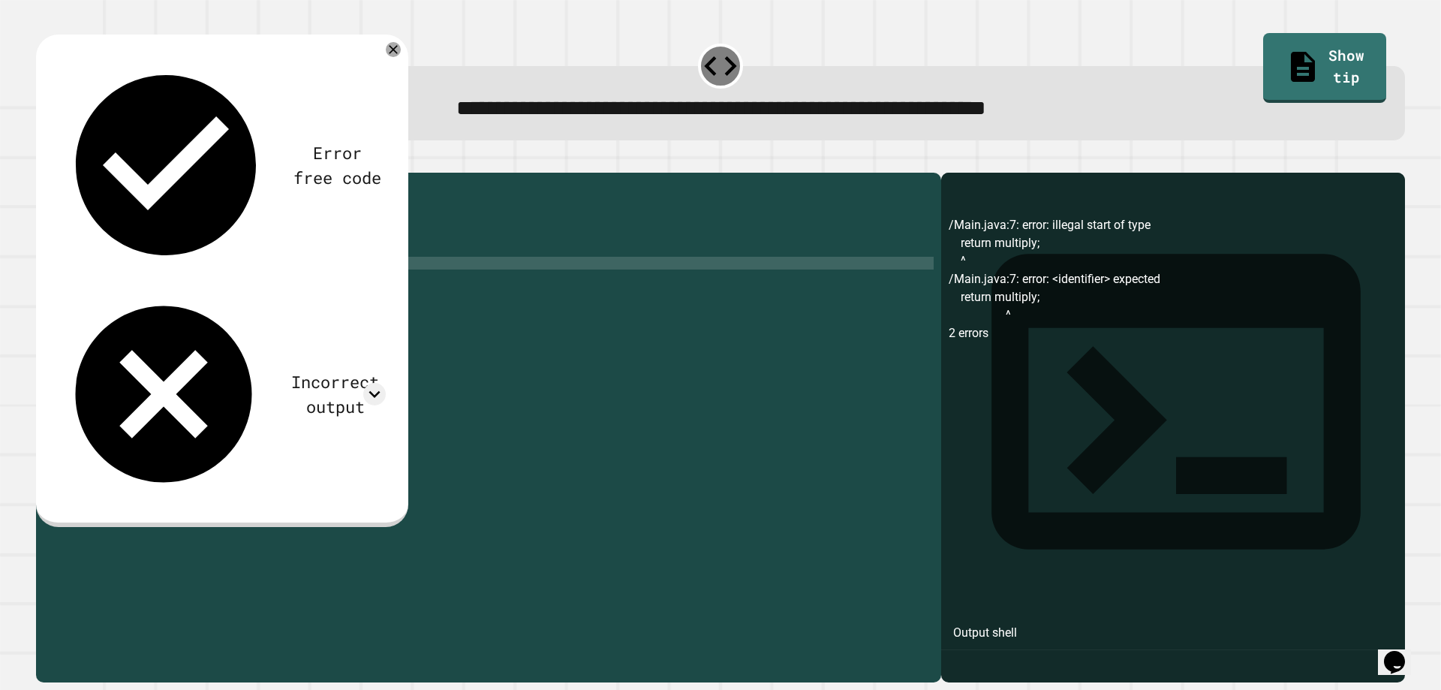
click at [44, 161] on button "button" at bounding box center [44, 161] width 0 height 0
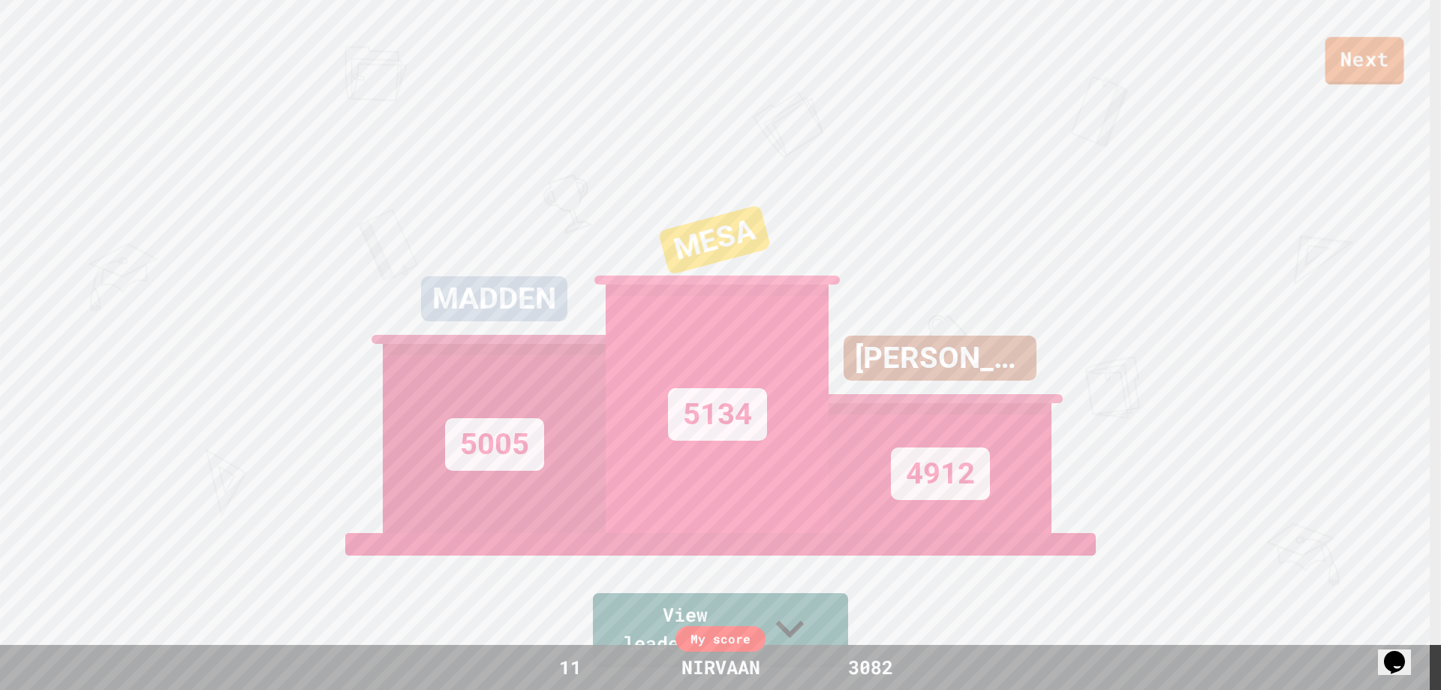
click at [1406, 160] on div "Next MADDEN 5005 MESA 5134 [PERSON_NAME] 4912 View leaderboard" at bounding box center [720, 345] width 1441 height 690
click at [1398, 38] on link "Next" at bounding box center [1365, 60] width 78 height 50
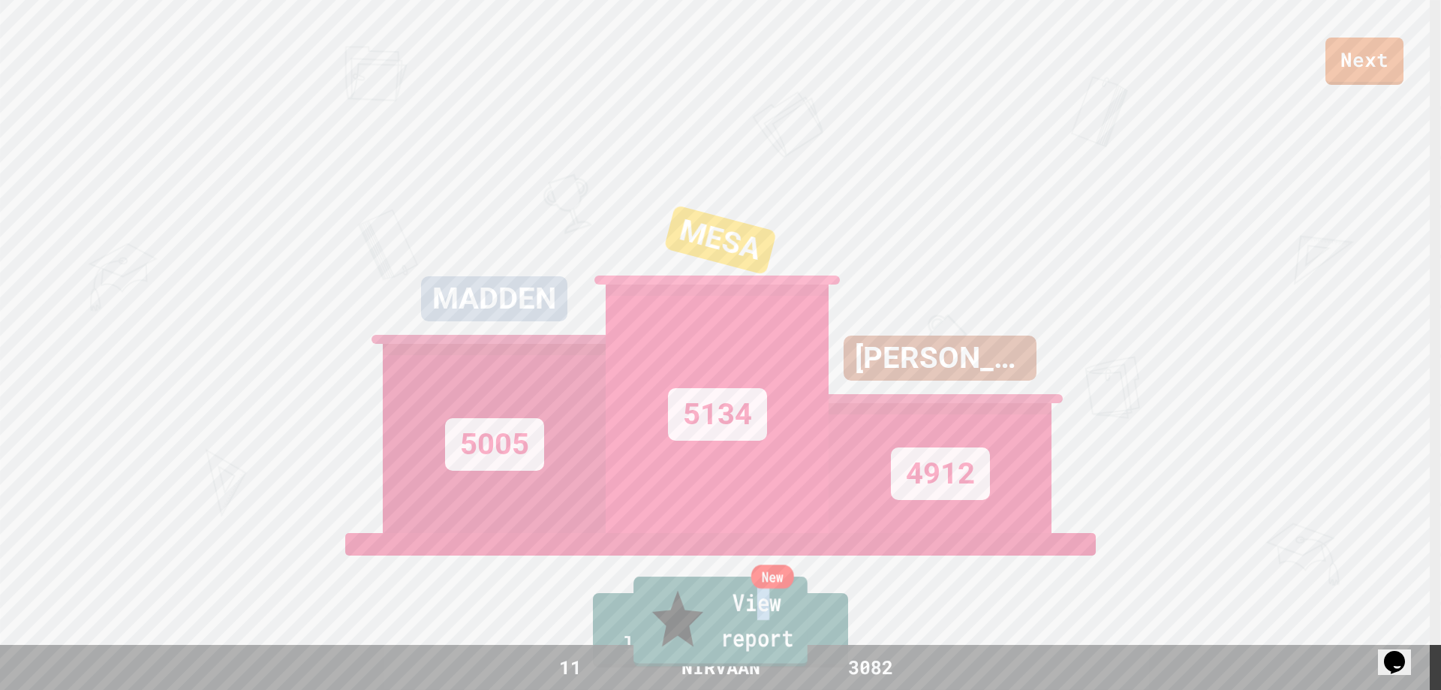
click at [700, 635] on link "New View report" at bounding box center [721, 622] width 174 height 90
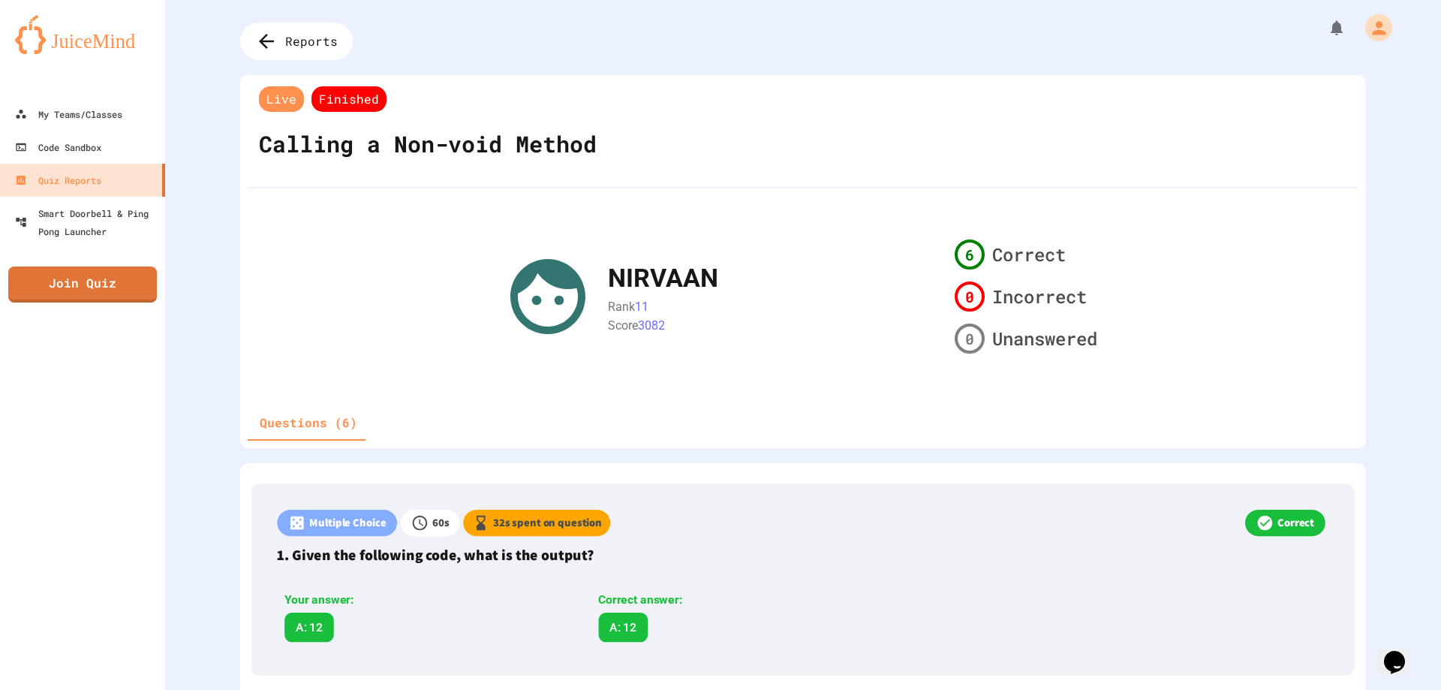
click at [710, 411] on div "Questions (6)" at bounding box center [803, 423] width 1111 height 36
click at [718, 417] on div "Questions (6)" at bounding box center [803, 423] width 1111 height 36
click at [719, 417] on div "Questions (6)" at bounding box center [803, 423] width 1111 height 36
click at [725, 420] on div "Questions (6)" at bounding box center [803, 423] width 1111 height 36
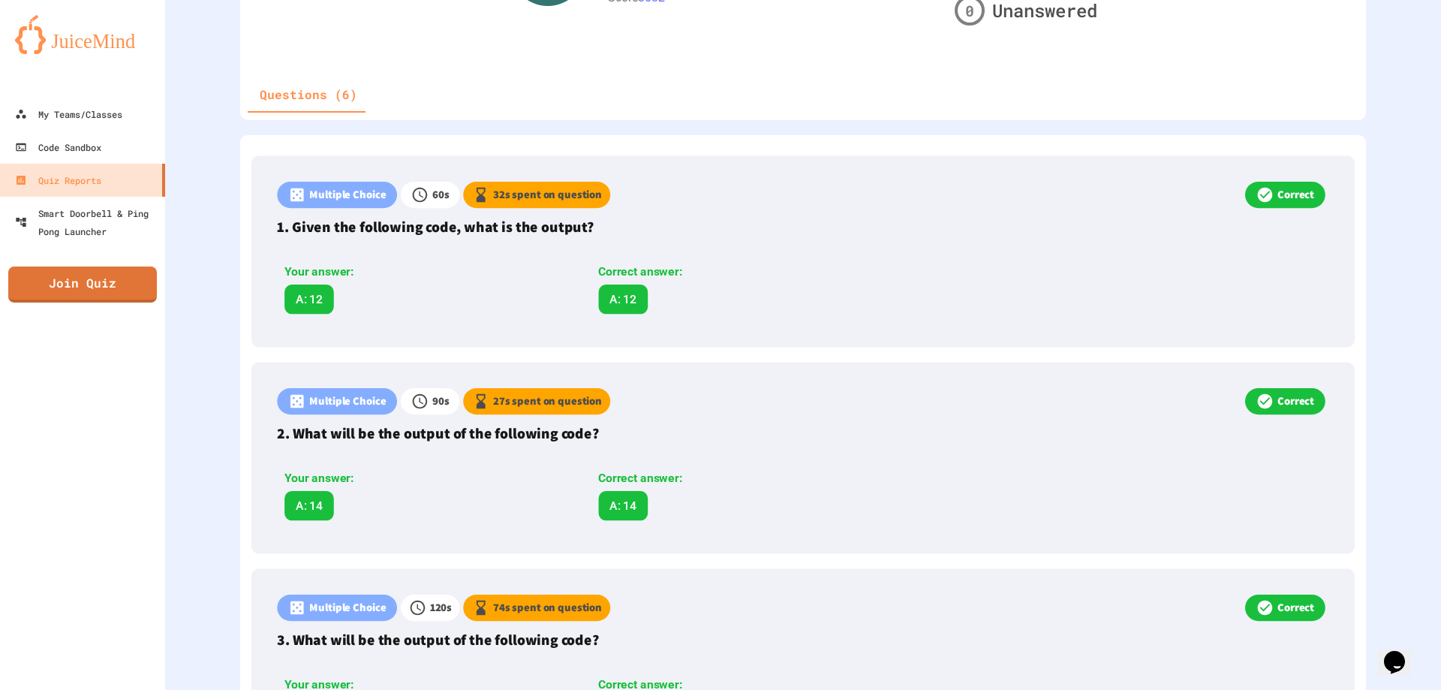
scroll to position [450, 0]
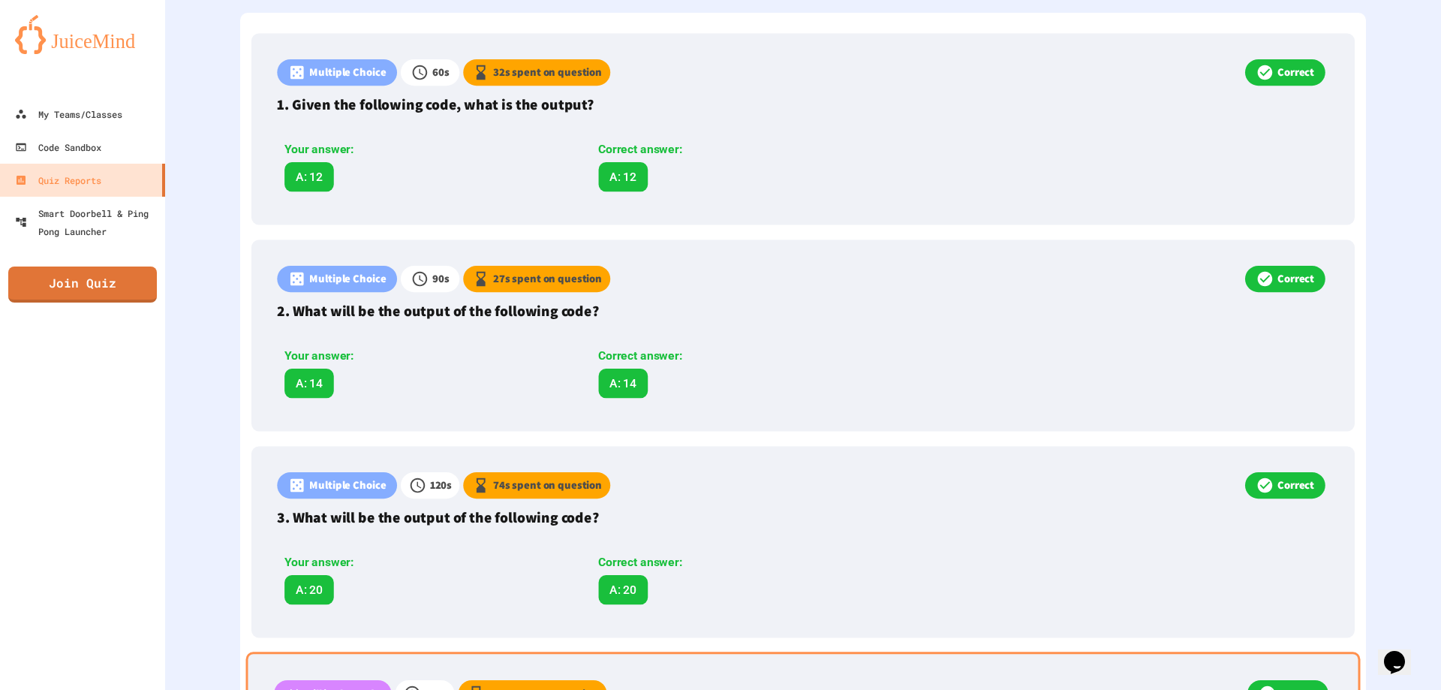
click at [489, 638] on div "Multiple Choice 60 s 32 s spent on question Correct 1. Given the following code…" at bounding box center [803, 642] width 1126 height 1258
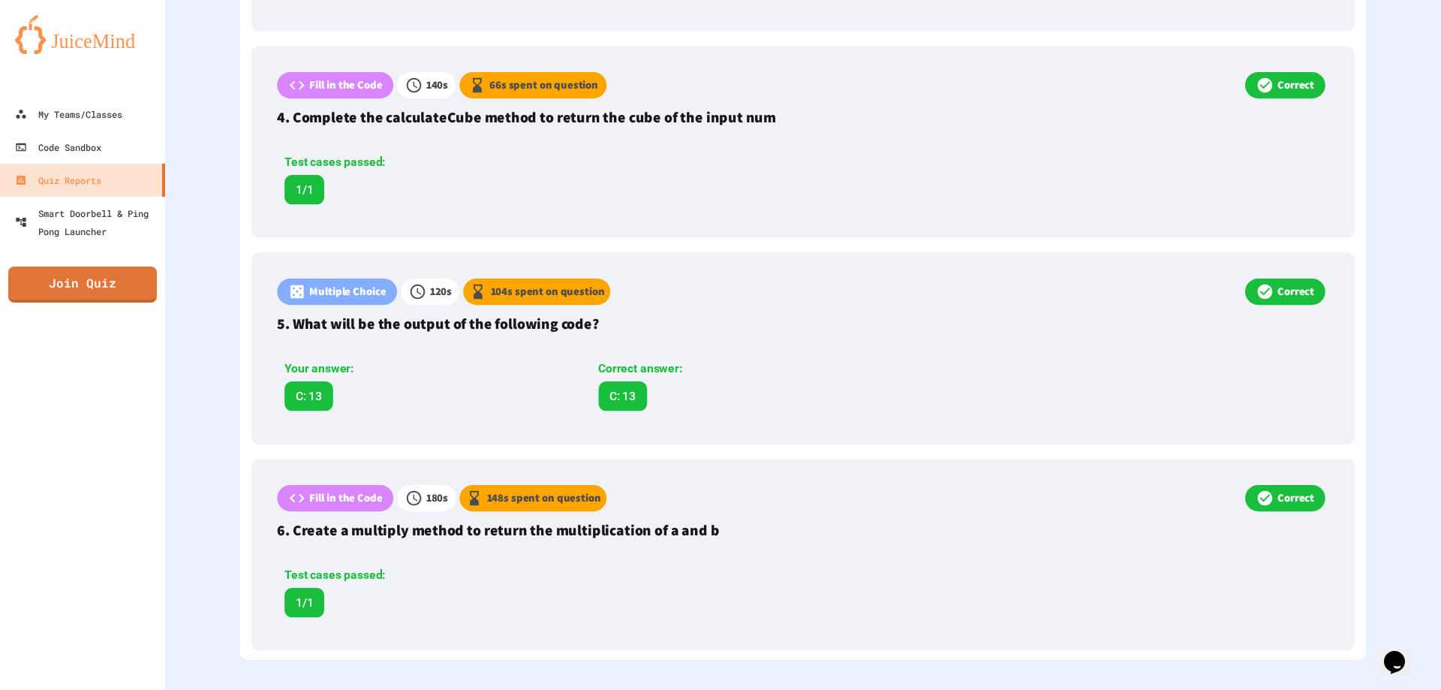
scroll to position [1068, 0]
